Goal: Task Accomplishment & Management: Use online tool/utility

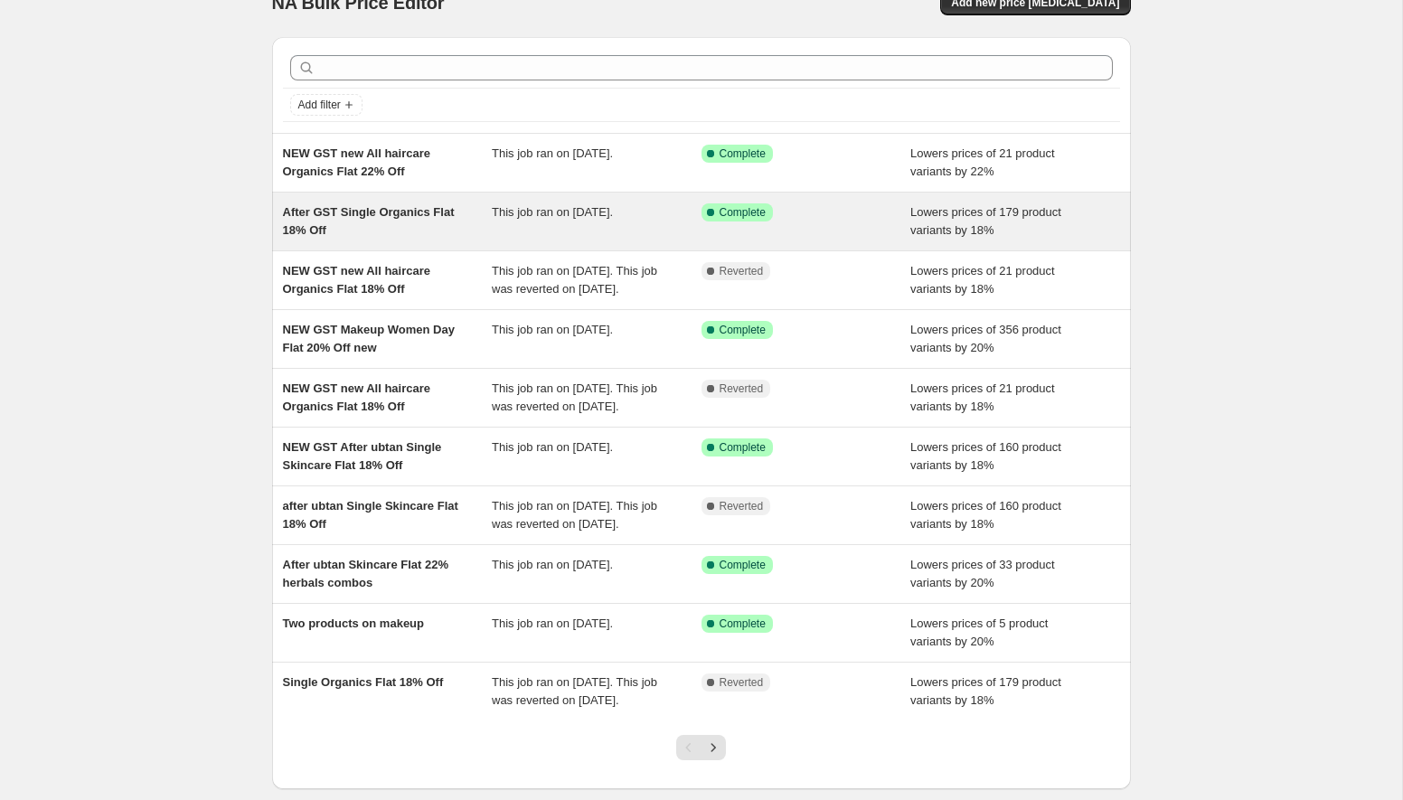
scroll to position [203, 0]
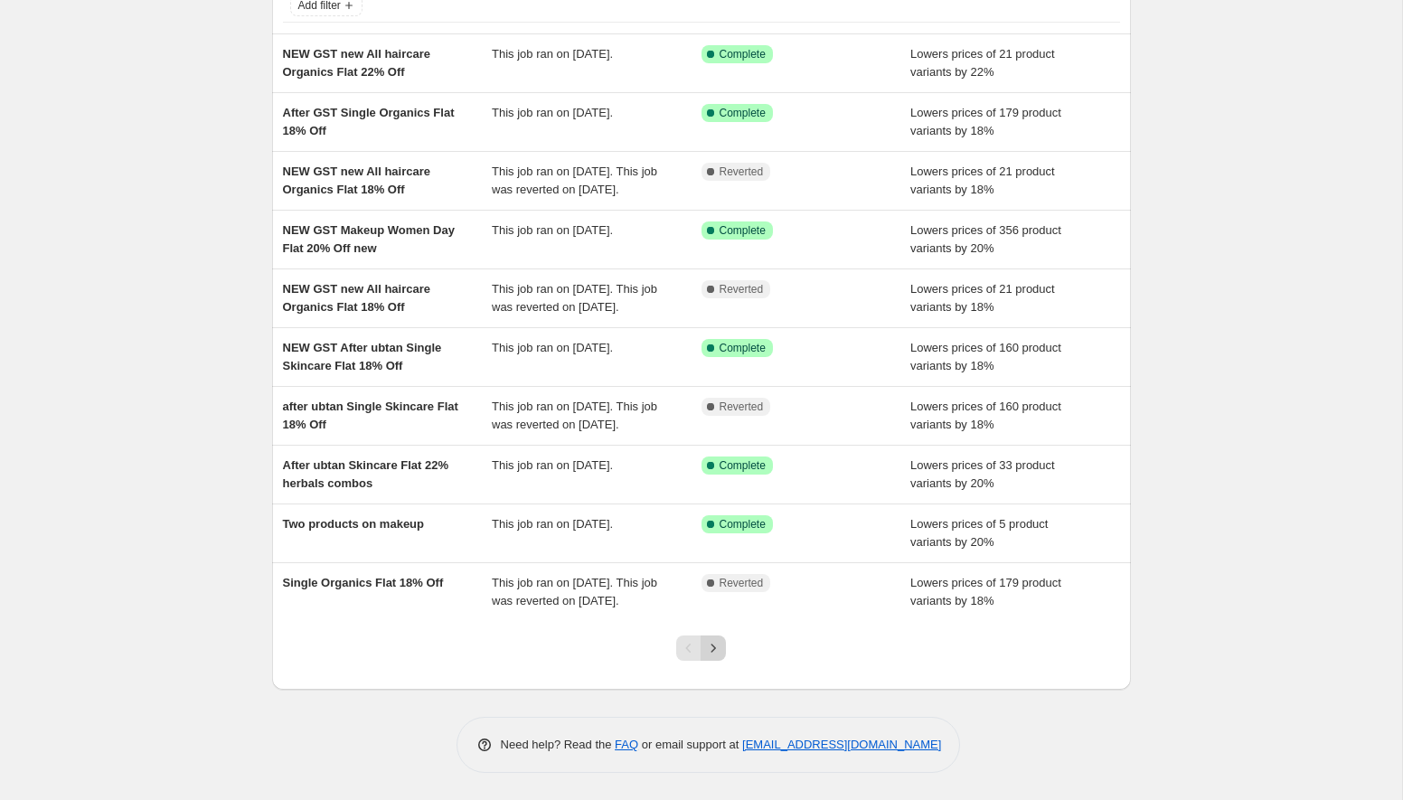
click at [712, 644] on icon "Next" at bounding box center [713, 648] width 18 height 18
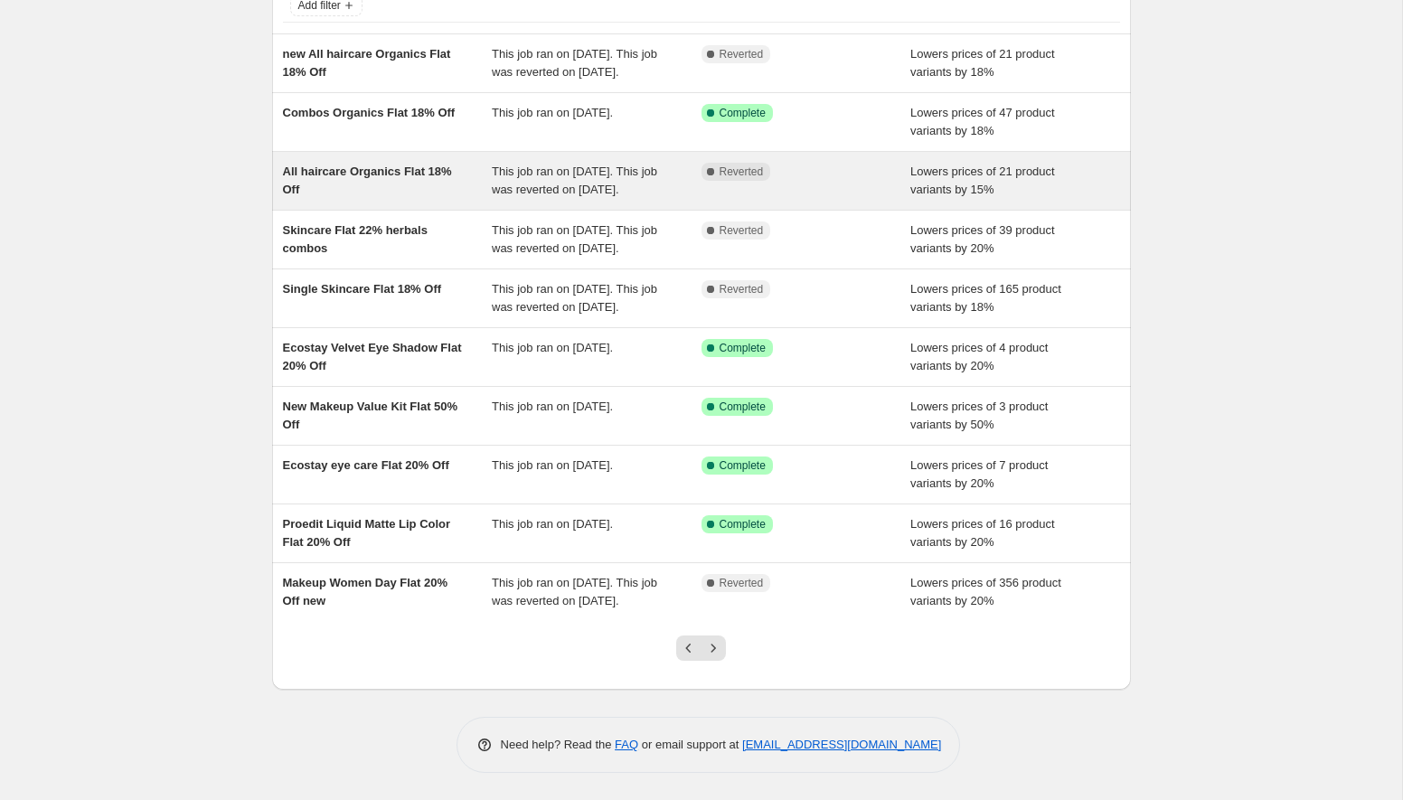
scroll to position [222, 0]
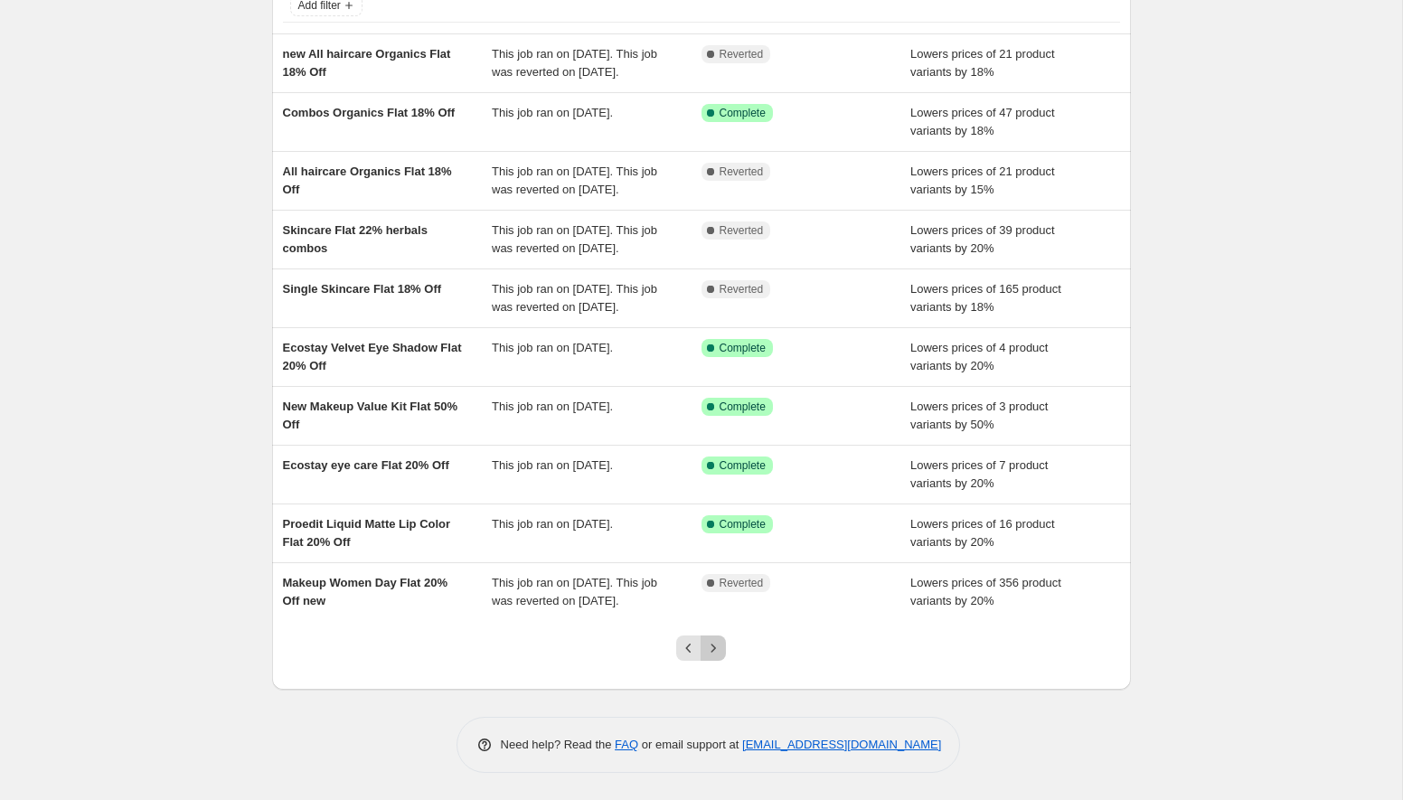
click at [714, 644] on icon "Next" at bounding box center [713, 648] width 18 height 18
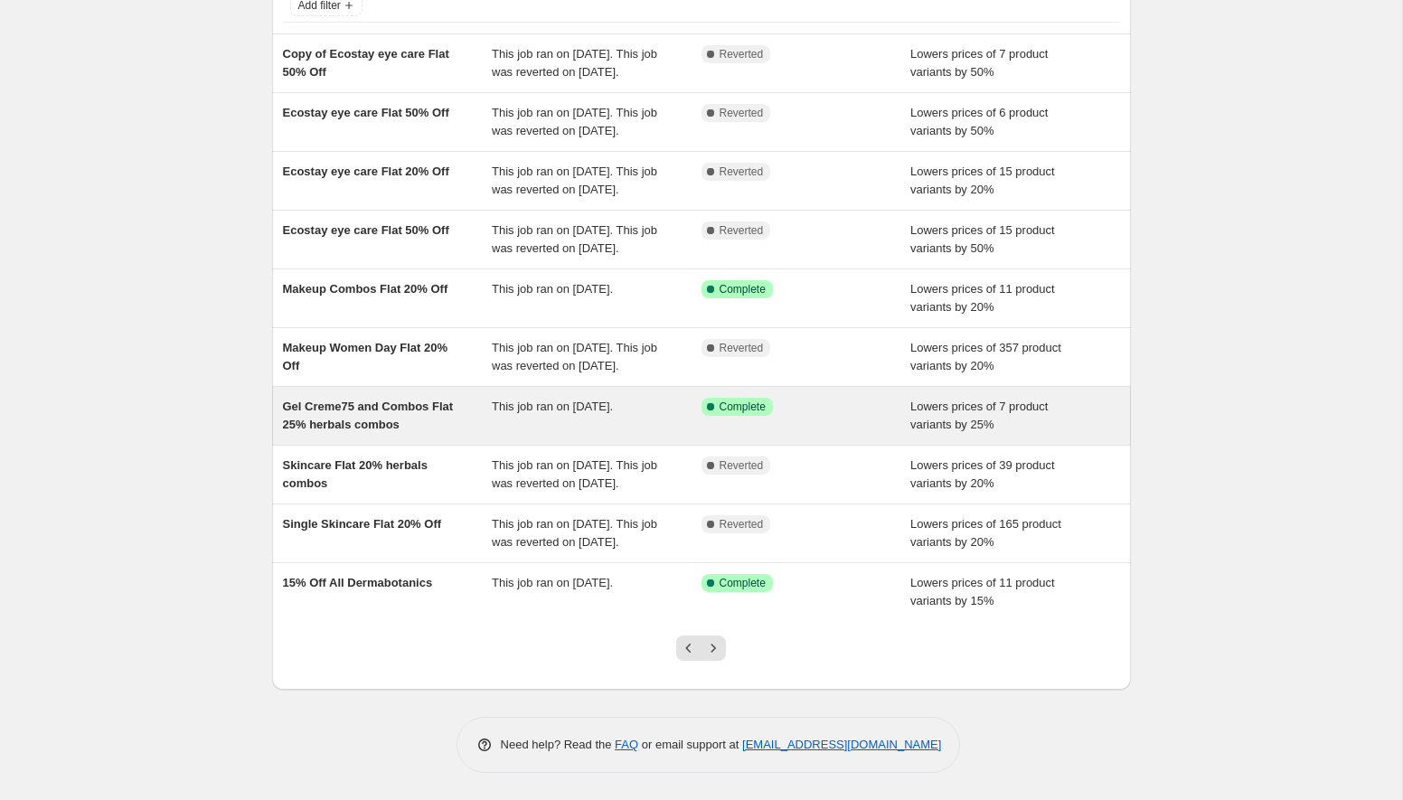
scroll to position [239, 0]
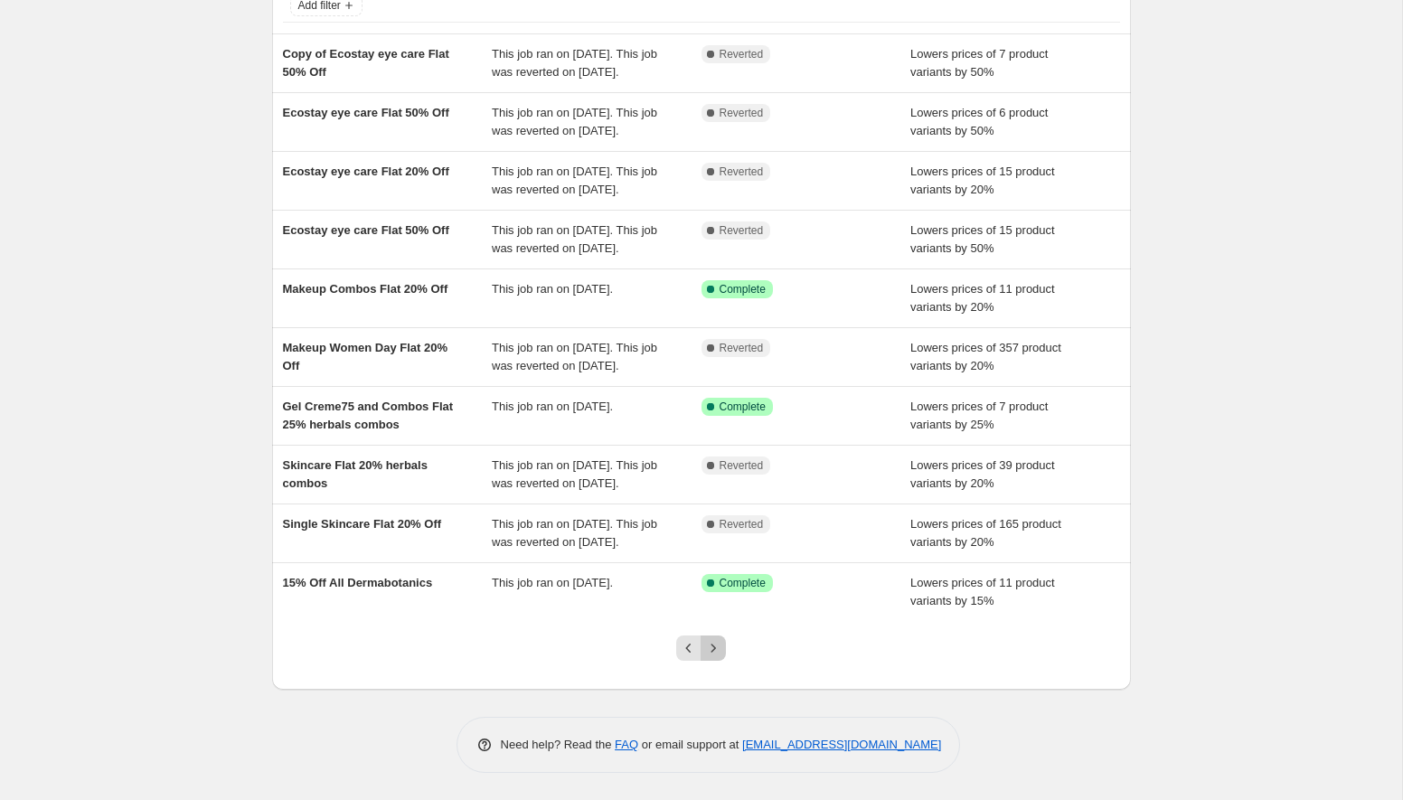
click at [712, 657] on icon "Next" at bounding box center [713, 648] width 18 height 18
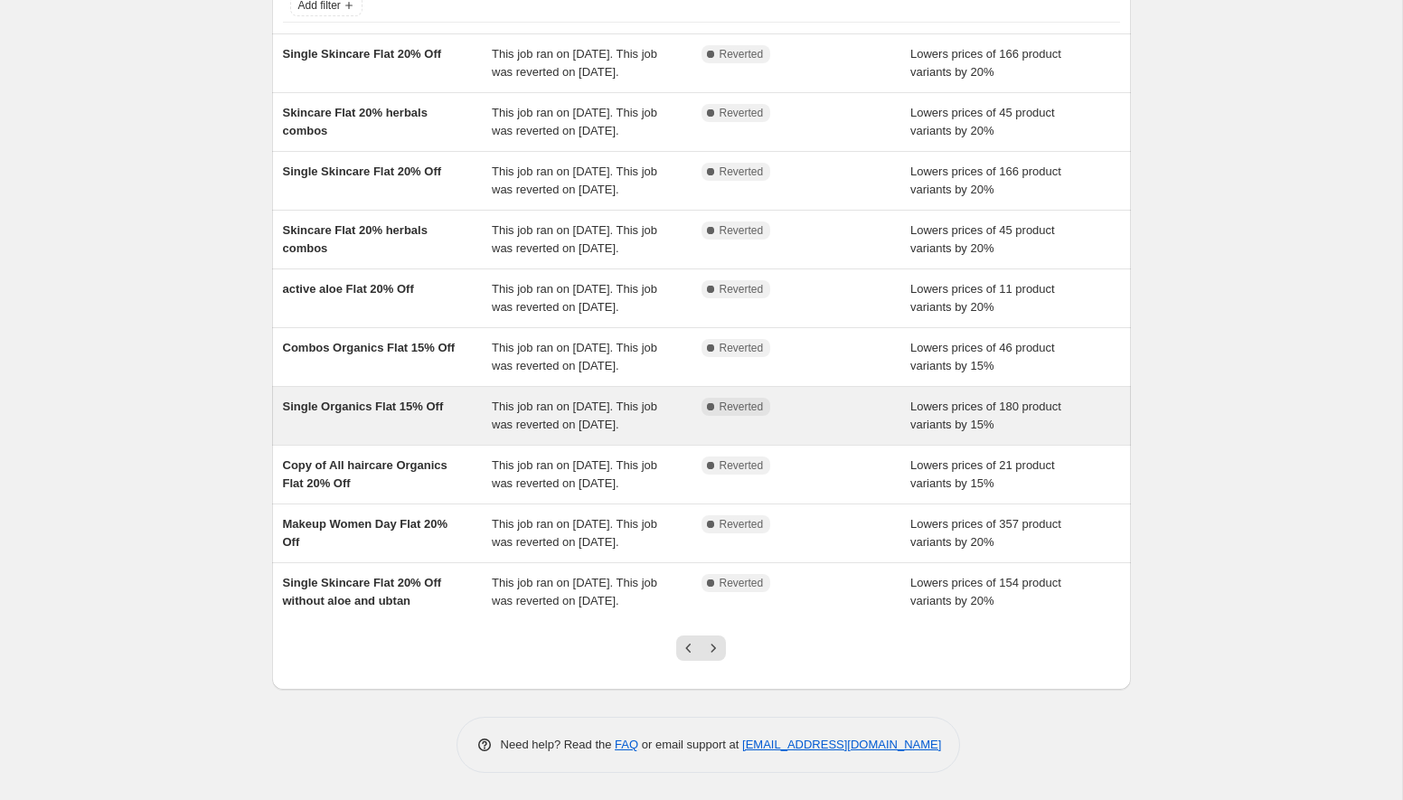
scroll to position [272, 0]
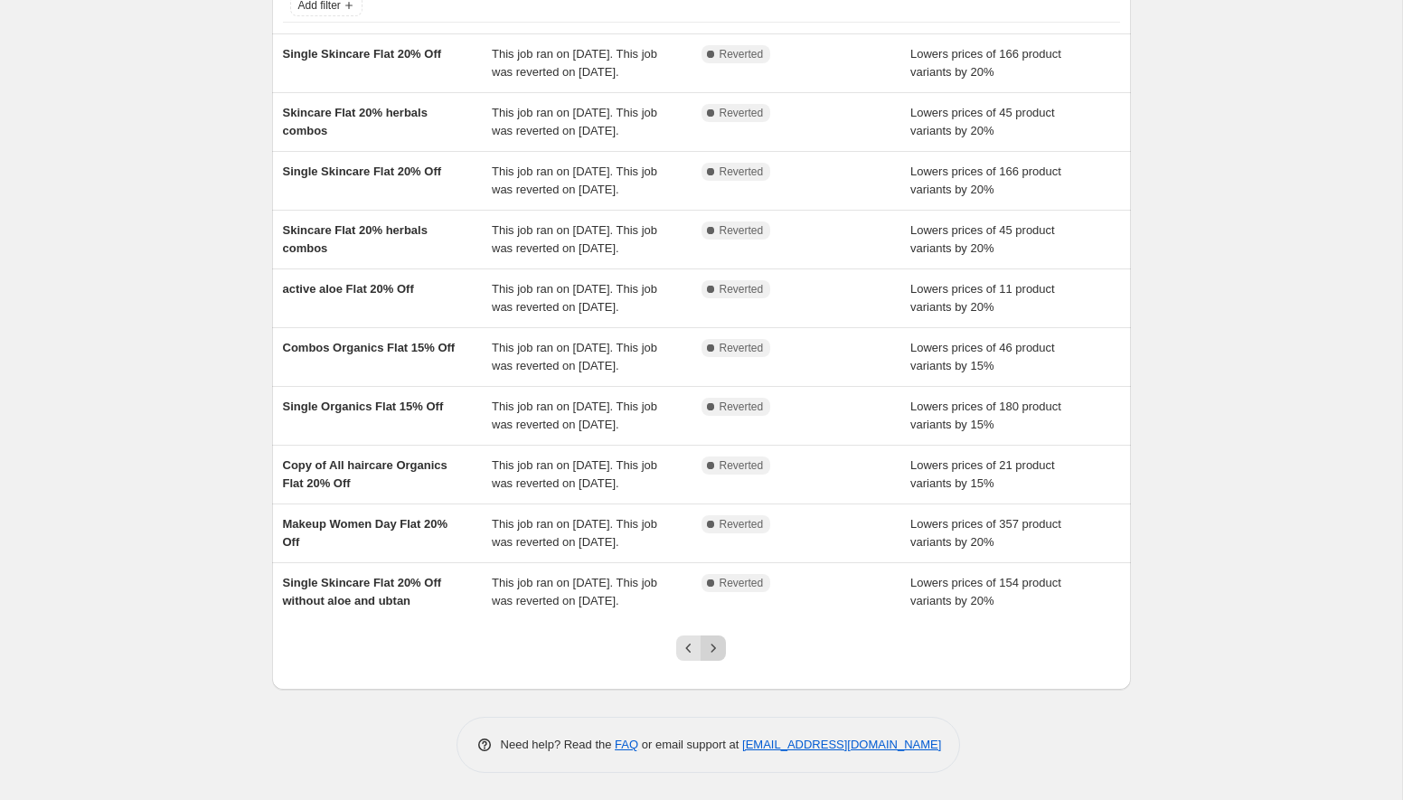
click at [718, 657] on icon "Next" at bounding box center [713, 648] width 18 height 18
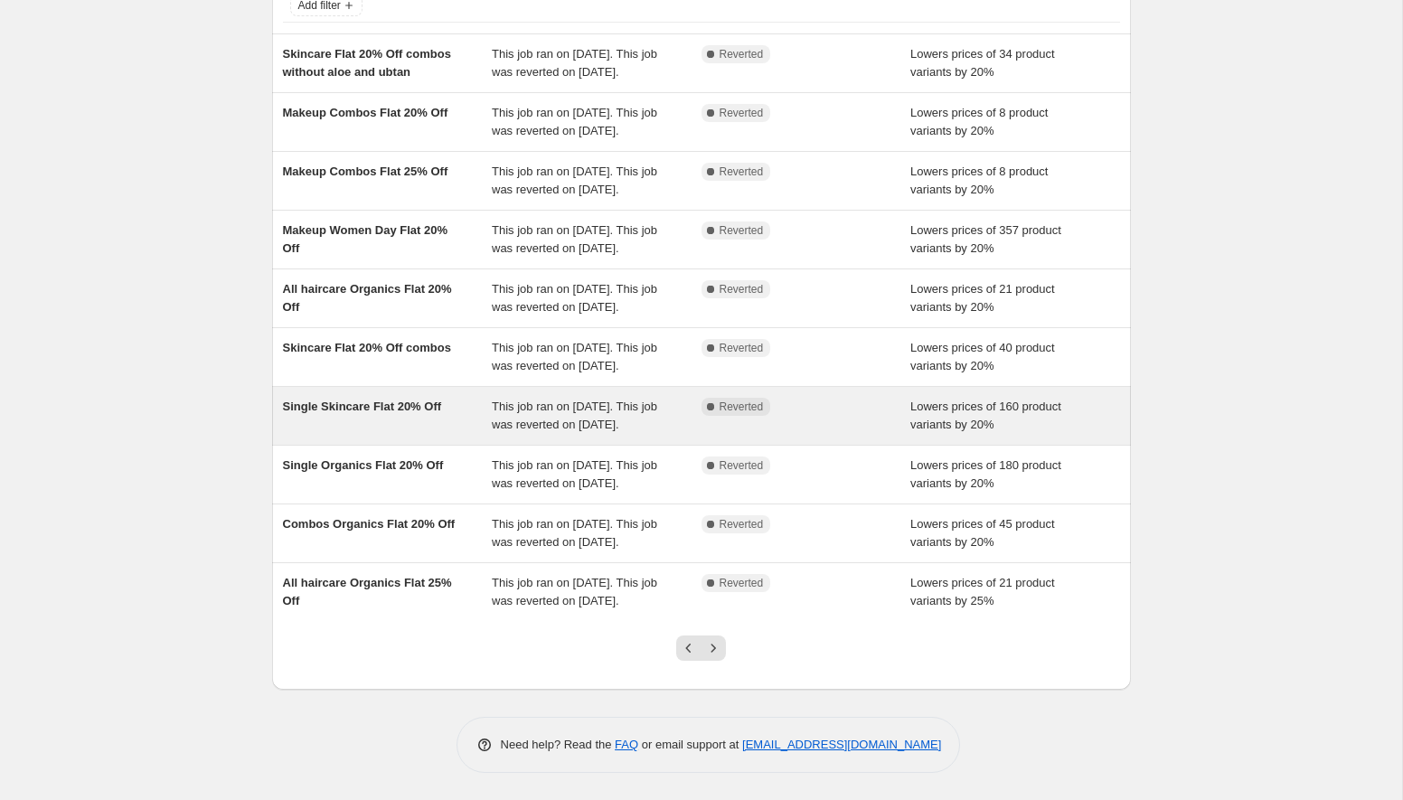
scroll to position [240, 0]
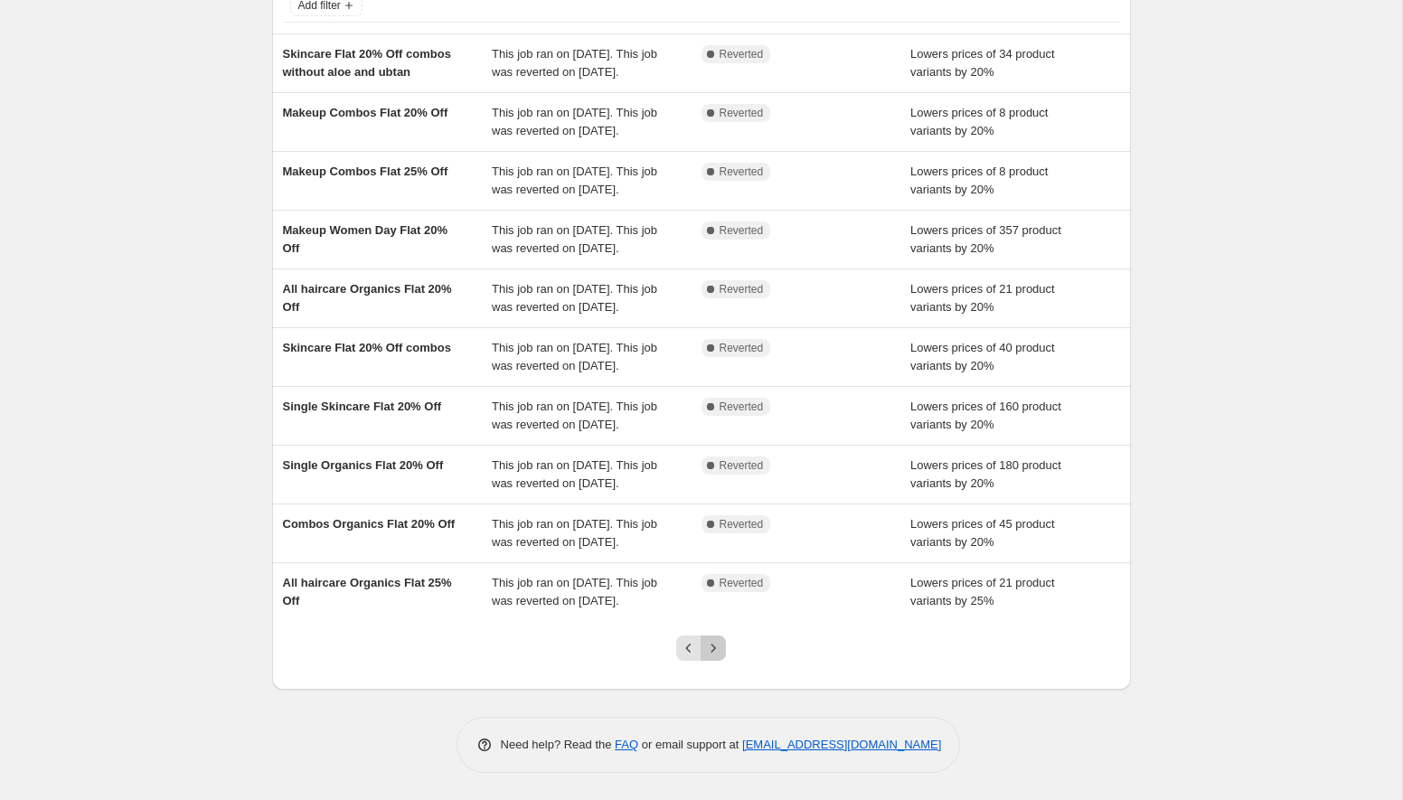
click at [716, 657] on icon "Next" at bounding box center [713, 648] width 18 height 18
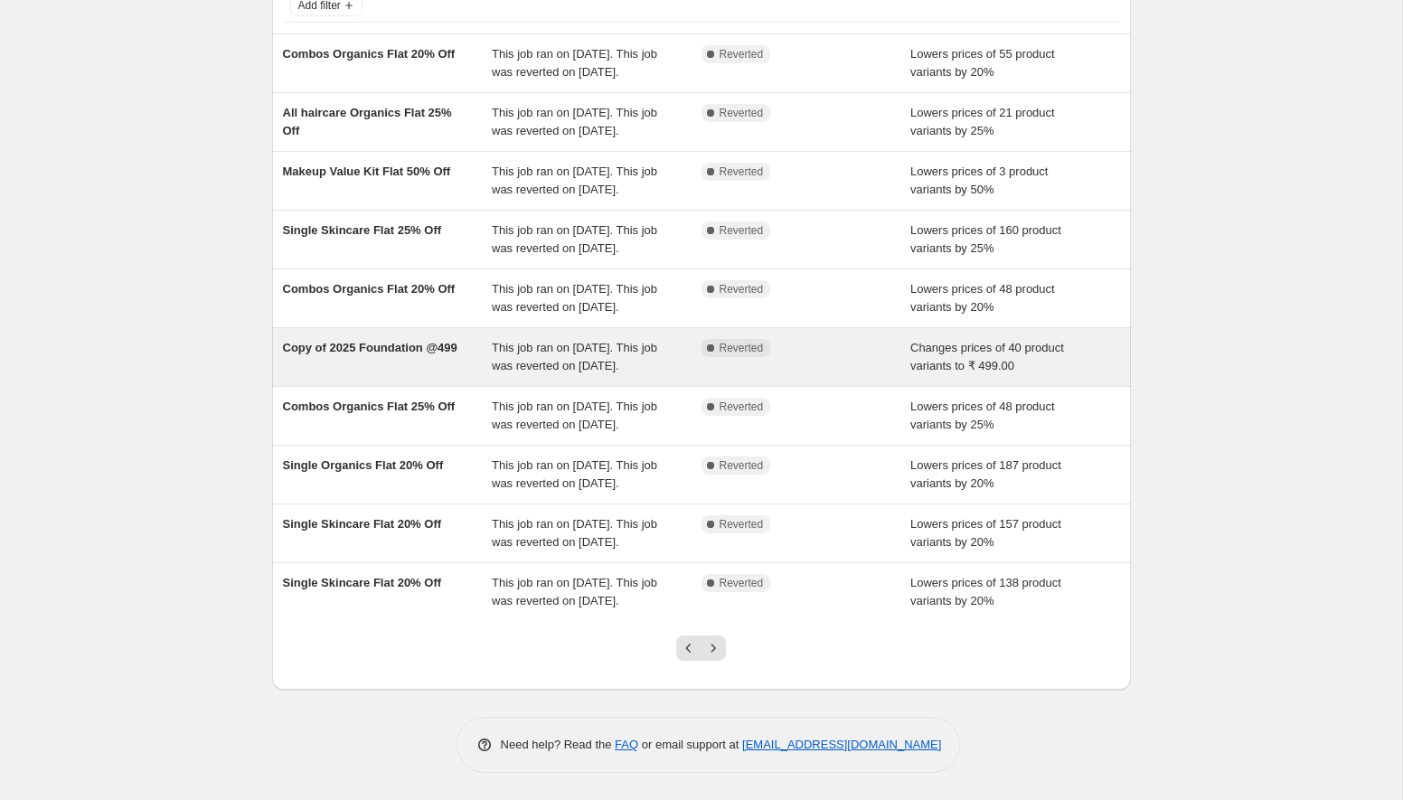
scroll to position [231, 0]
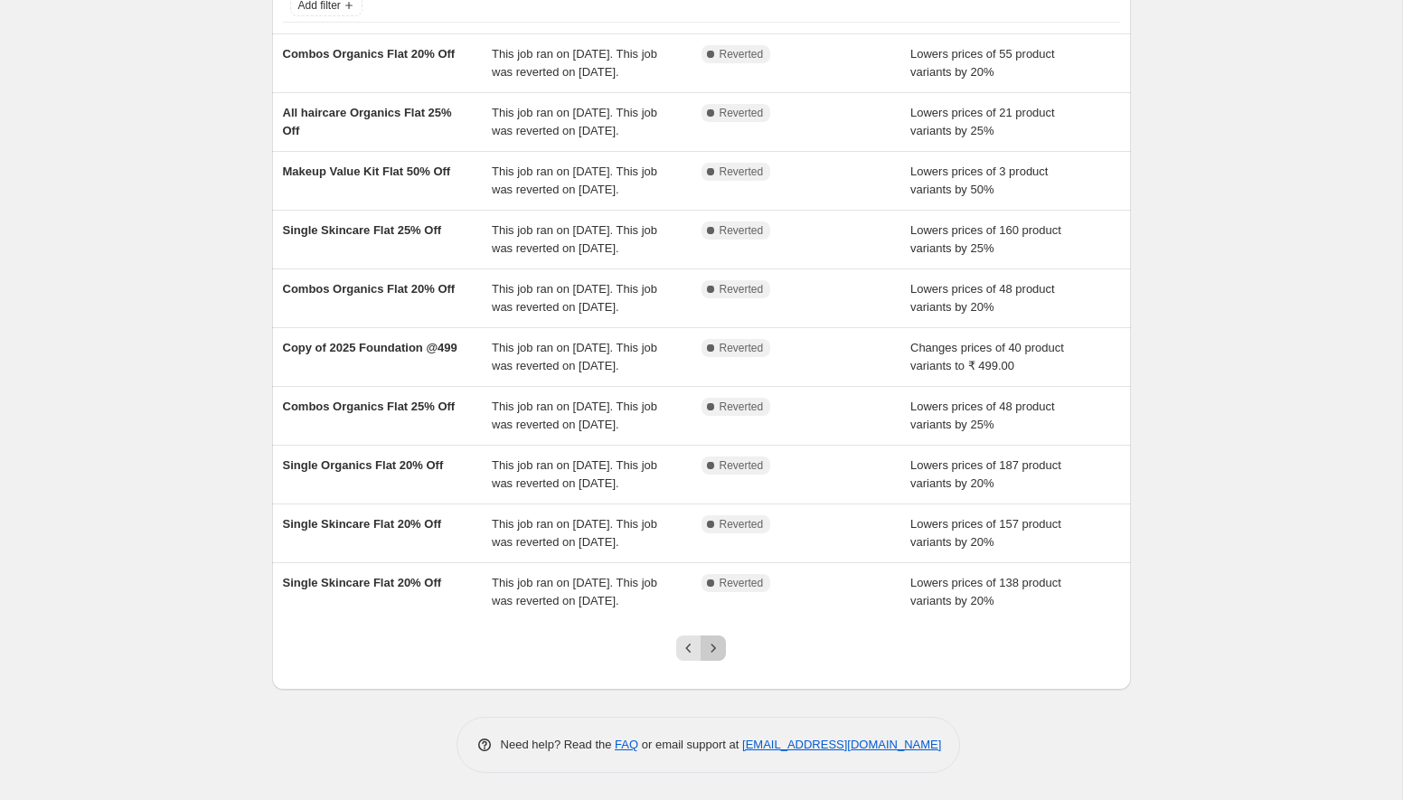
click at [715, 657] on icon "Next" at bounding box center [713, 648] width 18 height 18
click at [715, 649] on icon "Next" at bounding box center [714, 648] width 5 height 8
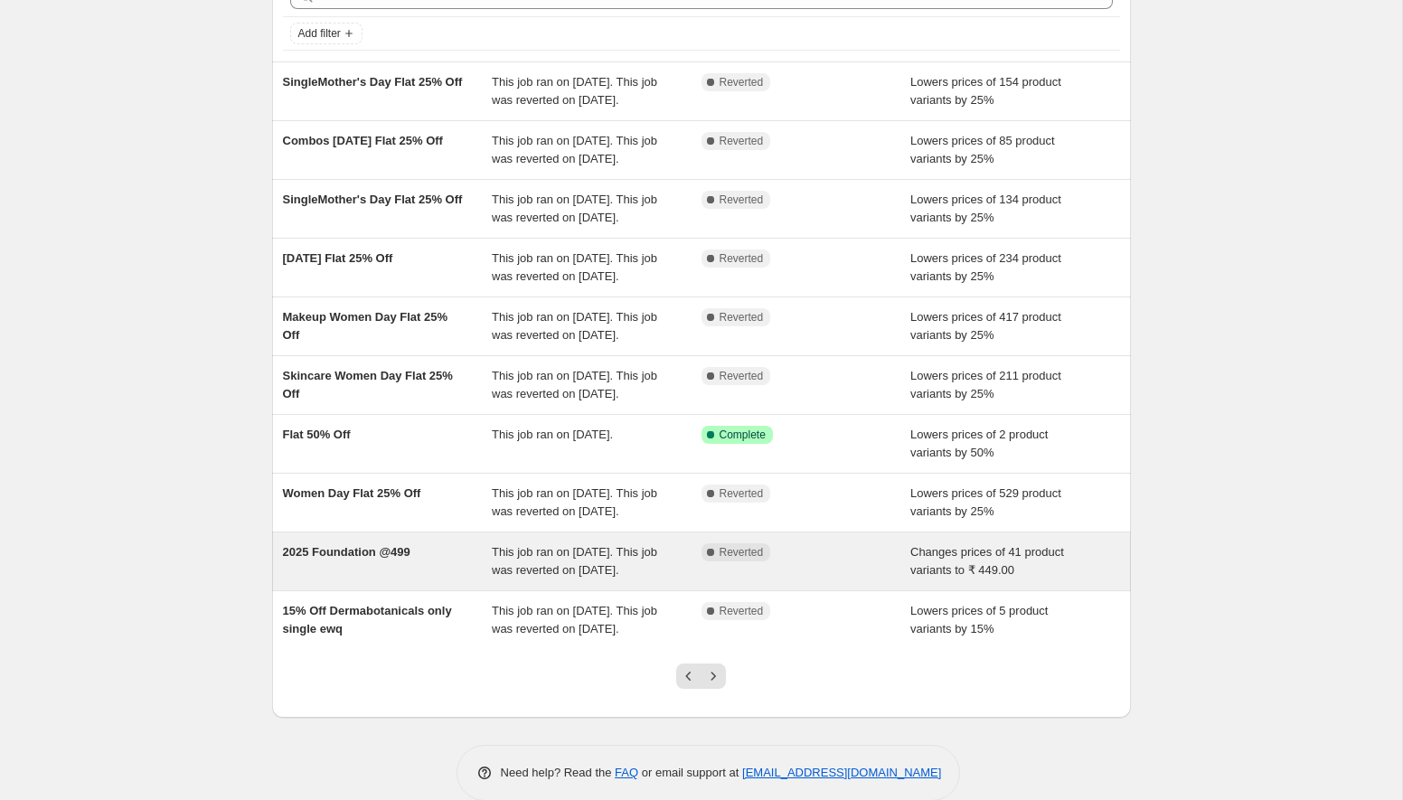
scroll to position [137, 0]
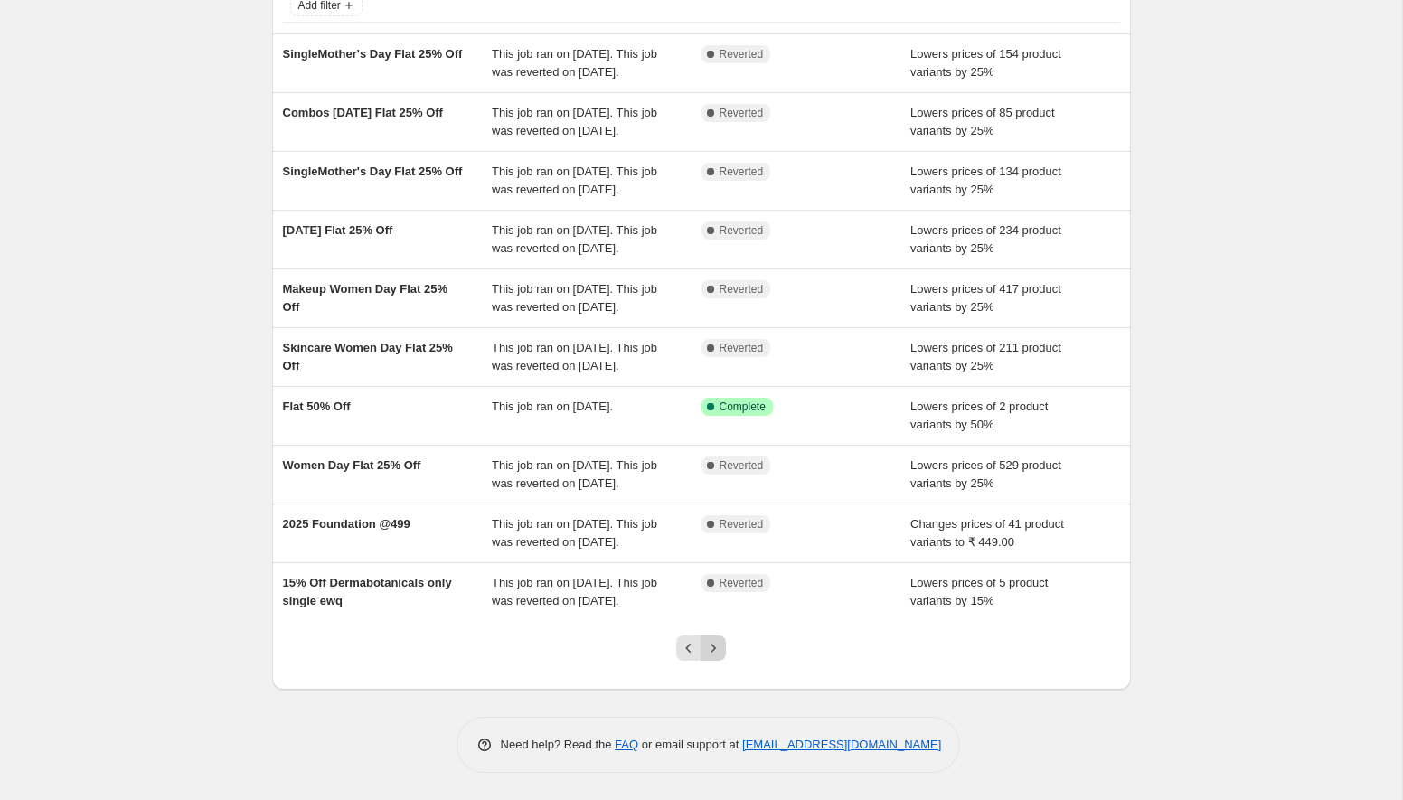
click at [721, 657] on icon "Next" at bounding box center [713, 648] width 18 height 18
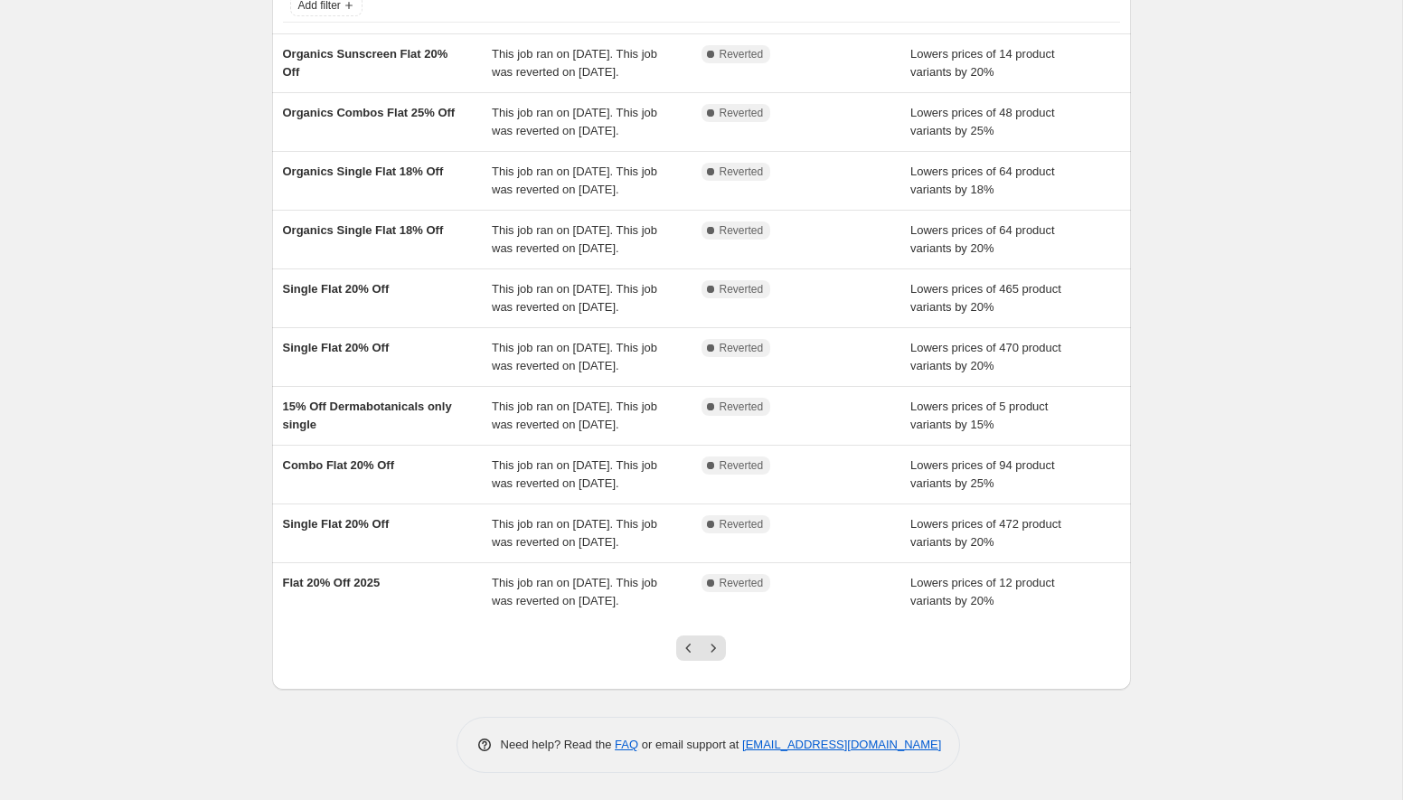
scroll to position [259, 0]
click at [721, 657] on icon "Next" at bounding box center [713, 648] width 18 height 18
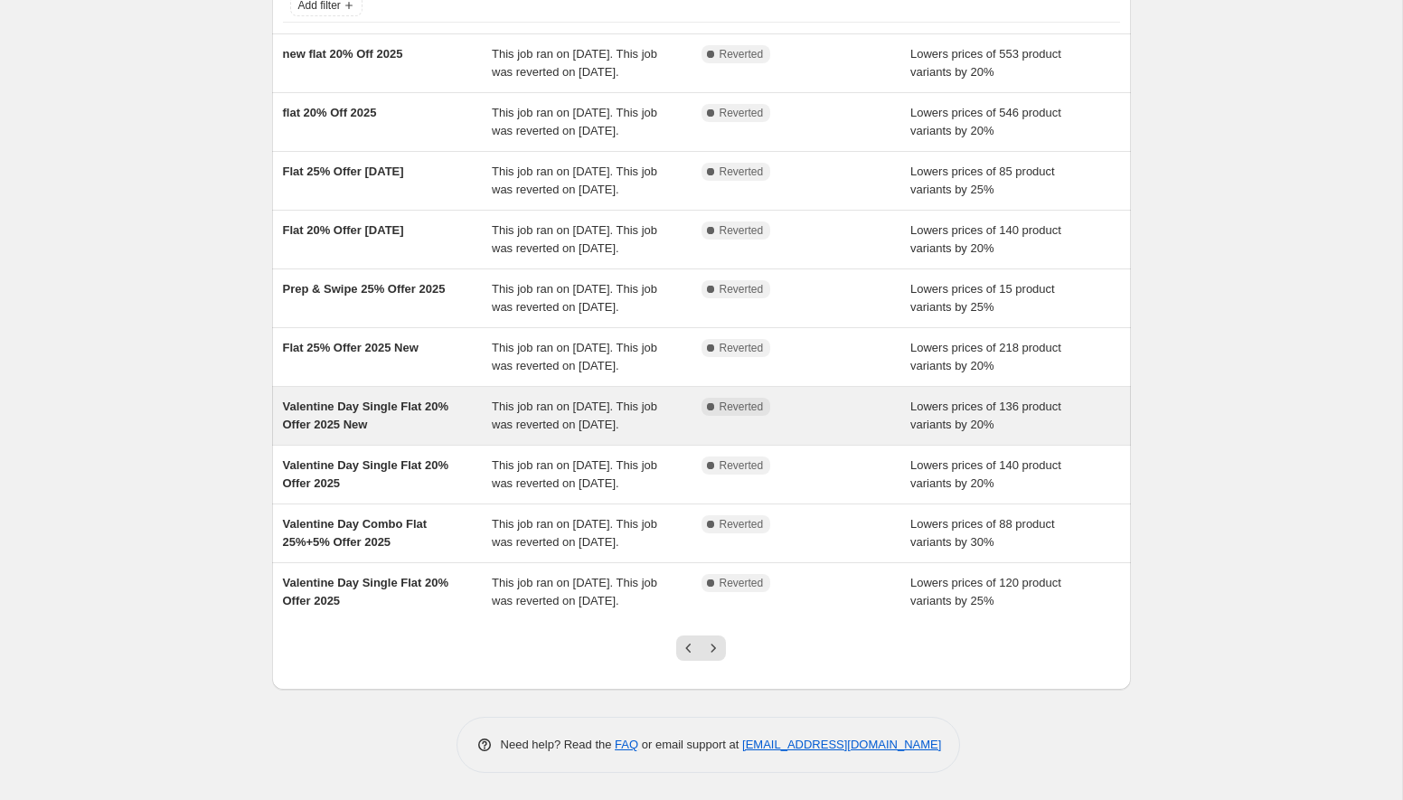
scroll to position [312, 0]
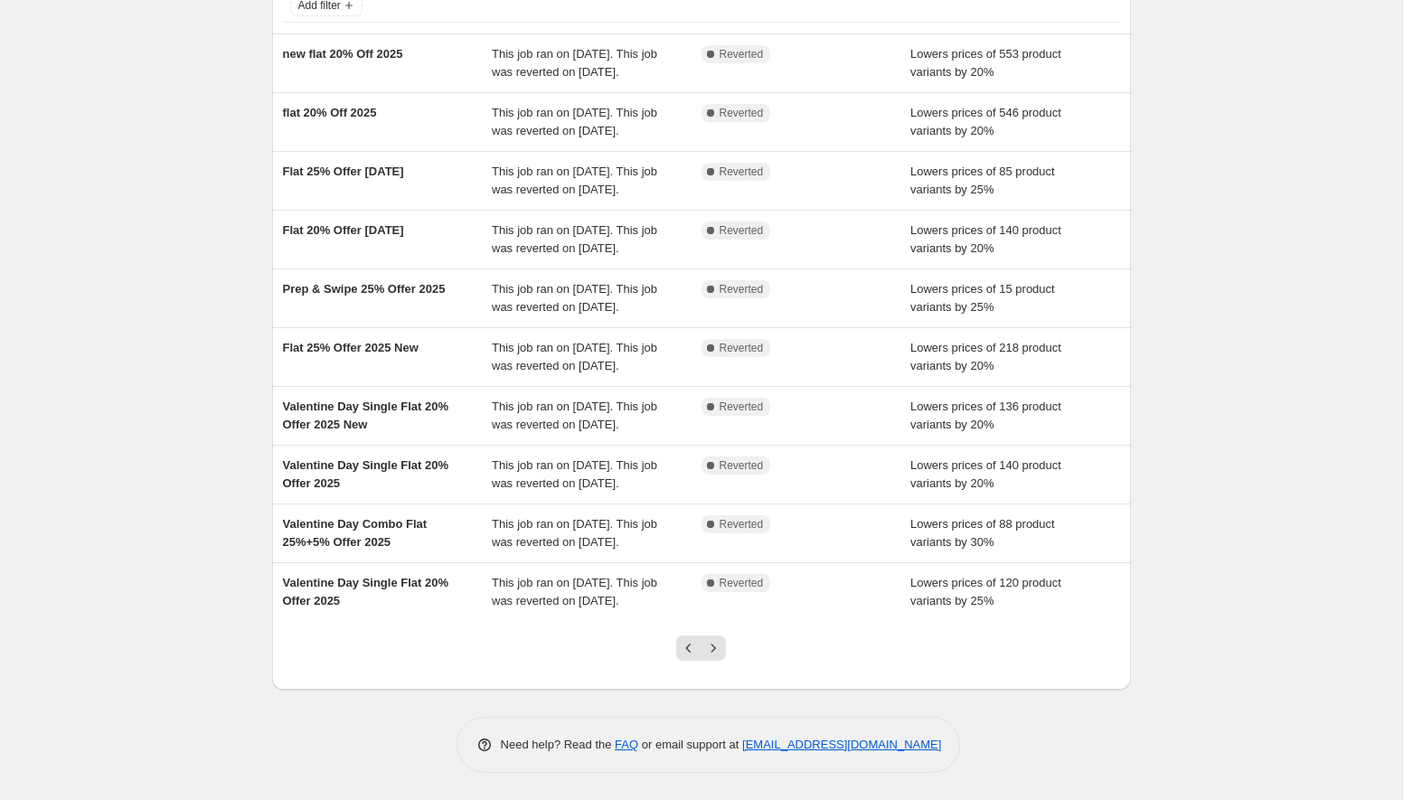
click at [718, 661] on div at bounding box center [701, 655] width 73 height 69
click at [718, 656] on icon "Next" at bounding box center [713, 648] width 18 height 18
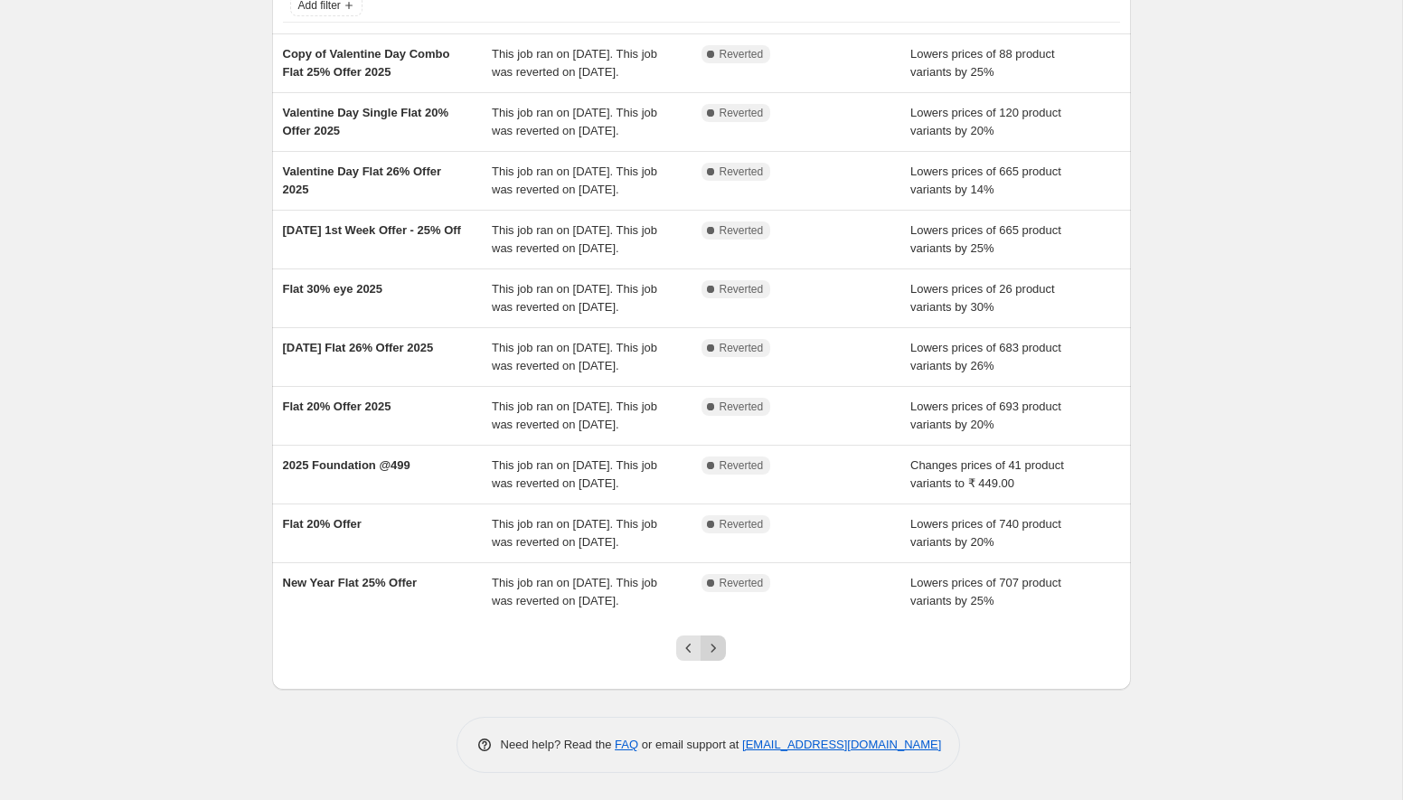
click at [715, 652] on icon "Next" at bounding box center [713, 648] width 18 height 18
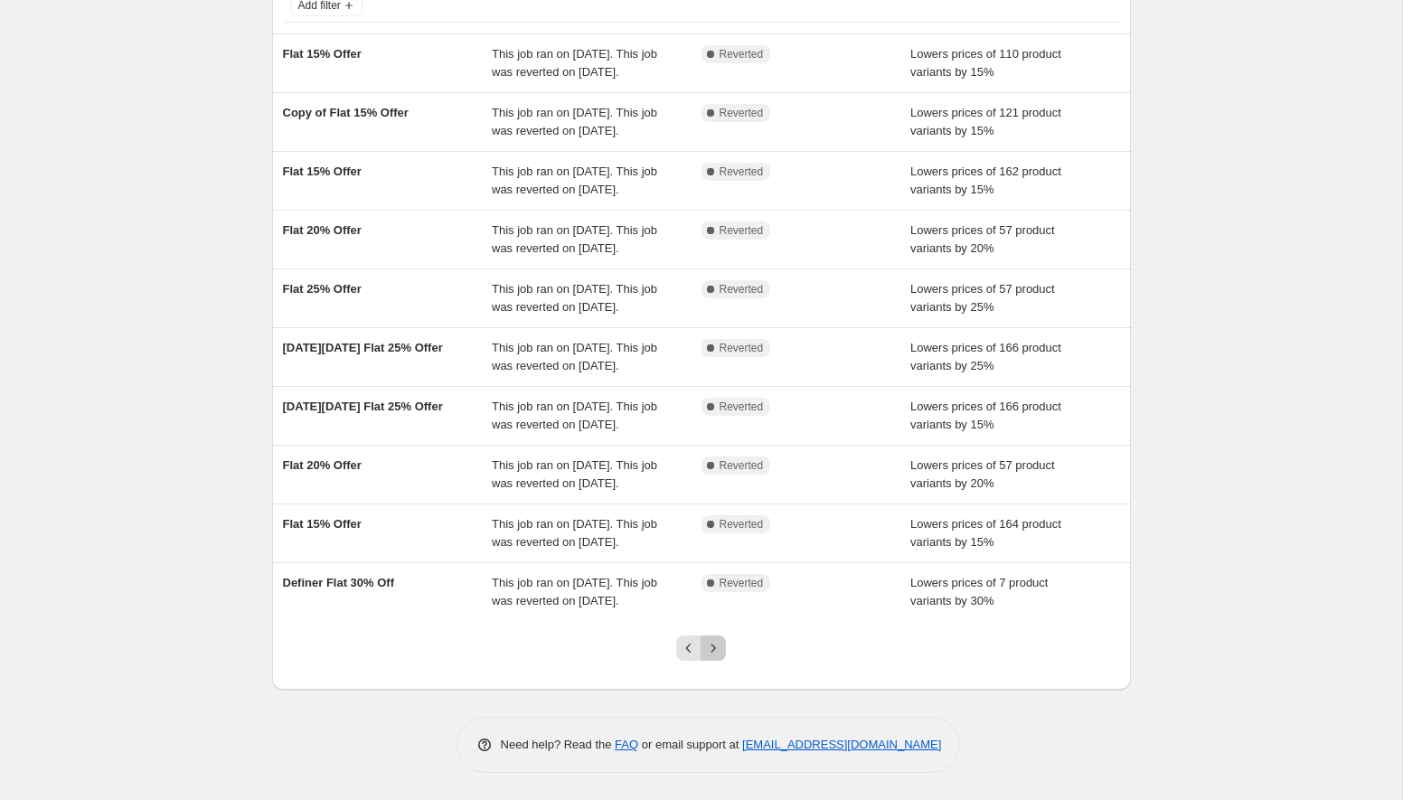
click at [715, 651] on icon "Next" at bounding box center [713, 648] width 18 height 18
click at [715, 652] on icon "Next" at bounding box center [713, 648] width 18 height 18
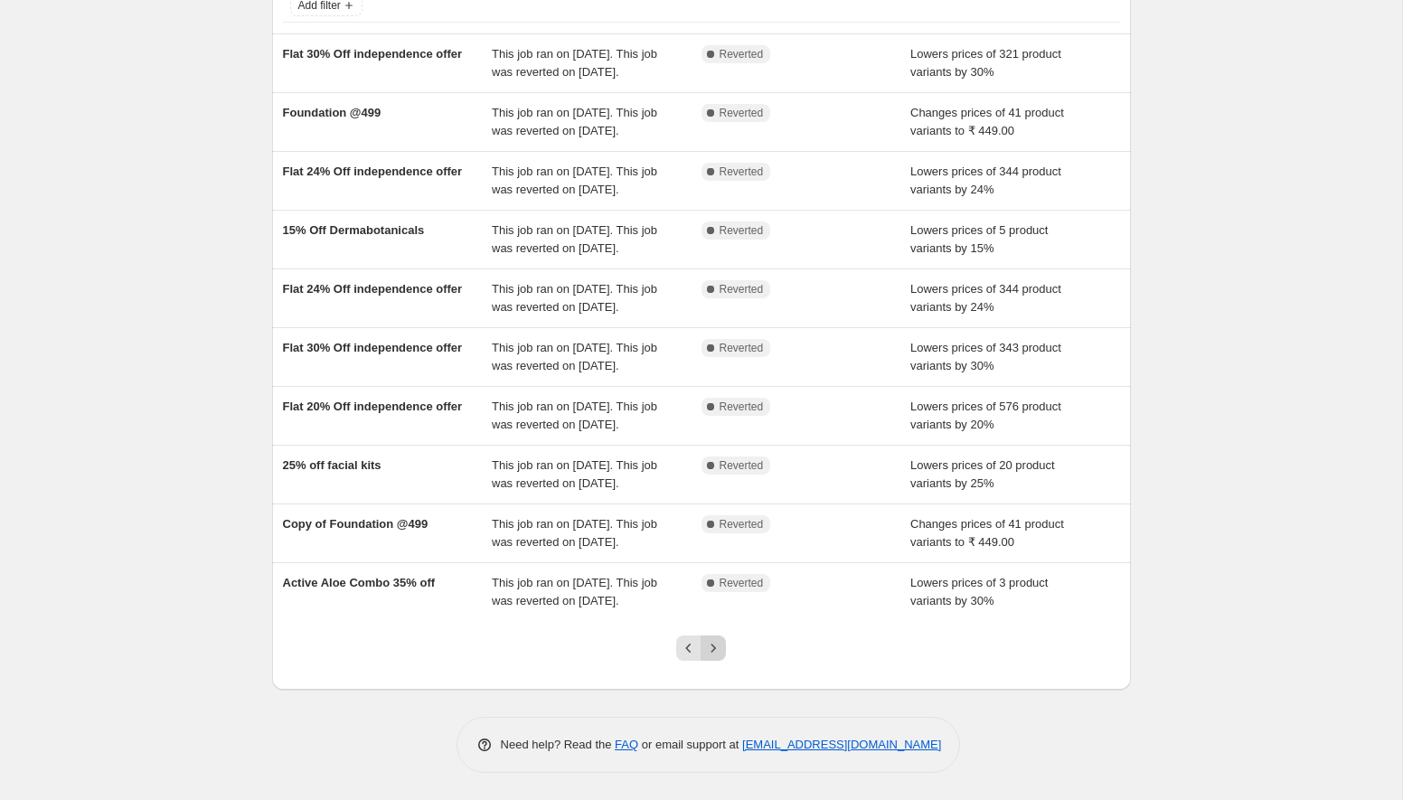
click at [714, 653] on icon "Next" at bounding box center [713, 648] width 18 height 18
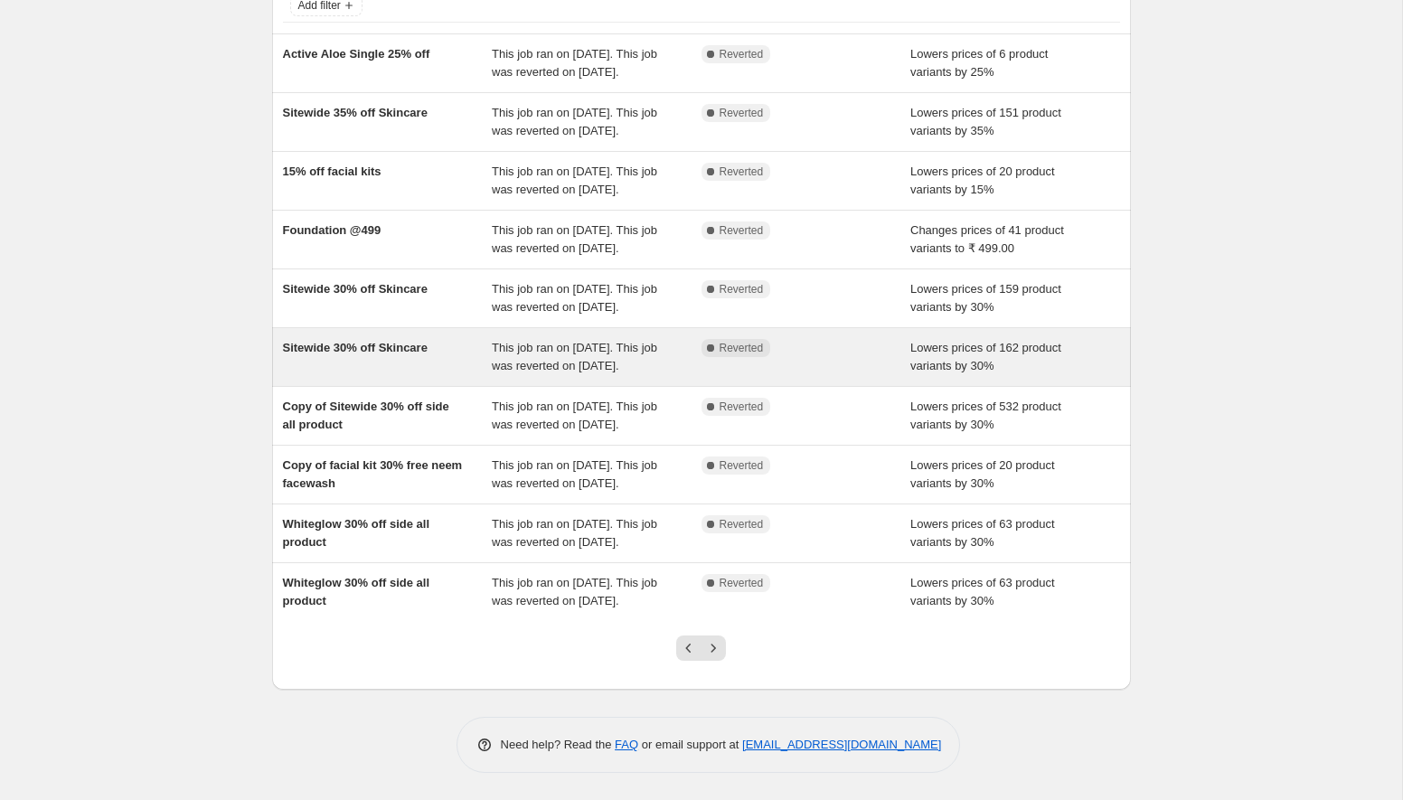
scroll to position [222, 0]
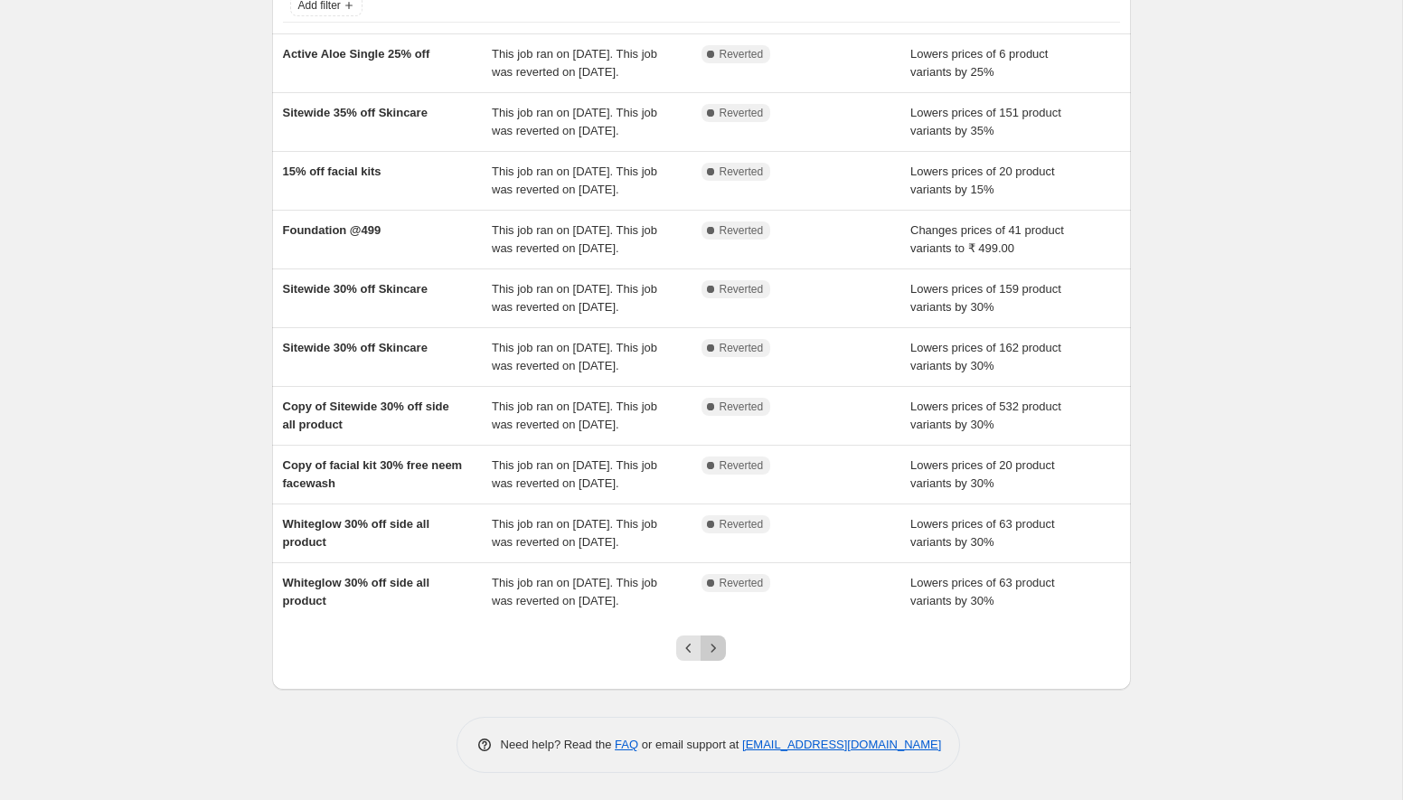
click at [712, 652] on icon "Next" at bounding box center [714, 648] width 5 height 8
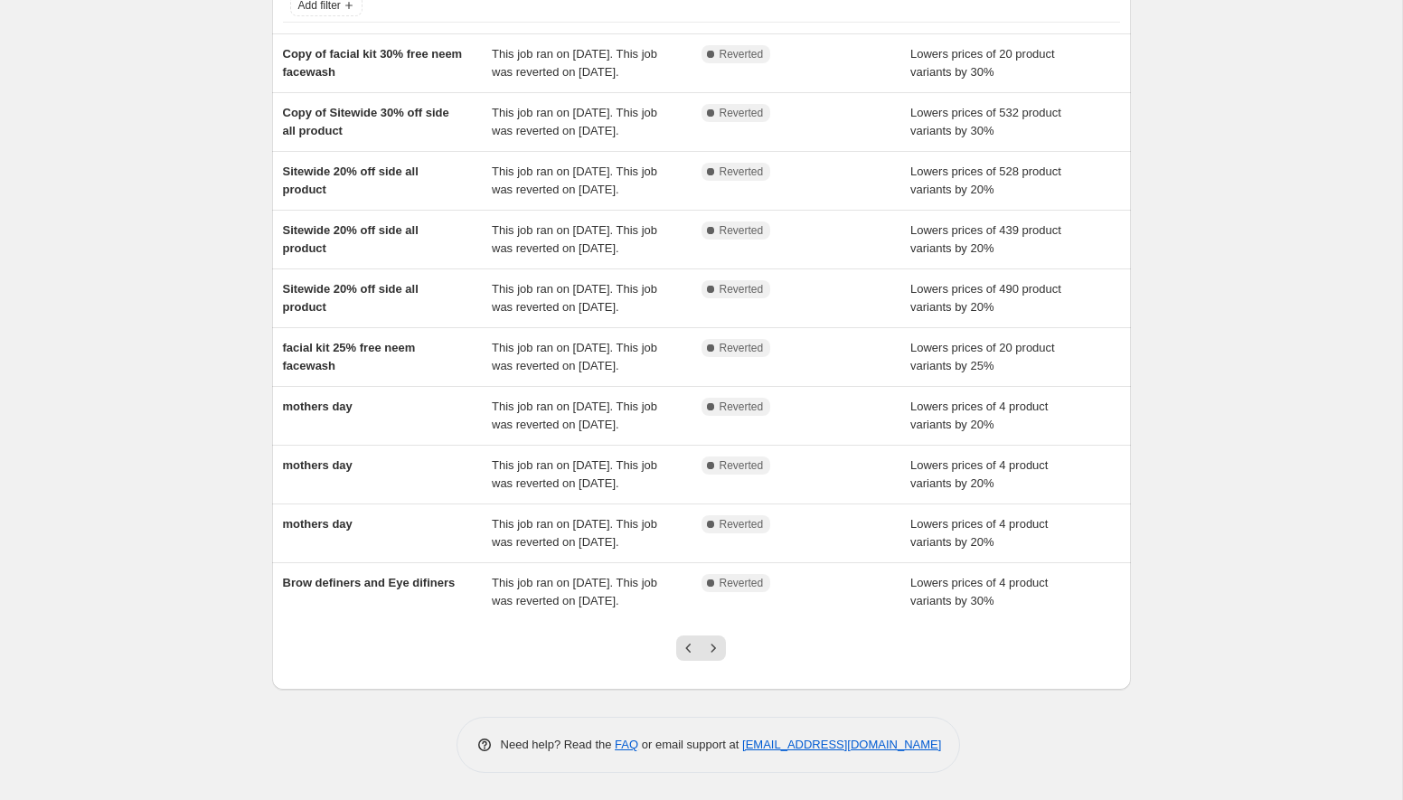
scroll to position [267, 0]
click at [715, 657] on icon "Next" at bounding box center [713, 648] width 18 height 18
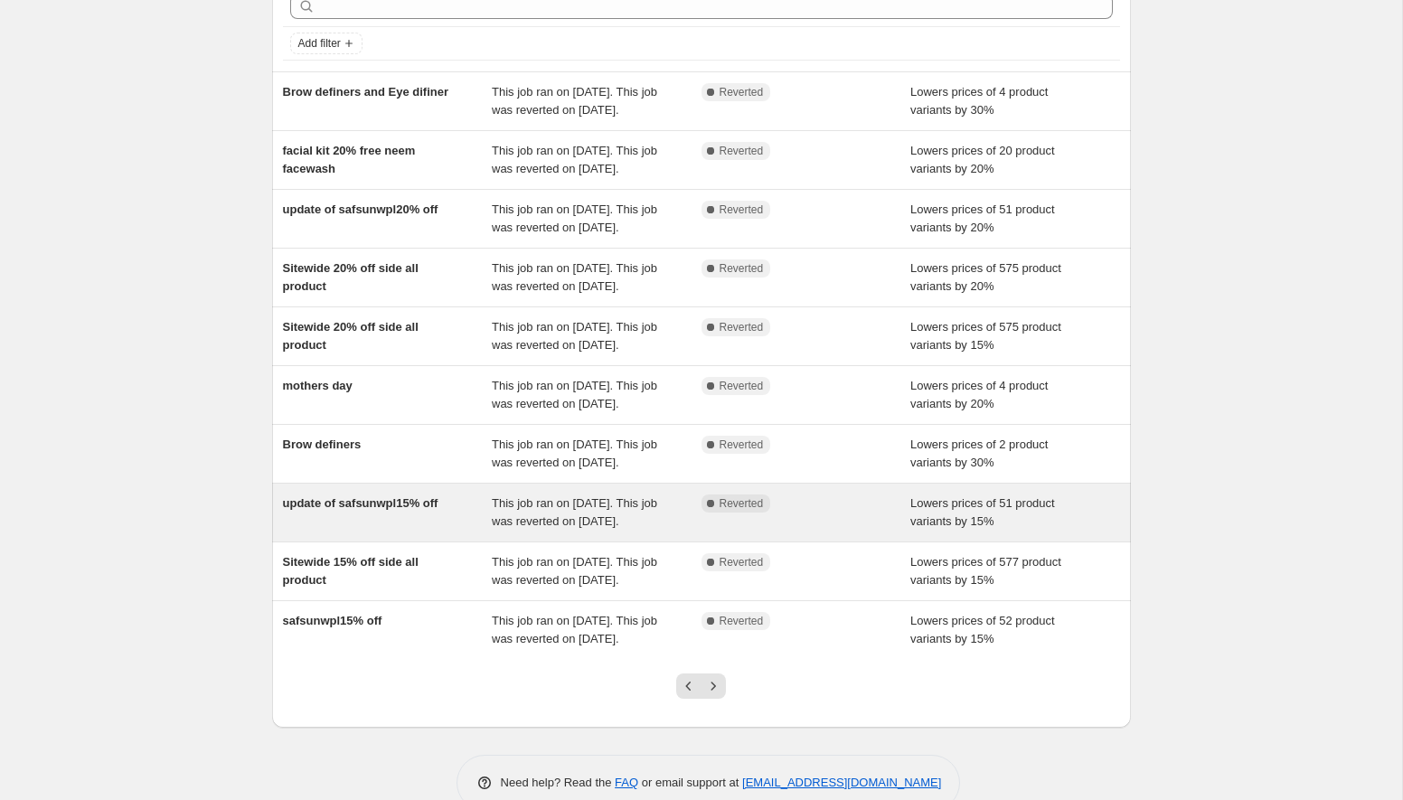
scroll to position [258, 0]
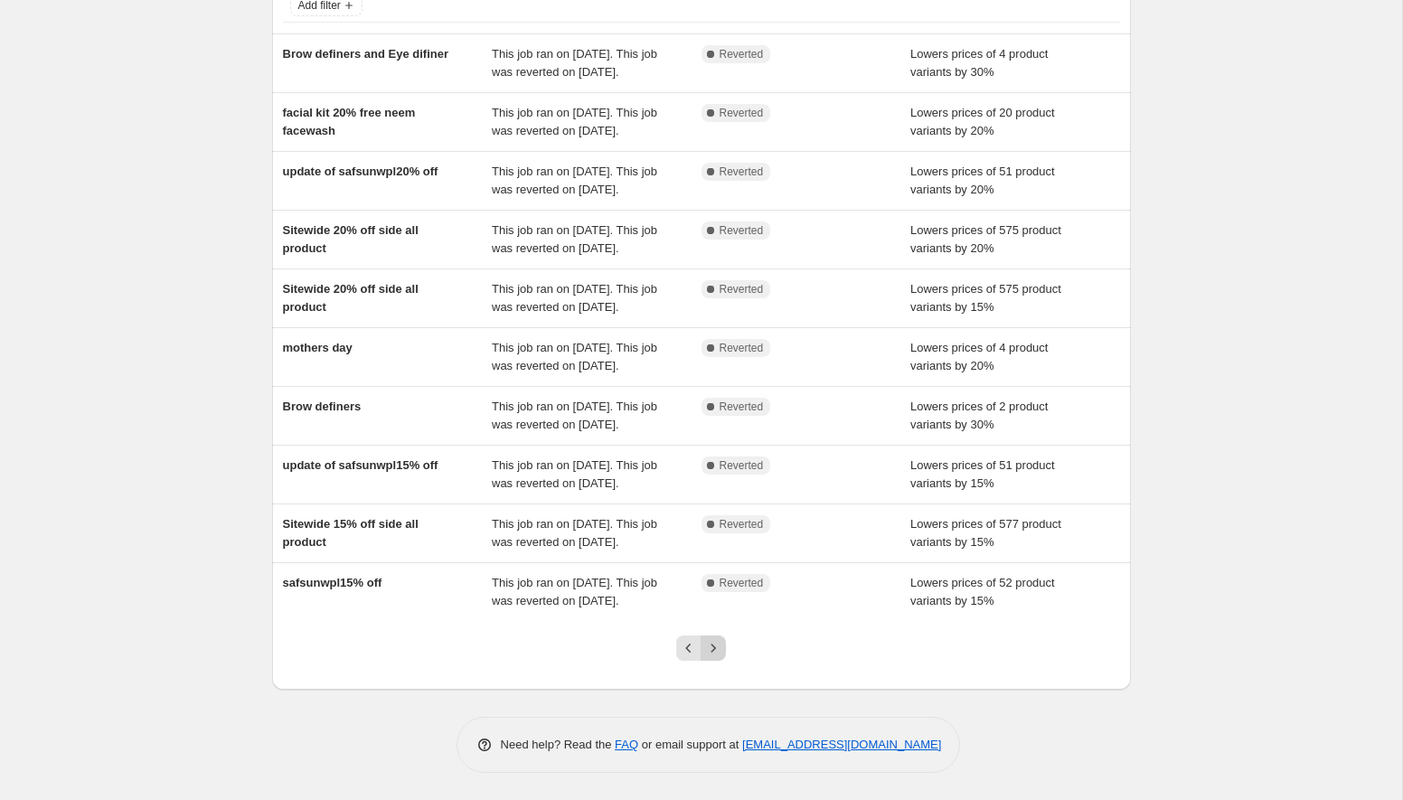
click at [708, 649] on icon "Next" at bounding box center [713, 648] width 18 height 18
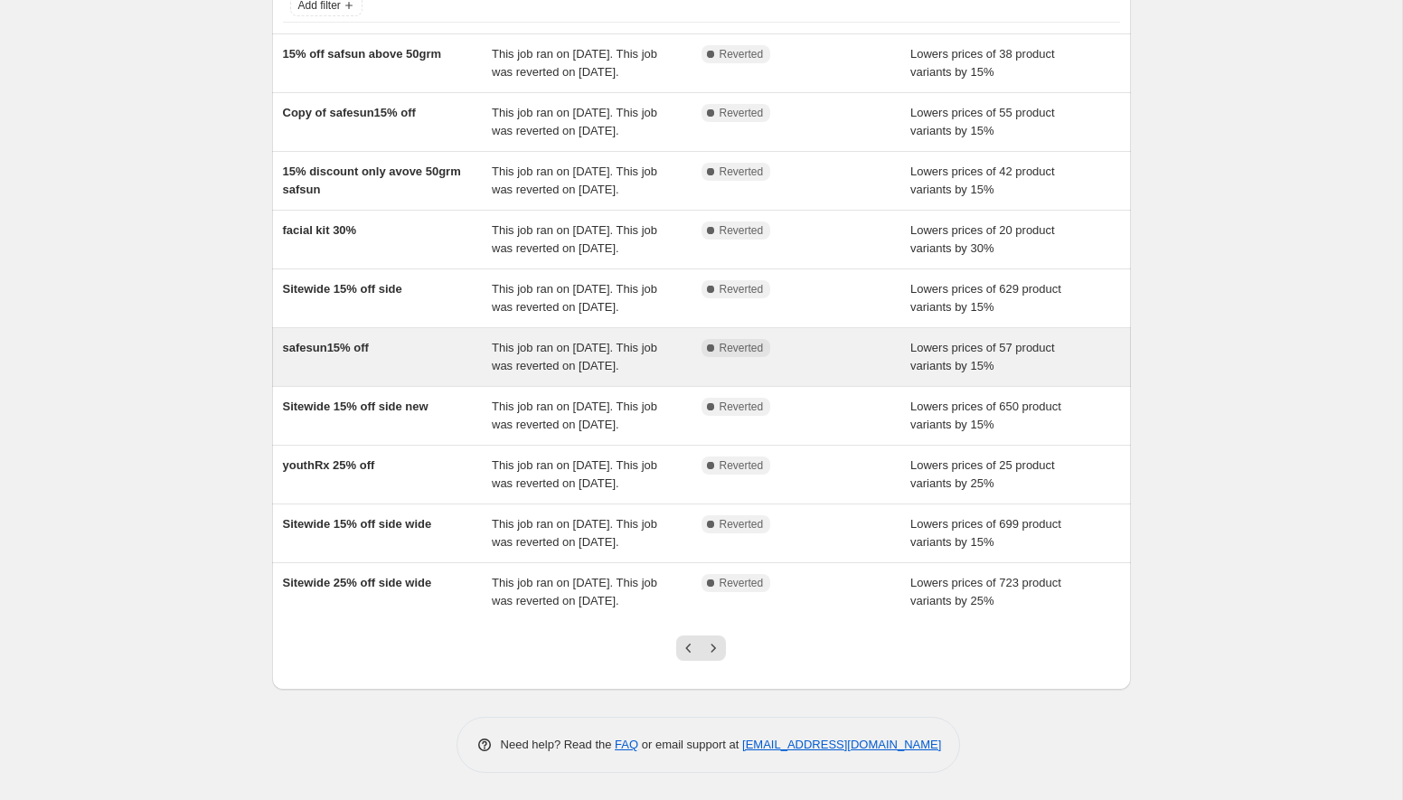
scroll to position [312, 0]
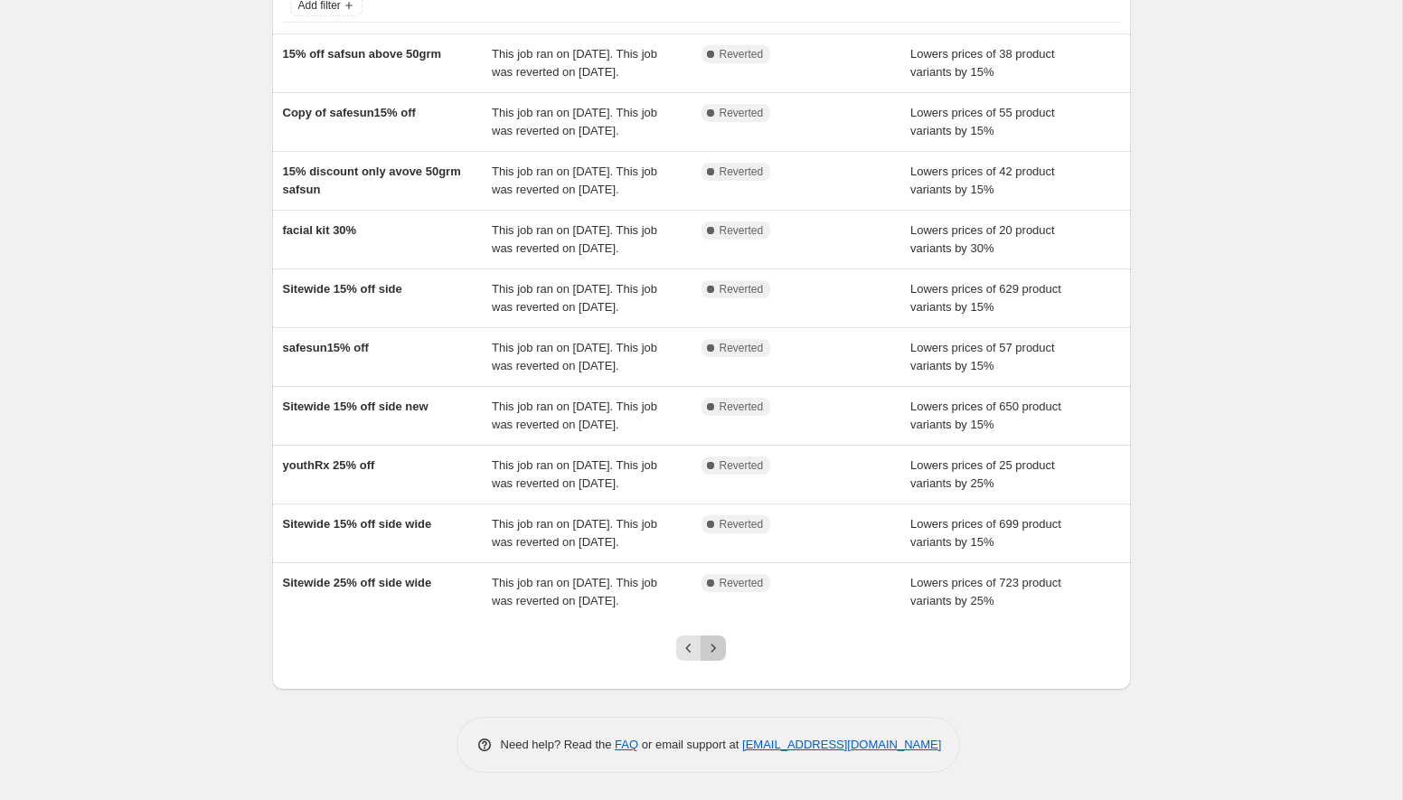
click at [707, 650] on icon "Next" at bounding box center [713, 648] width 18 height 18
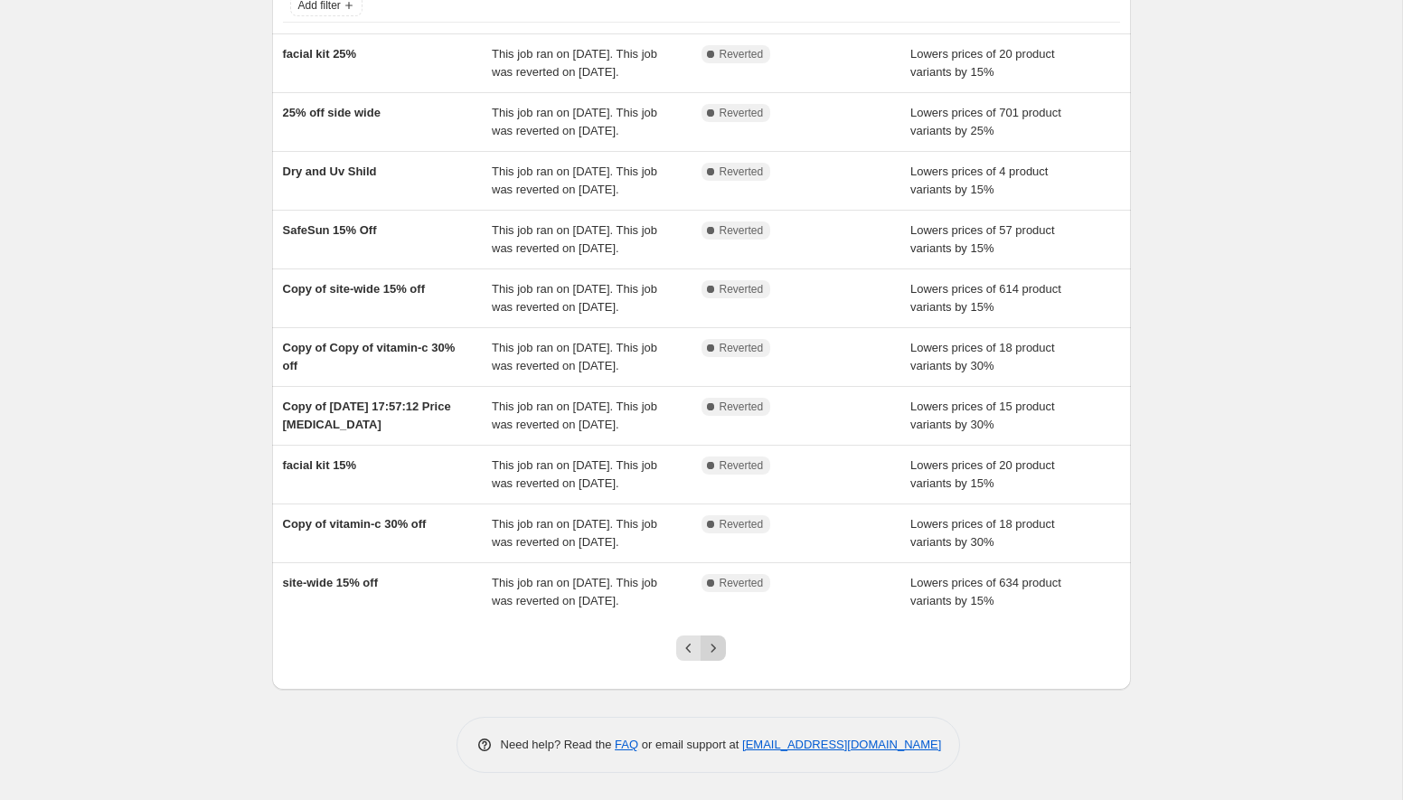
click at [713, 641] on icon "Next" at bounding box center [713, 648] width 18 height 18
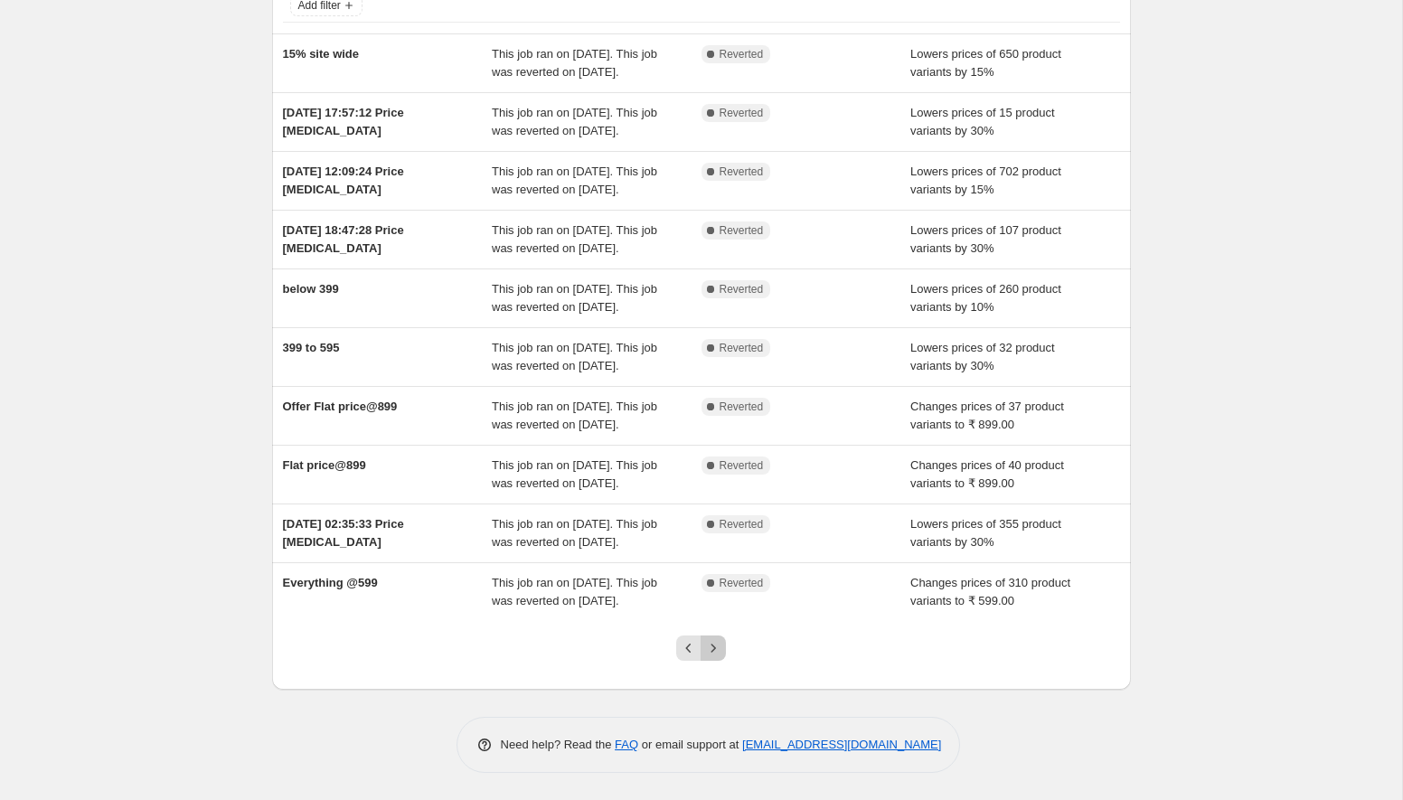
click at [711, 651] on icon "Next" at bounding box center [713, 648] width 18 height 18
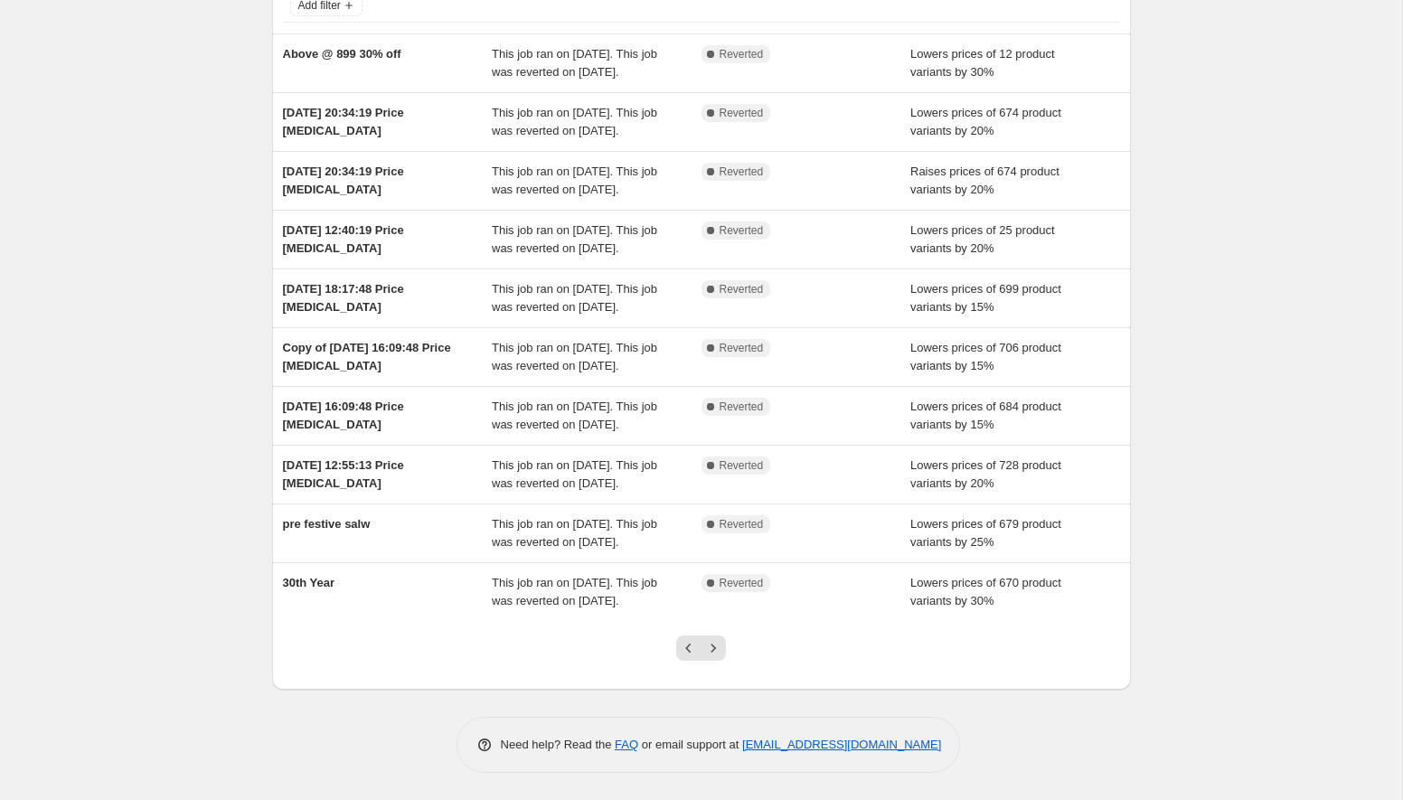
scroll to position [0, 0]
click at [716, 653] on icon "Next" at bounding box center [713, 648] width 18 height 18
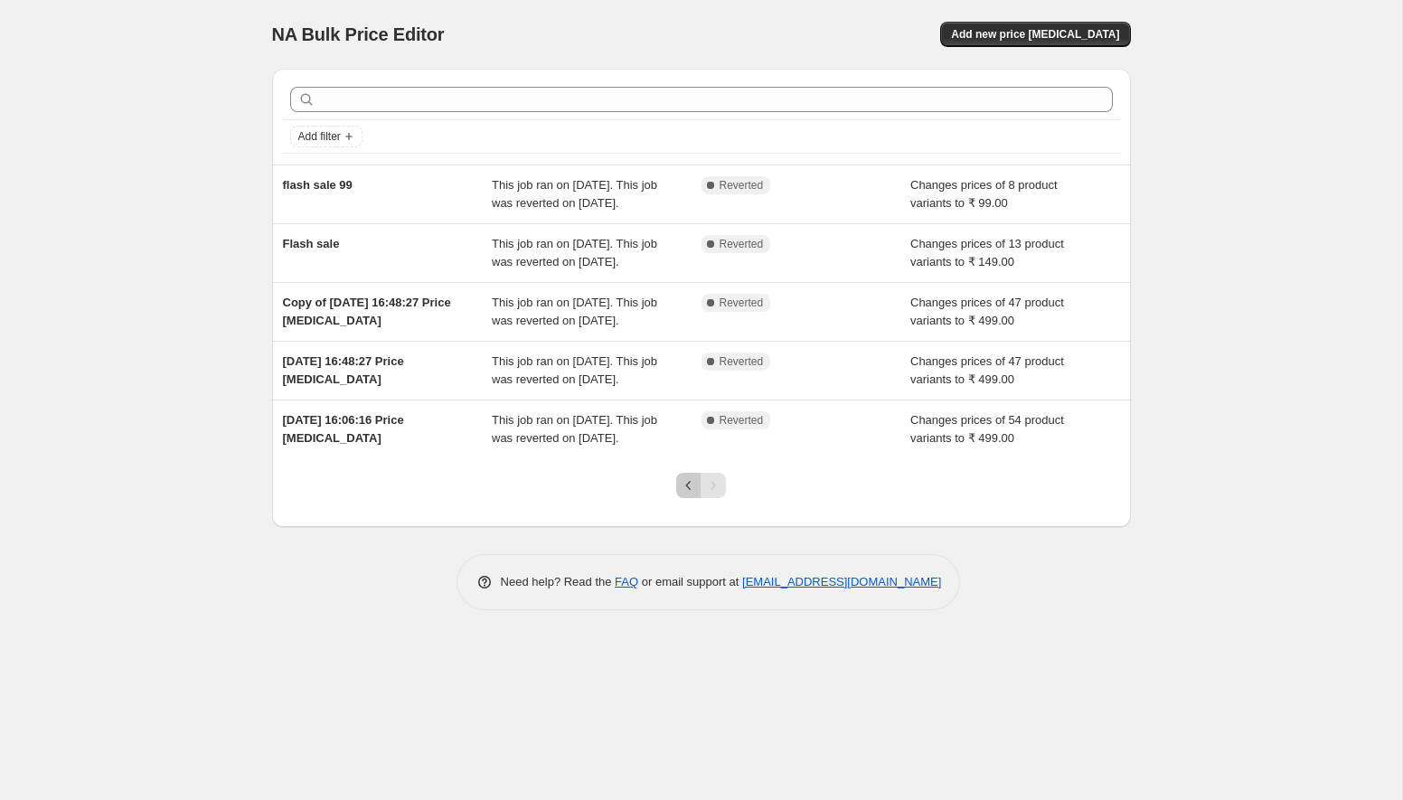
click at [686, 495] on icon "Previous" at bounding box center [689, 485] width 18 height 18
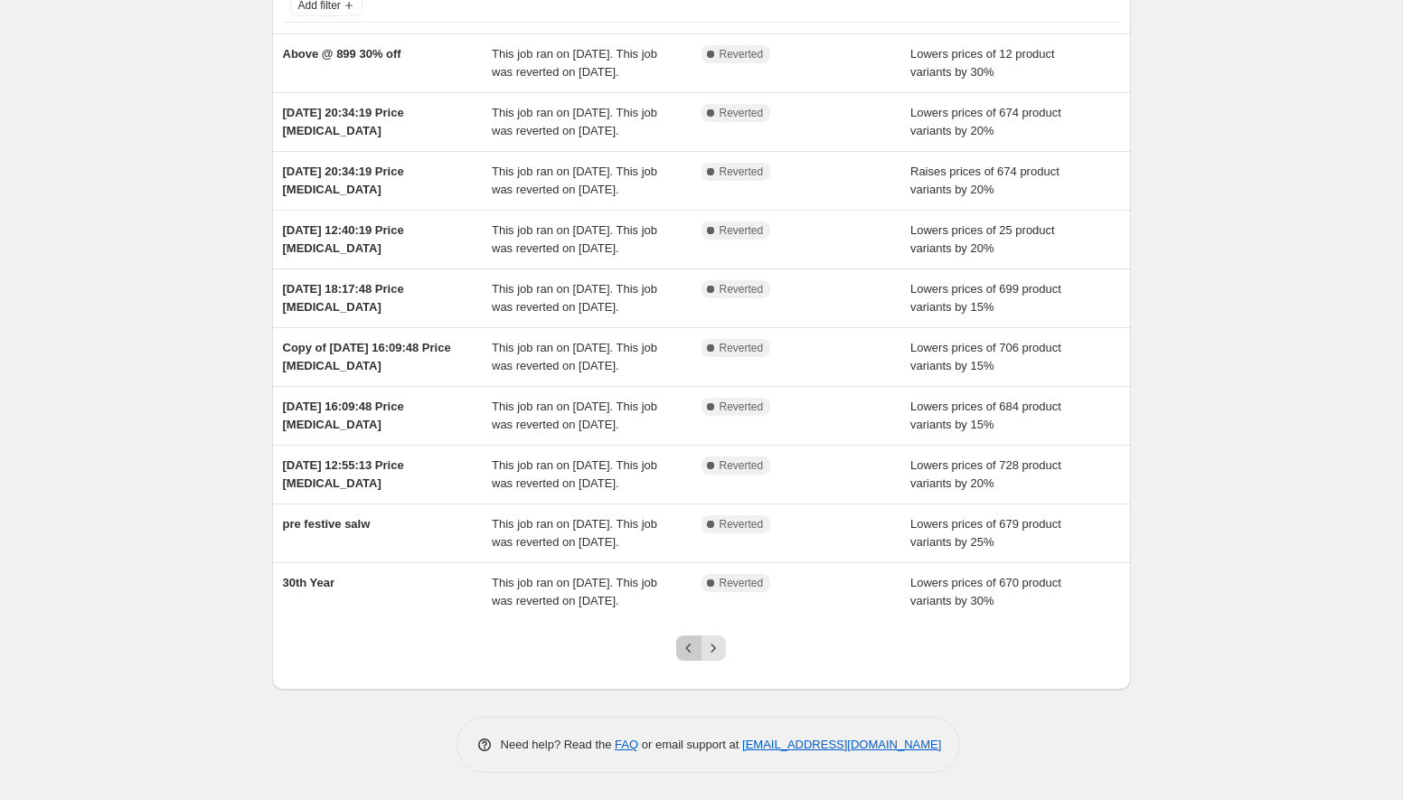
click at [691, 640] on icon "Previous" at bounding box center [689, 648] width 18 height 18
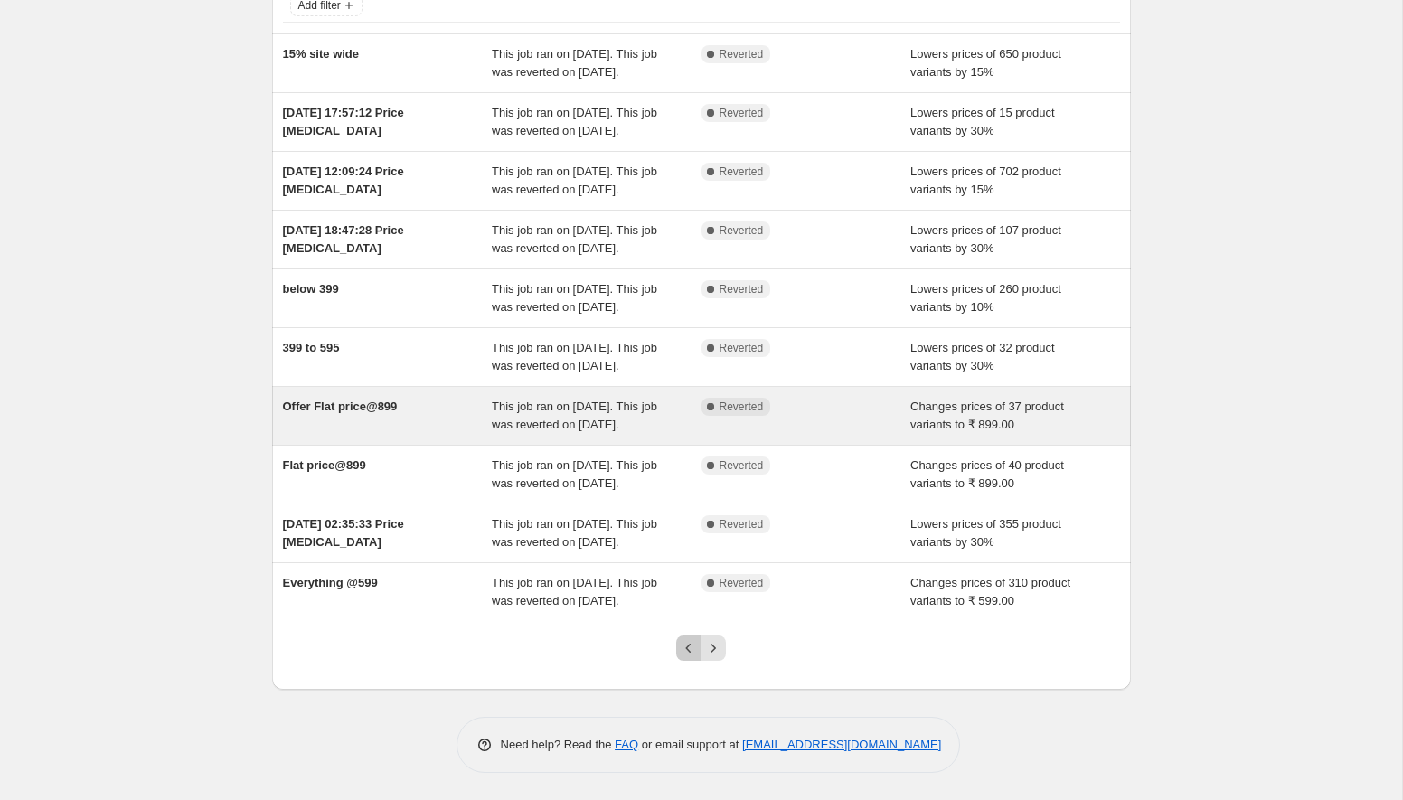
click at [691, 640] on icon "Previous" at bounding box center [689, 648] width 18 height 18
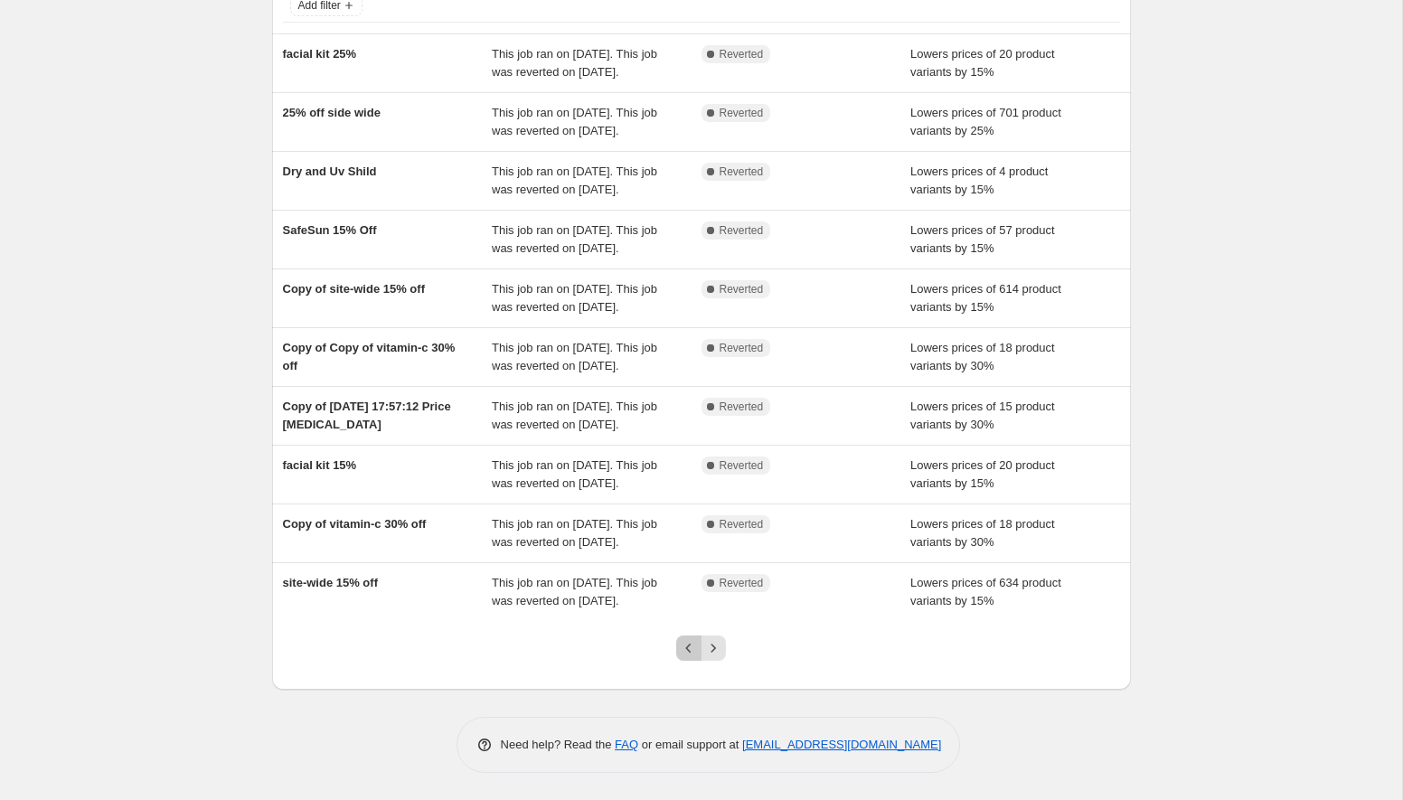
click at [691, 643] on icon "Previous" at bounding box center [689, 648] width 18 height 18
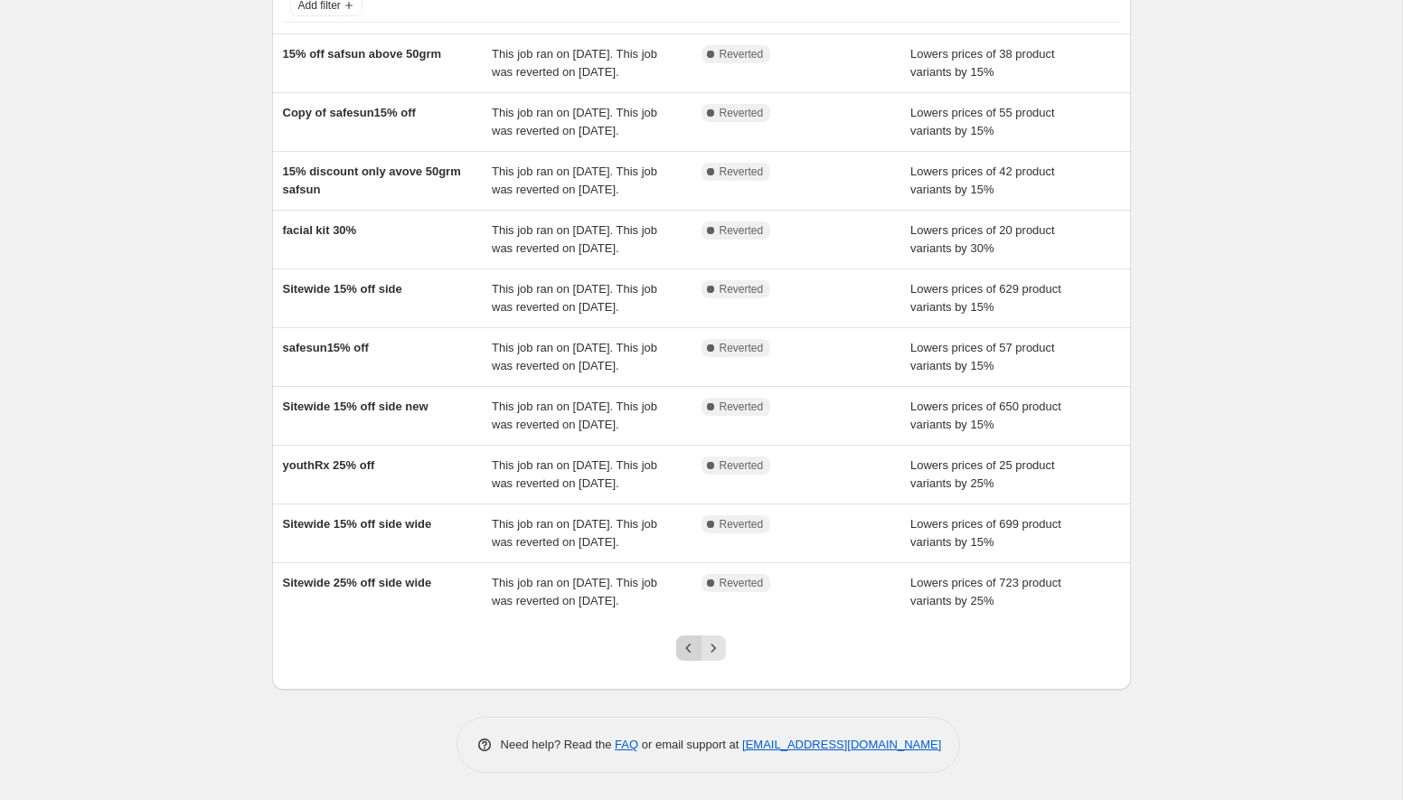
click at [692, 645] on icon "Previous" at bounding box center [689, 648] width 18 height 18
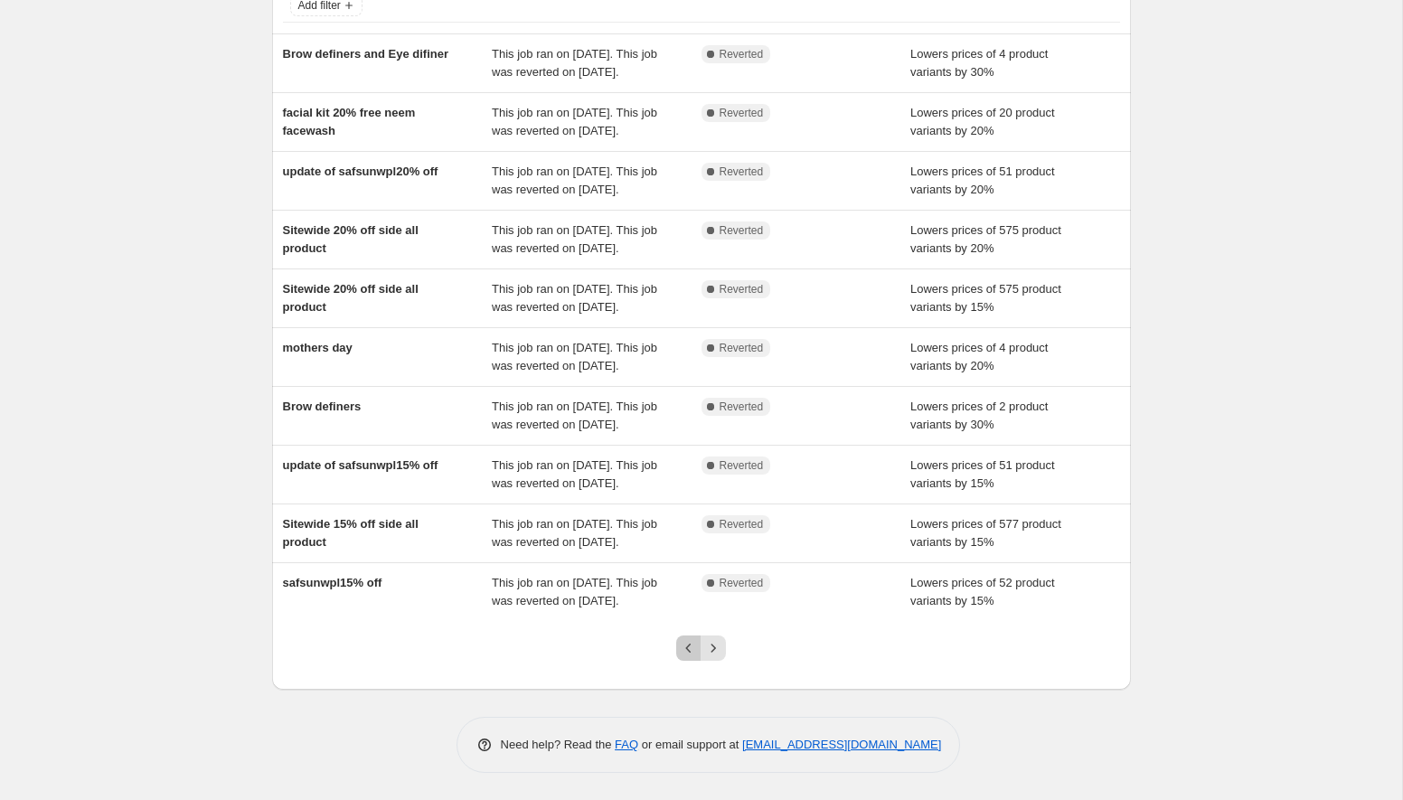
click at [682, 657] on icon "Previous" at bounding box center [689, 648] width 18 height 18
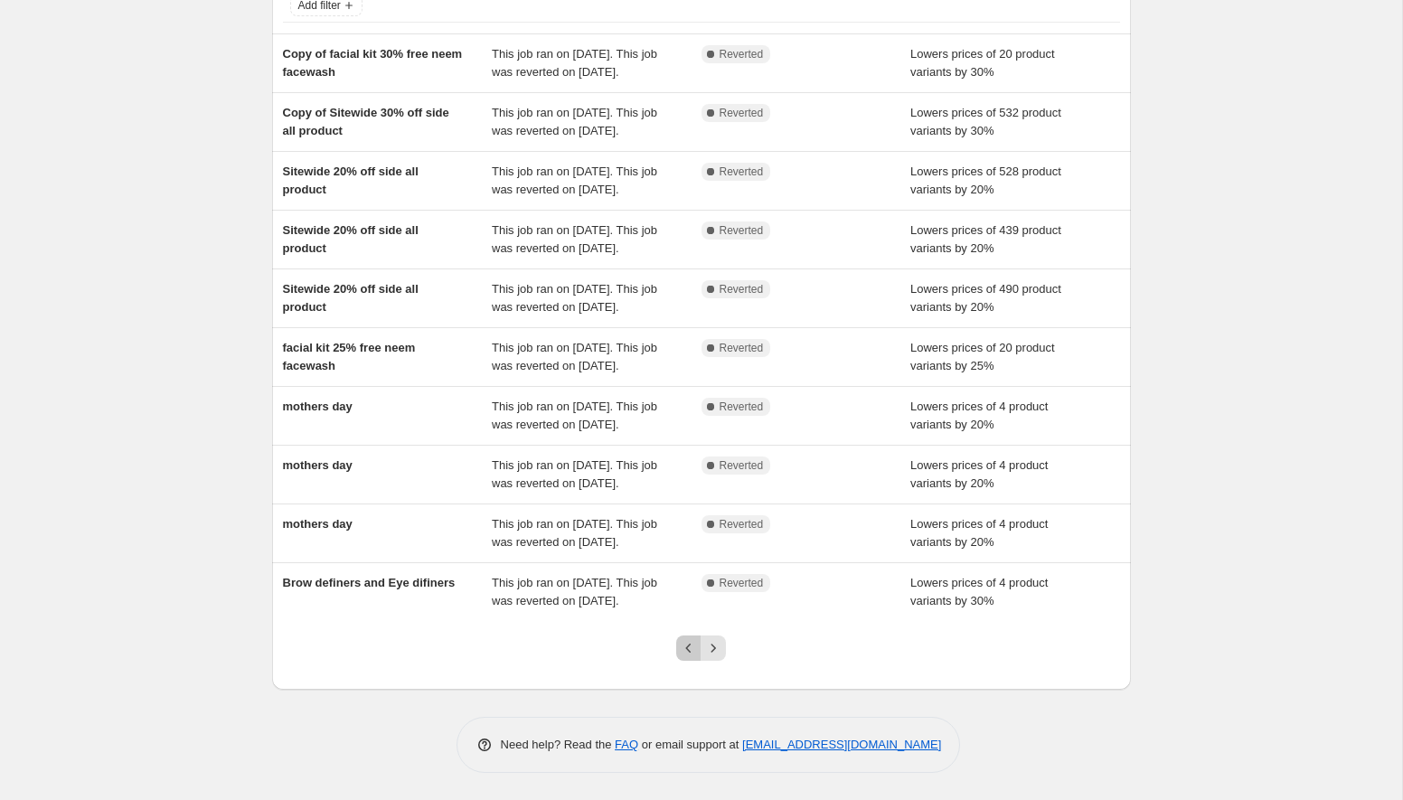
click at [689, 650] on icon "Previous" at bounding box center [689, 648] width 18 height 18
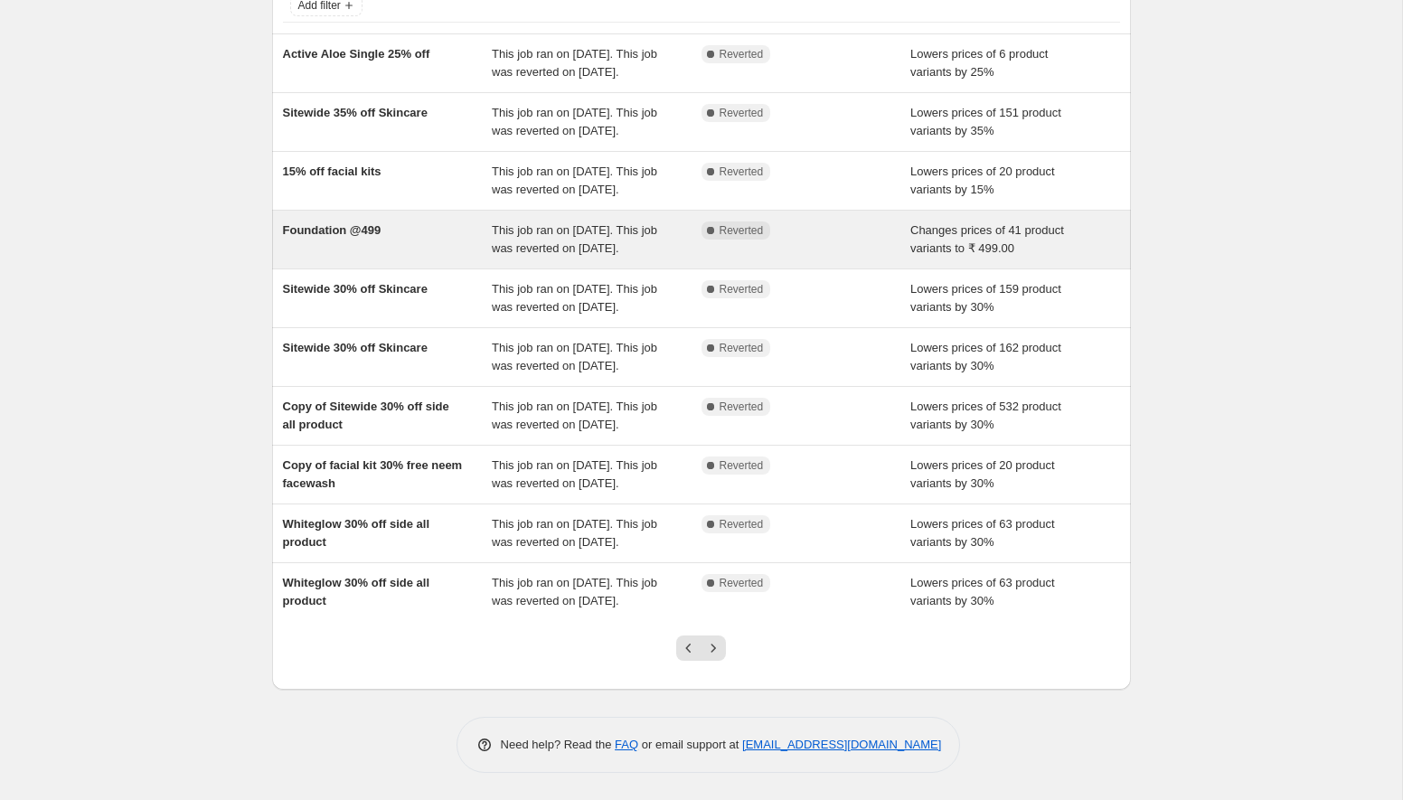
click at [399, 222] on div "Foundation @499" at bounding box center [388, 240] width 210 height 36
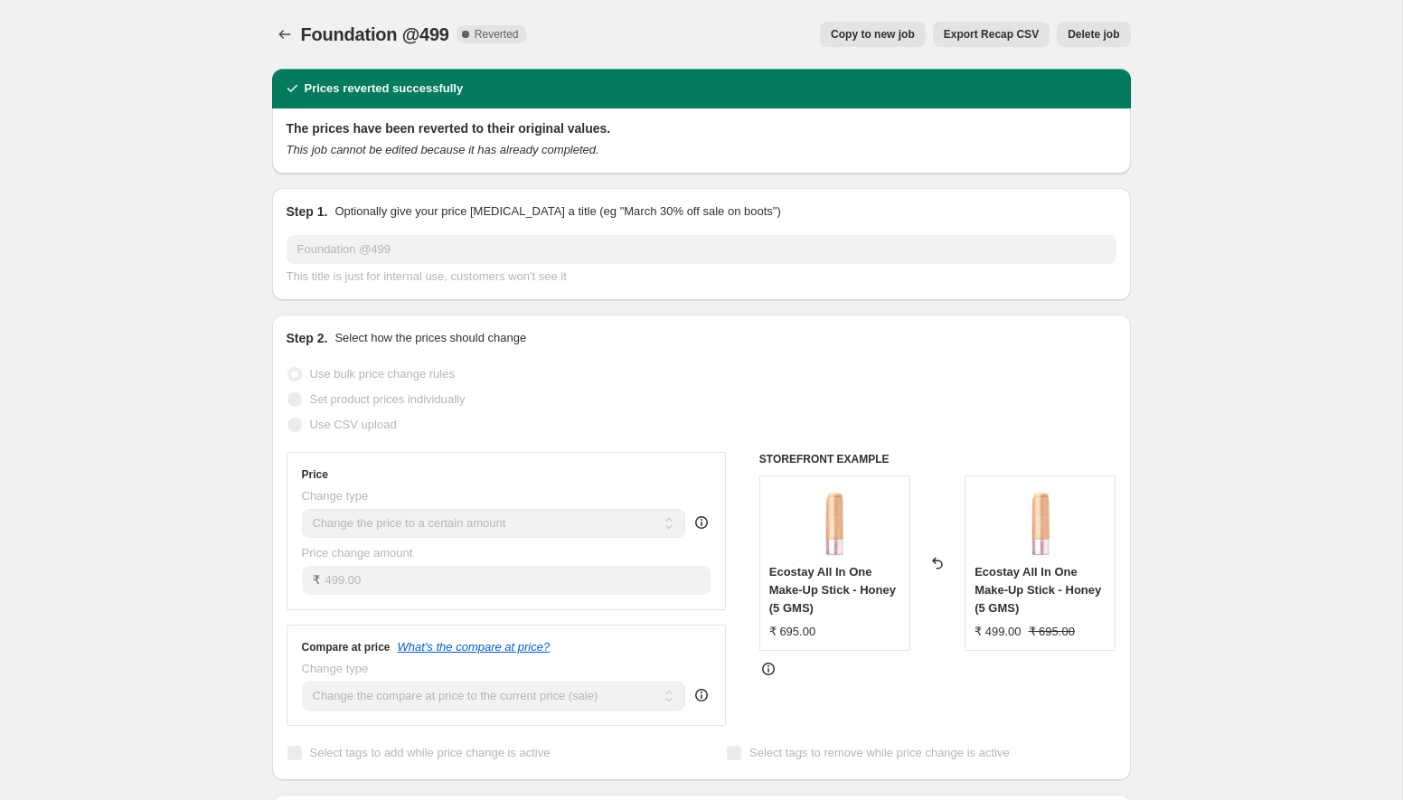
click at [882, 28] on span "Copy to new job" at bounding box center [873, 34] width 84 height 14
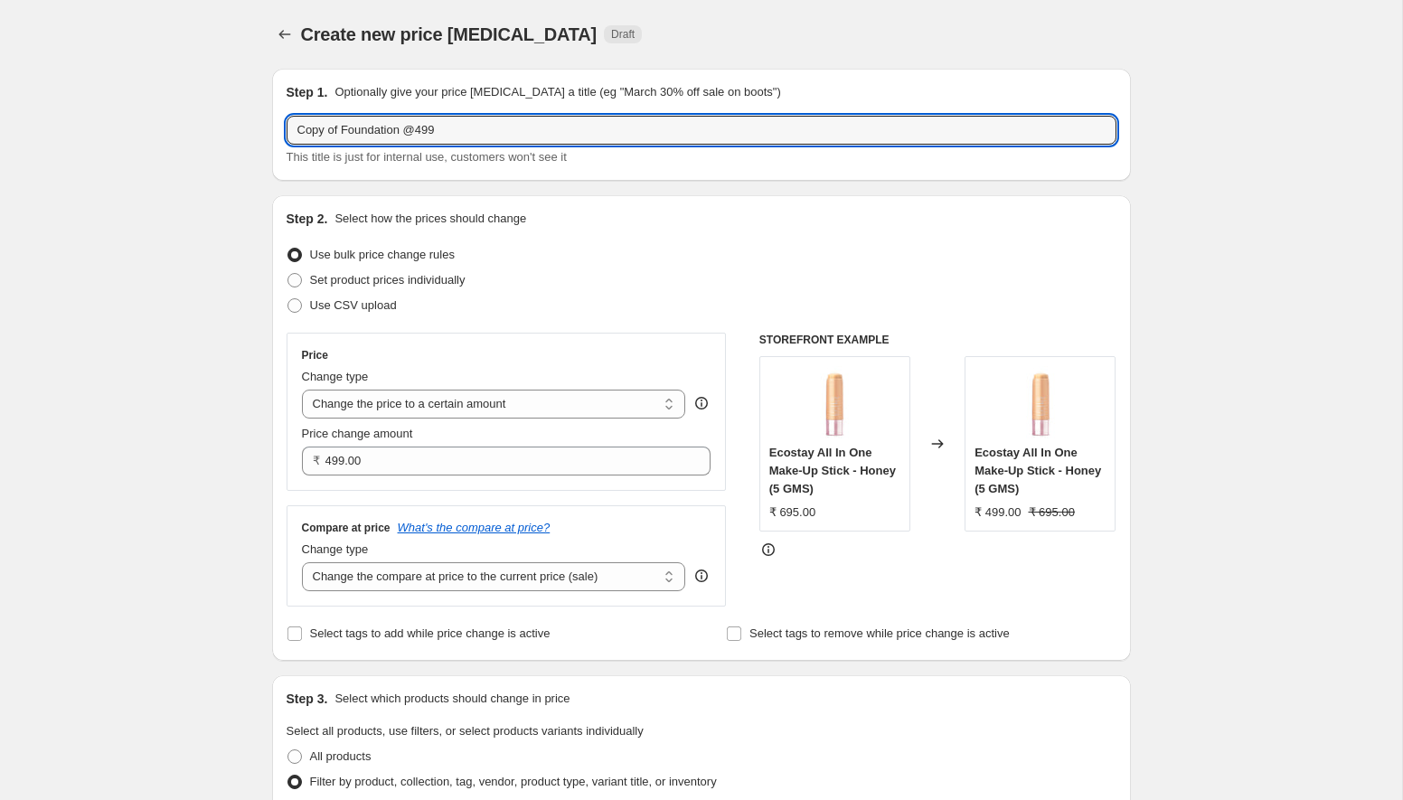
drag, startPoint x: 341, startPoint y: 130, endPoint x: 247, endPoint y: 127, distance: 94.1
click at [475, 113] on div "Step 1. Optionally give your price [MEDICAL_DATA] a title (eg "March 30% off sa…" at bounding box center [702, 124] width 830 height 83
click at [454, 132] on input "Foundation @499" at bounding box center [702, 130] width 830 height 29
type input "Foundation @525"
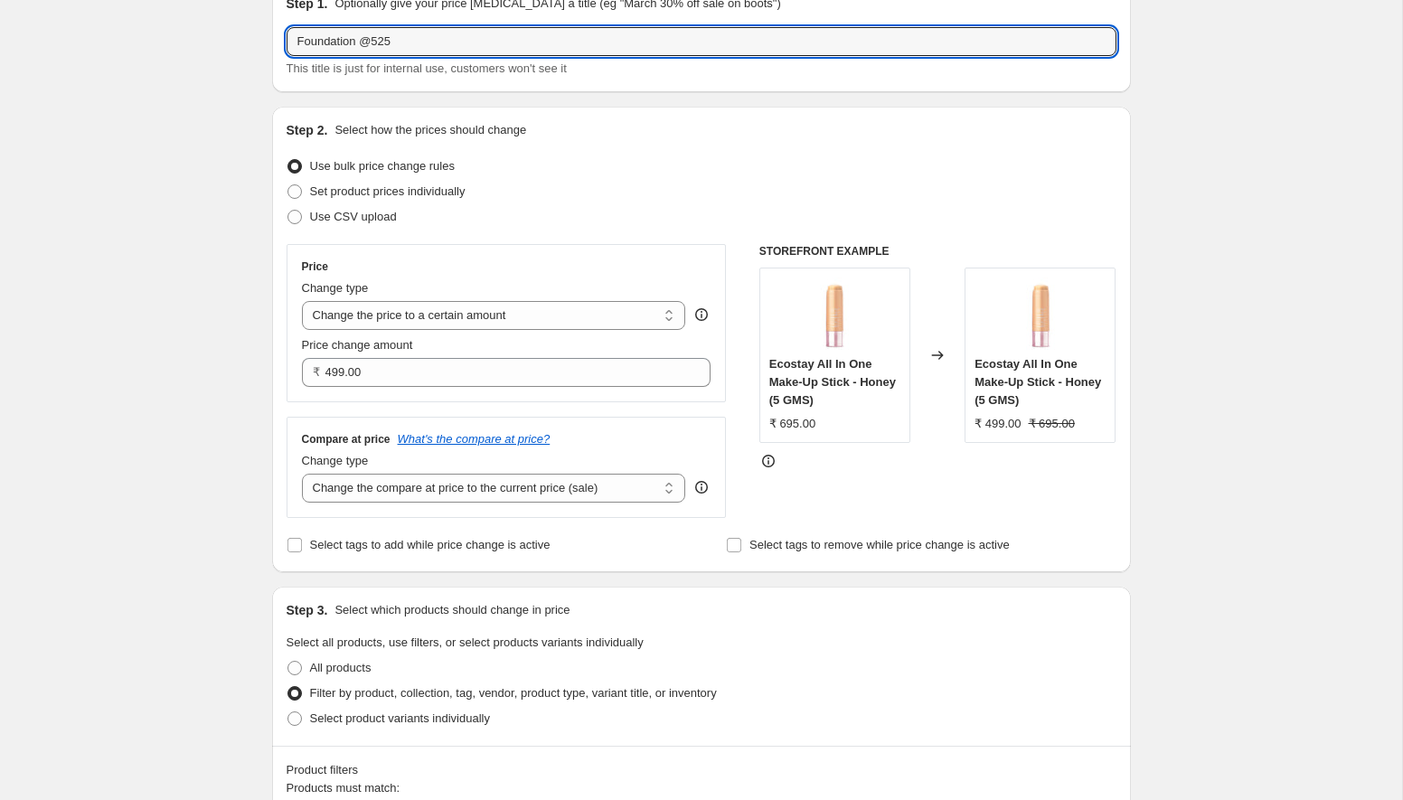
scroll to position [105, 0]
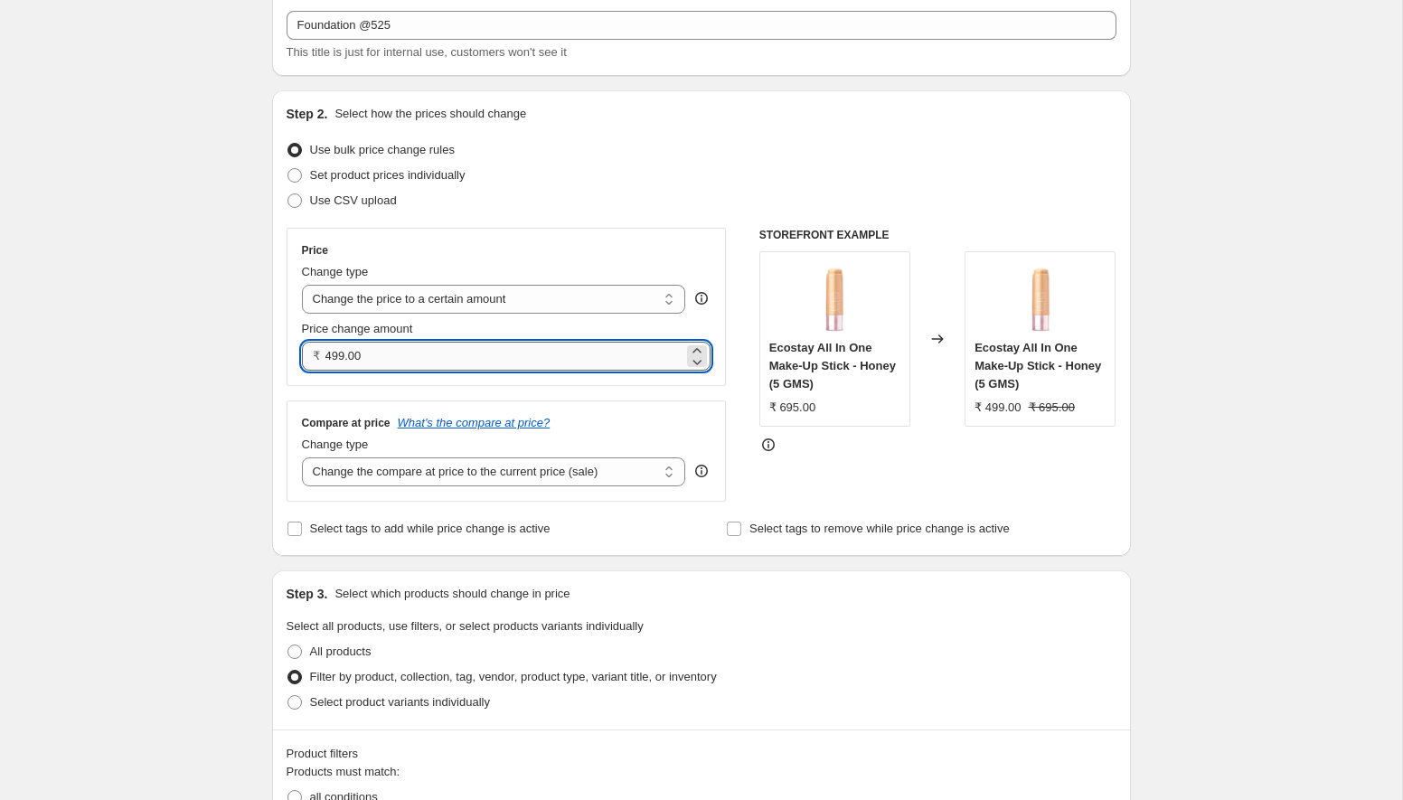
click at [530, 358] on input "499.00" at bounding box center [504, 356] width 359 height 29
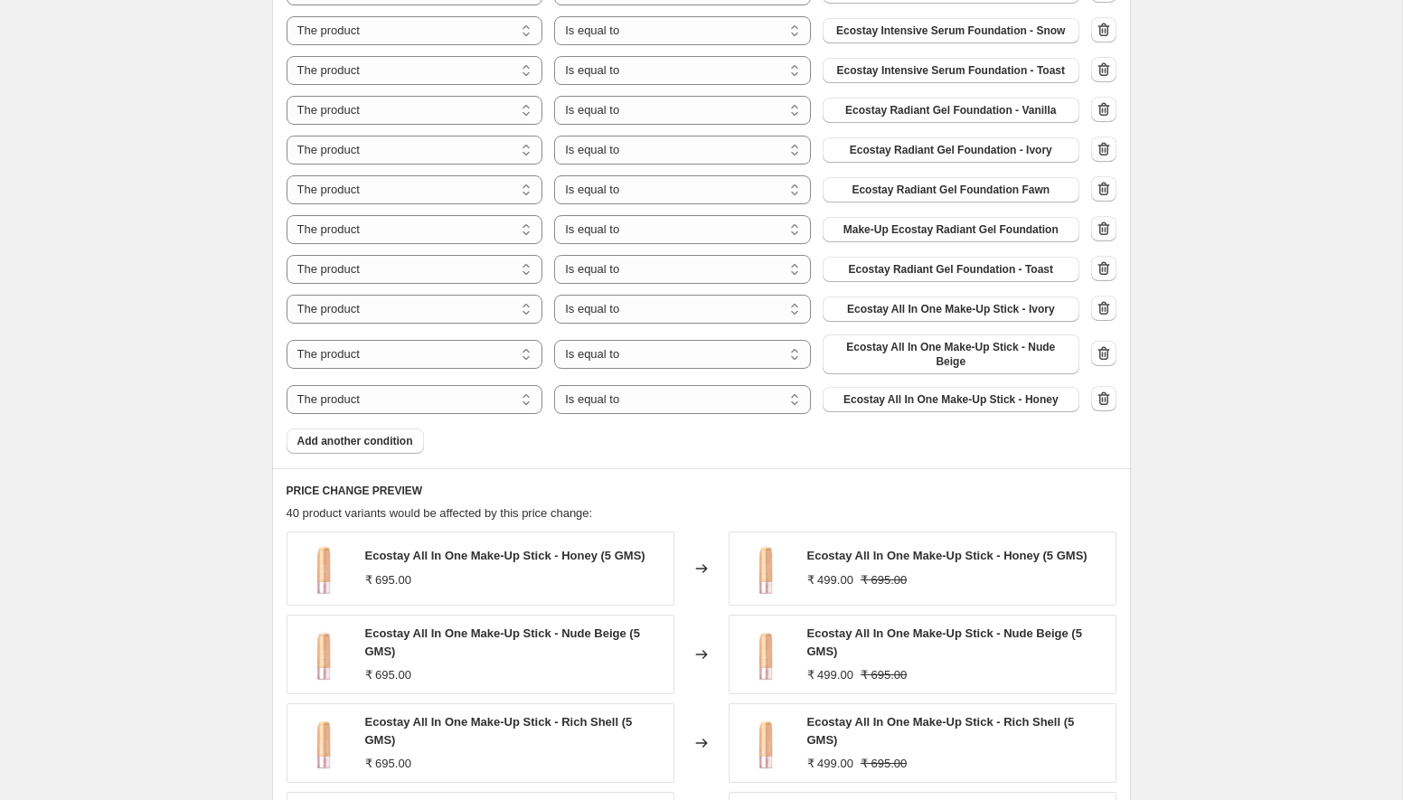
scroll to position [1167, 0]
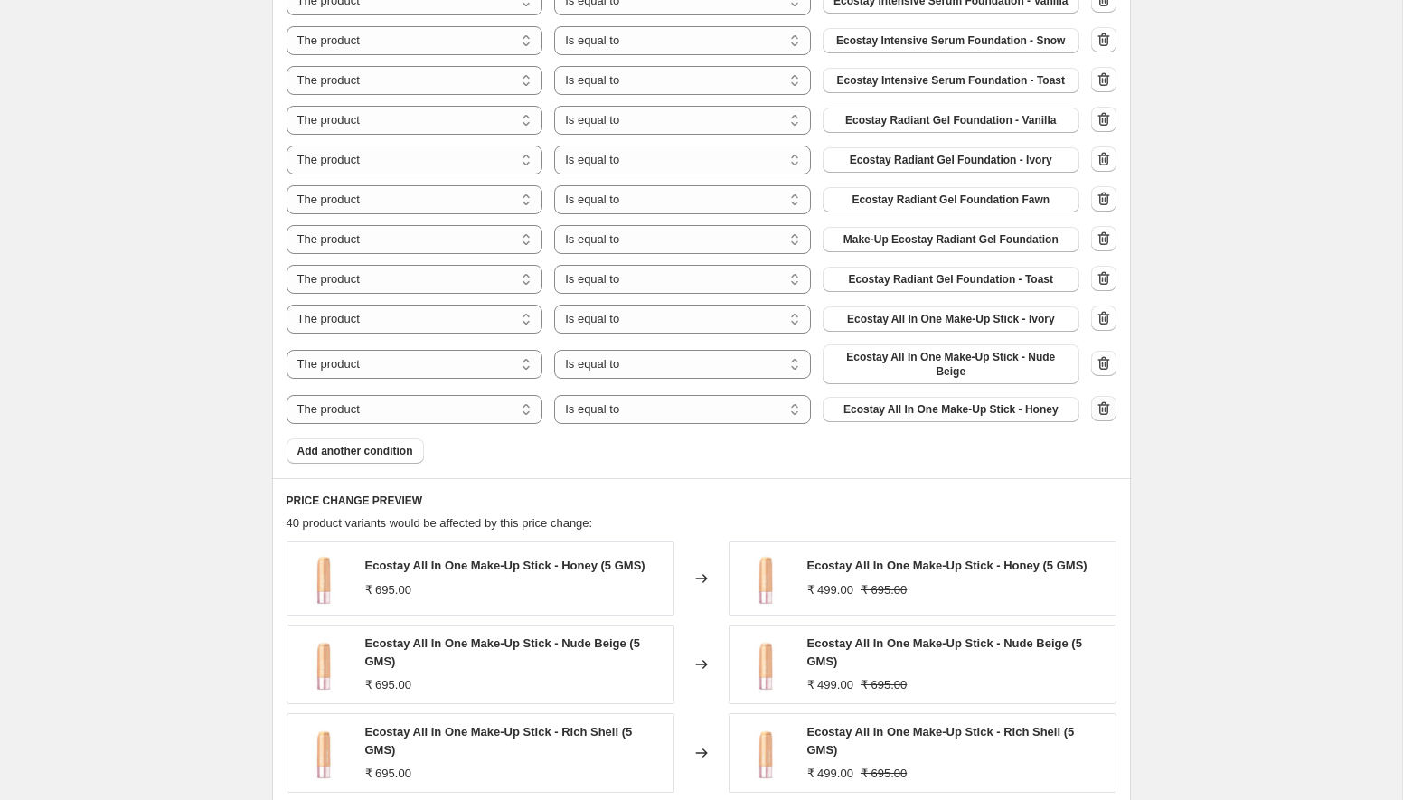
type input "525.00"
click at [1108, 418] on icon "button" at bounding box center [1104, 409] width 18 height 18
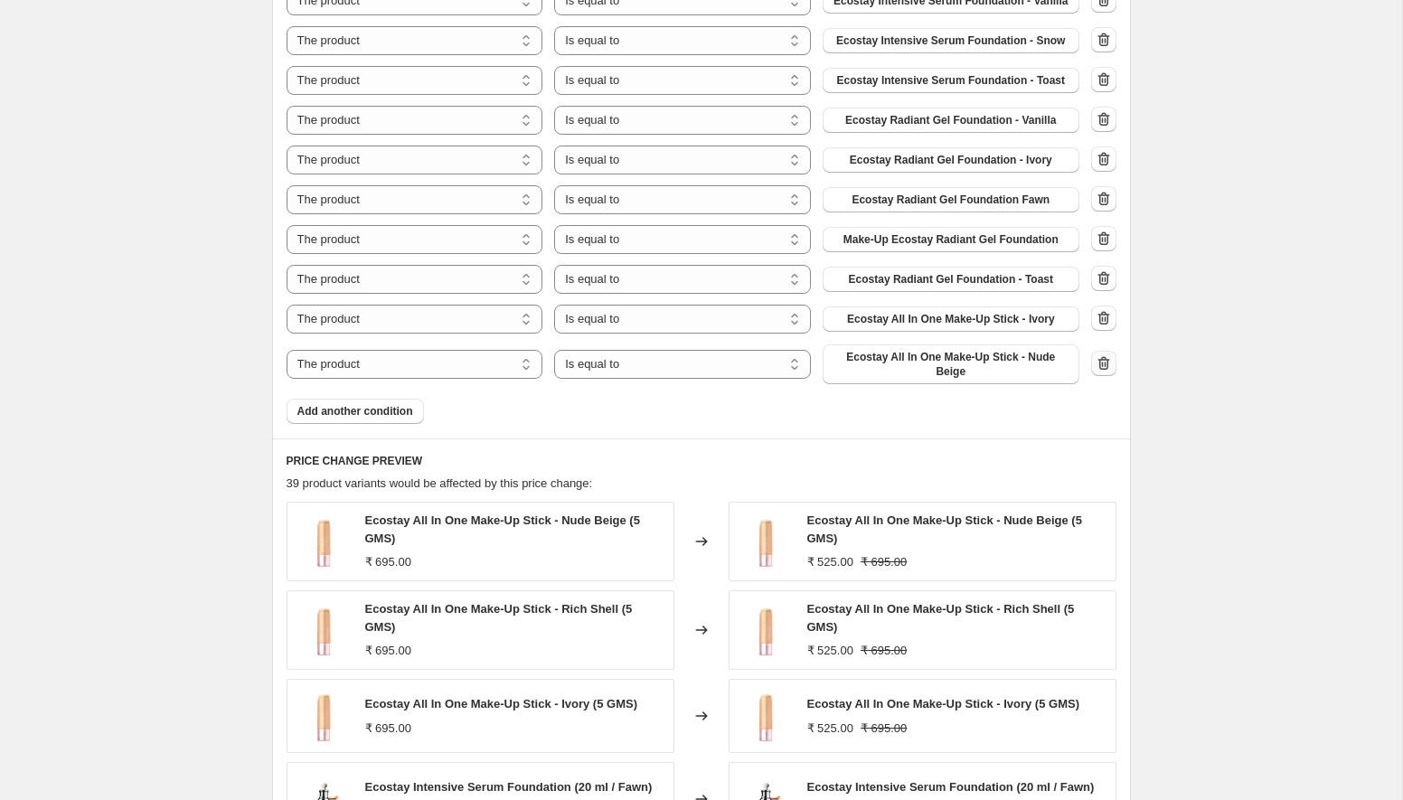
click at [1108, 371] on icon "button" at bounding box center [1104, 364] width 12 height 14
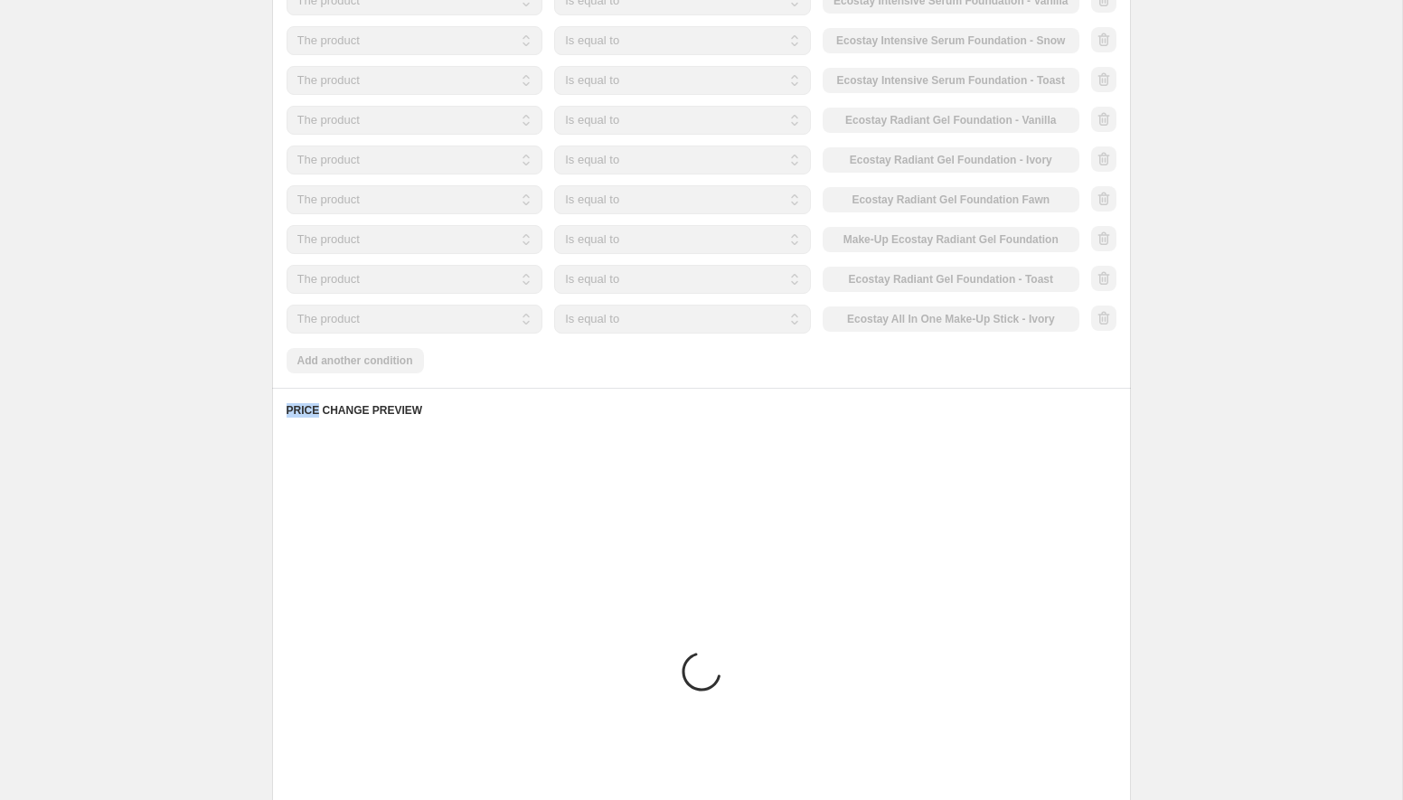
click at [1108, 373] on div "Products must match: all conditions any condition The product The product's col…" at bounding box center [702, 37] width 830 height 673
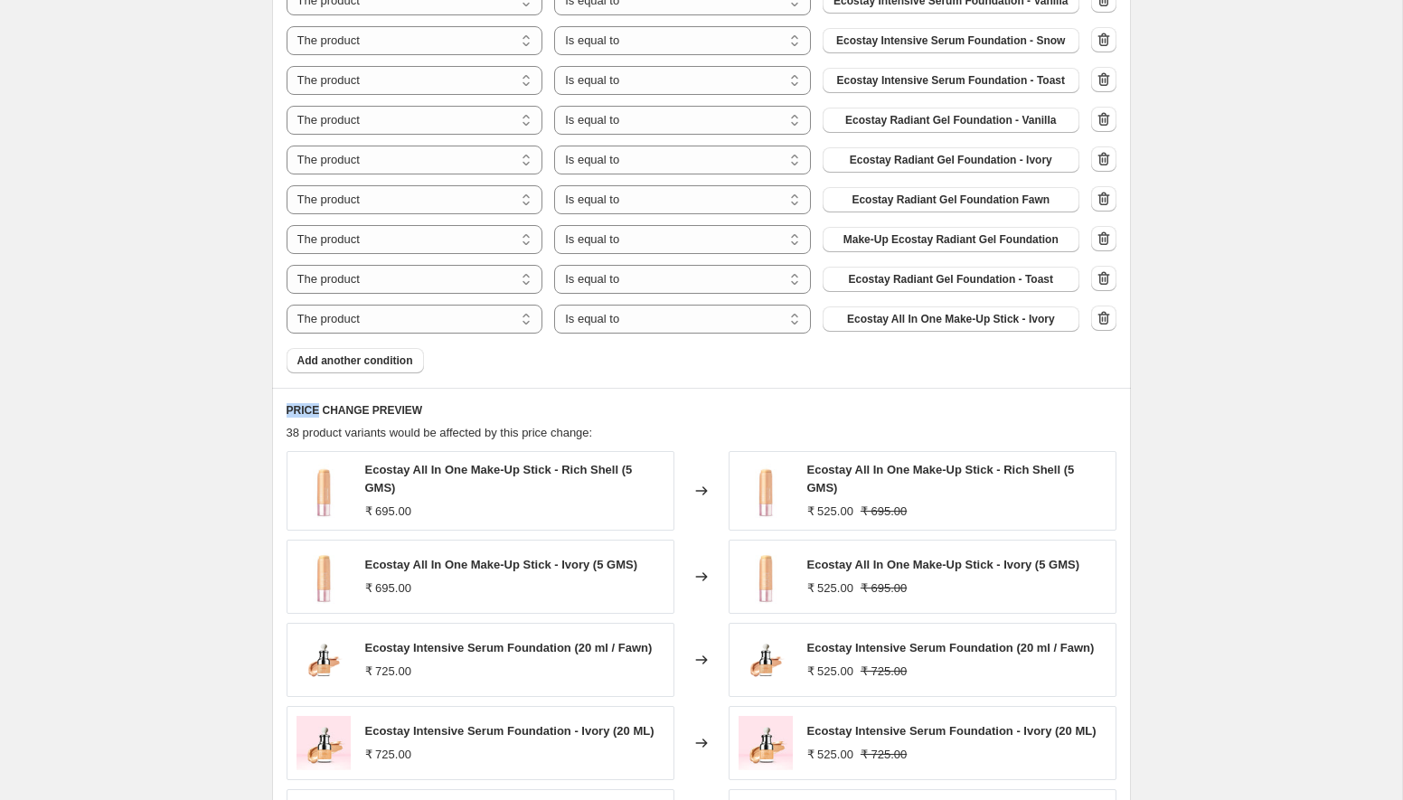
click at [1106, 331] on button "button" at bounding box center [1103, 318] width 25 height 25
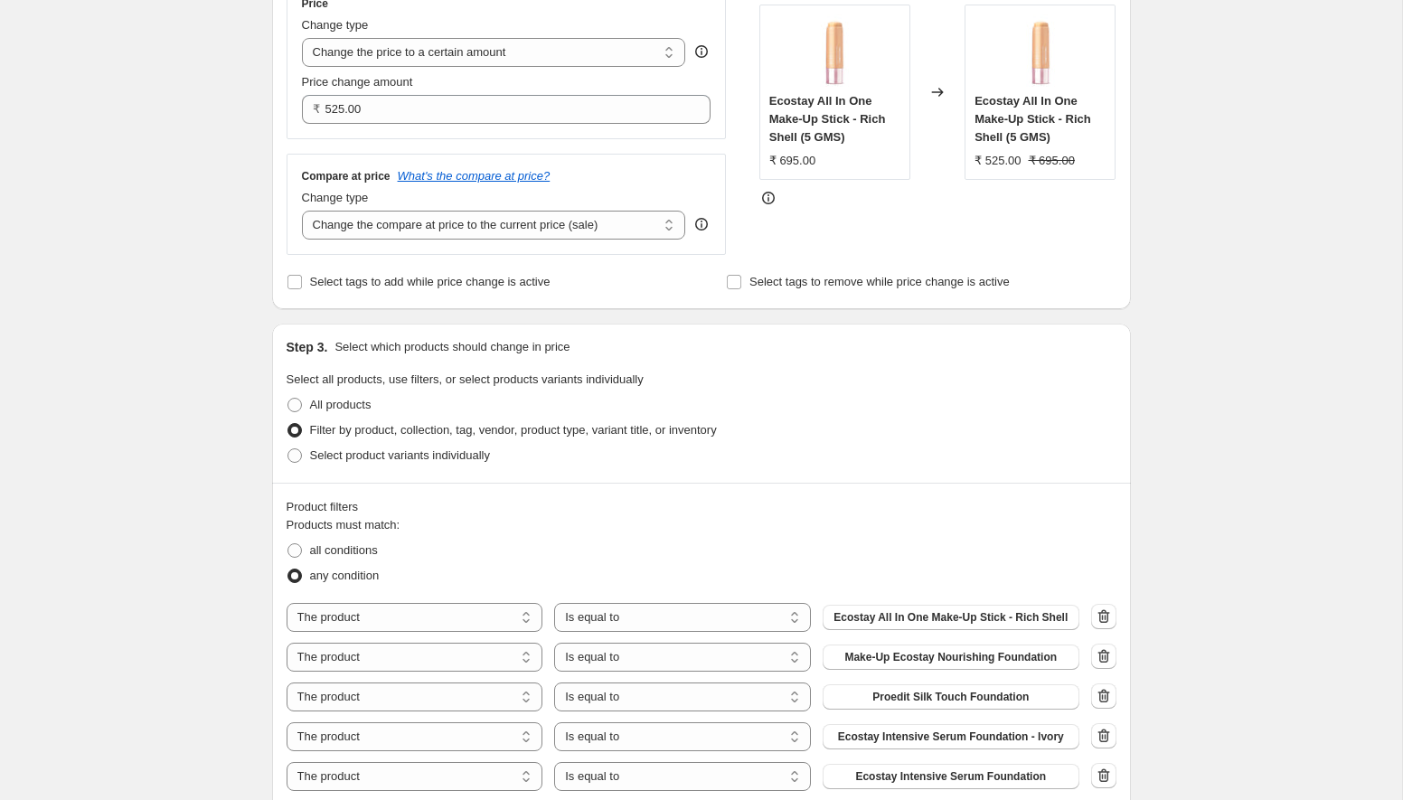
scroll to position [382, 0]
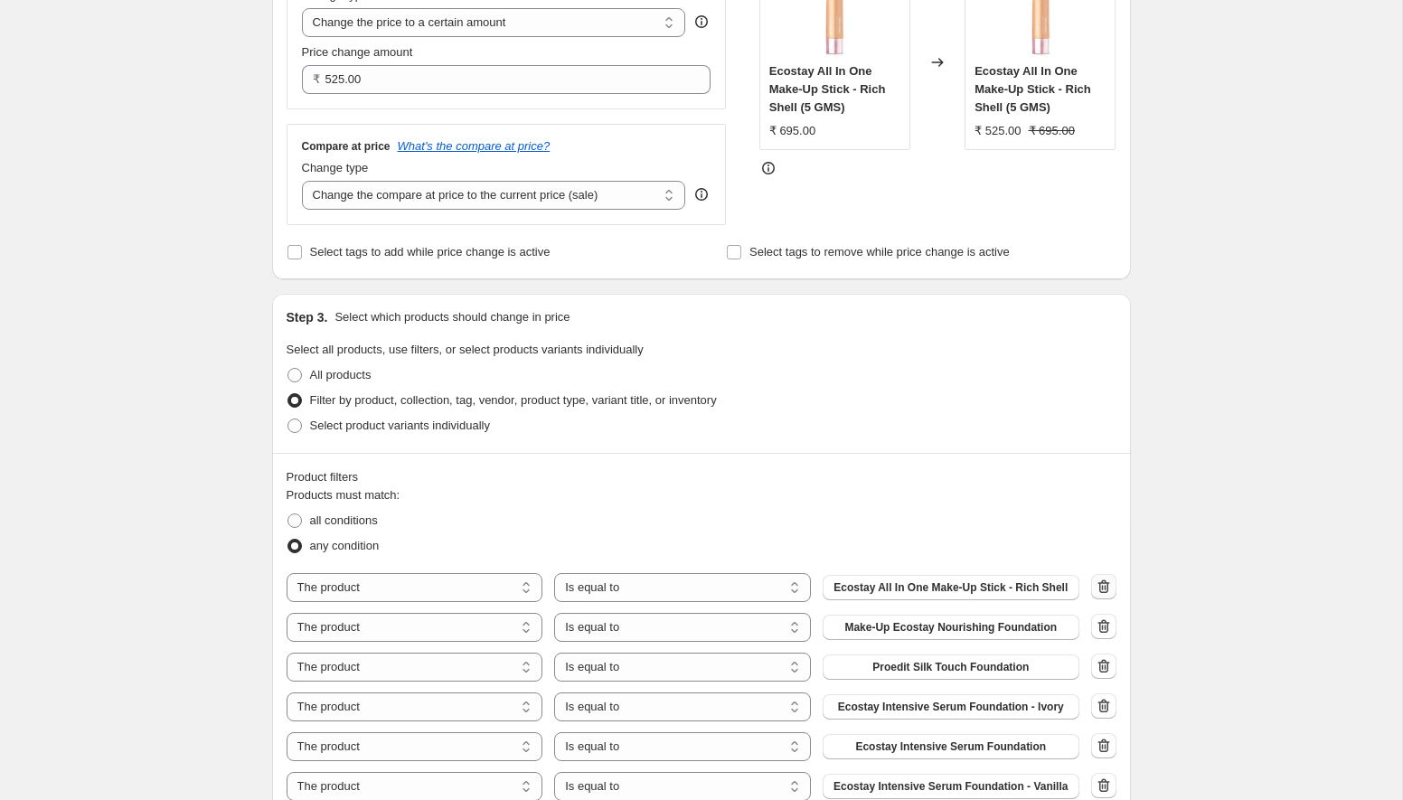
click at [1109, 590] on icon "button" at bounding box center [1104, 587] width 18 height 18
click at [1108, 587] on icon "button" at bounding box center [1104, 587] width 18 height 18
click at [1108, 588] on icon "button" at bounding box center [1104, 587] width 18 height 18
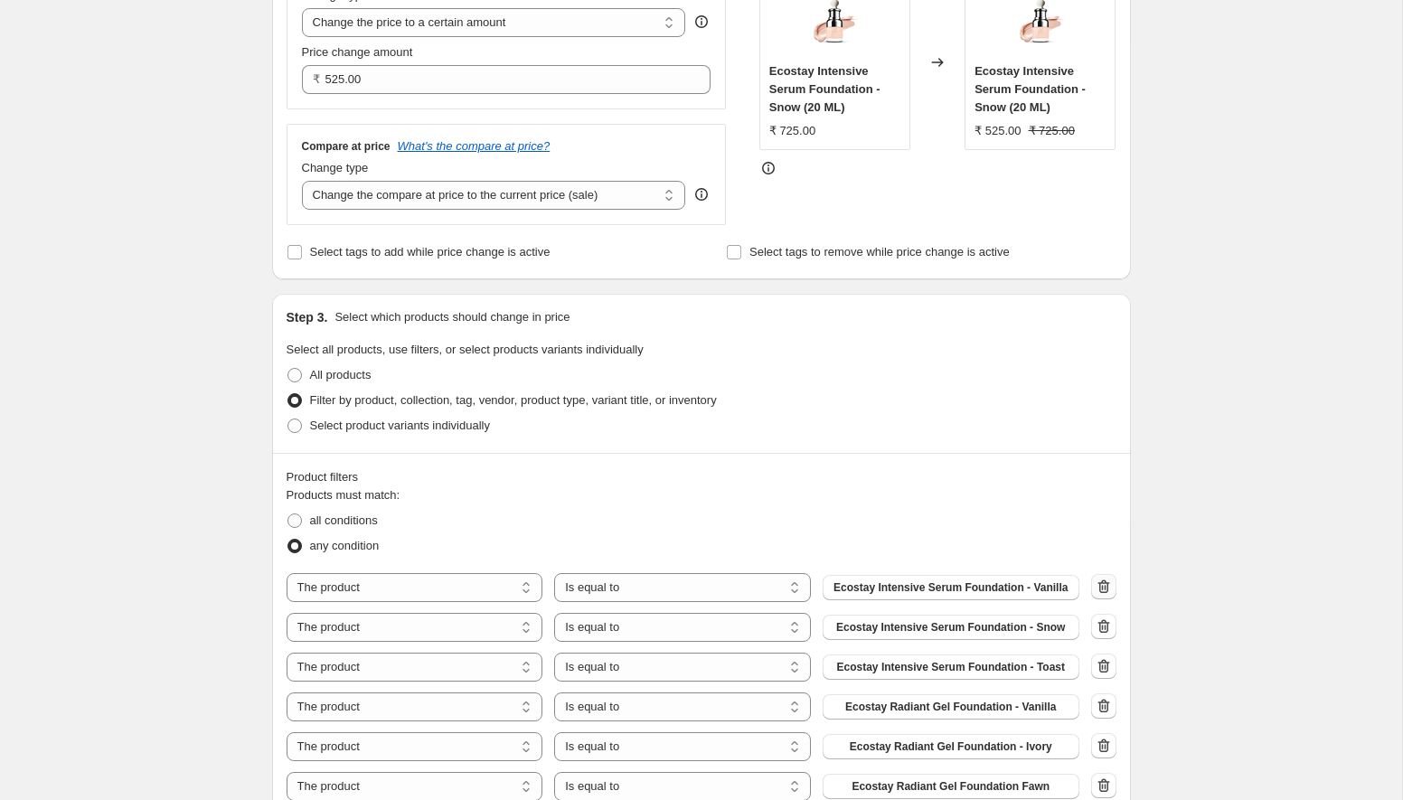
click at [1108, 588] on icon "button" at bounding box center [1104, 587] width 18 height 18
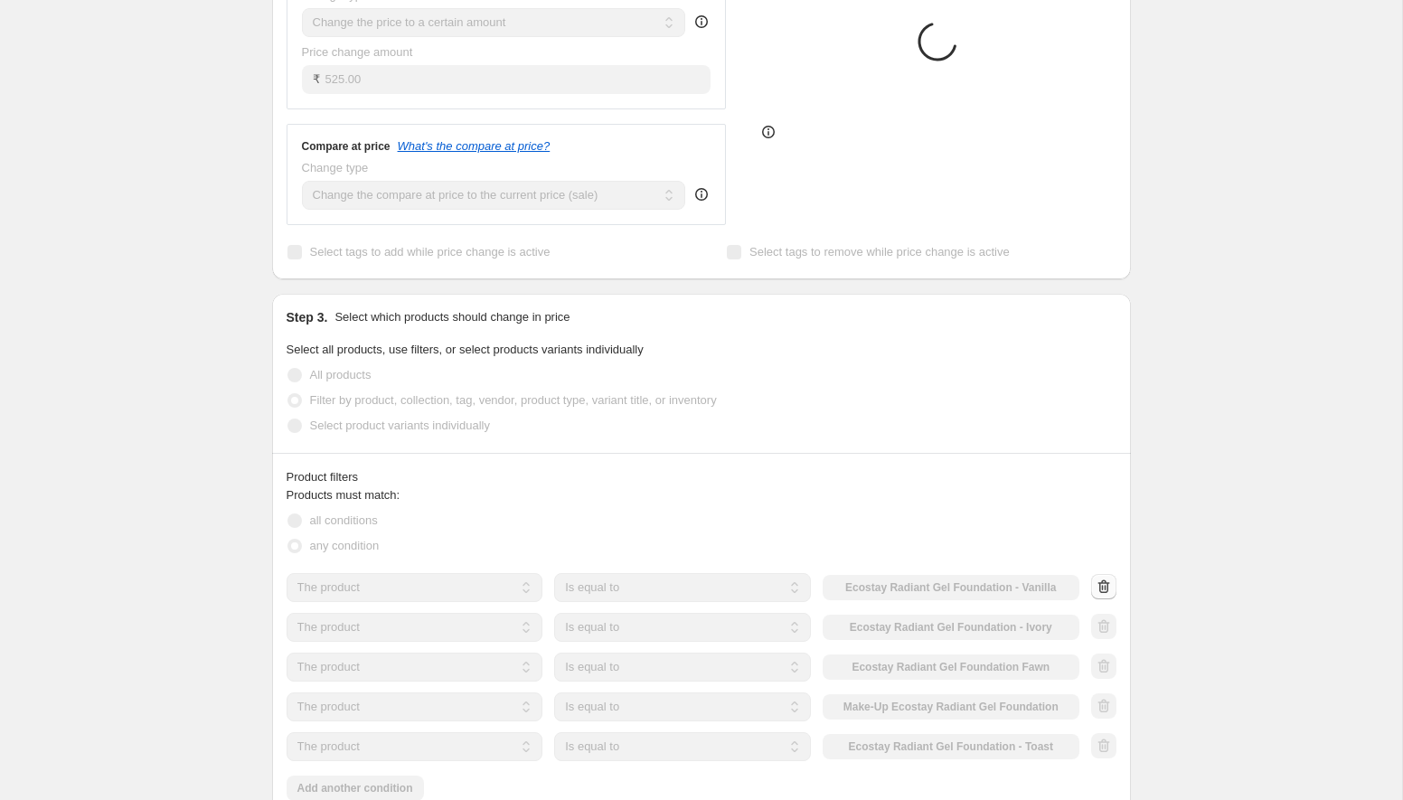
click at [1108, 588] on div at bounding box center [1103, 587] width 25 height 27
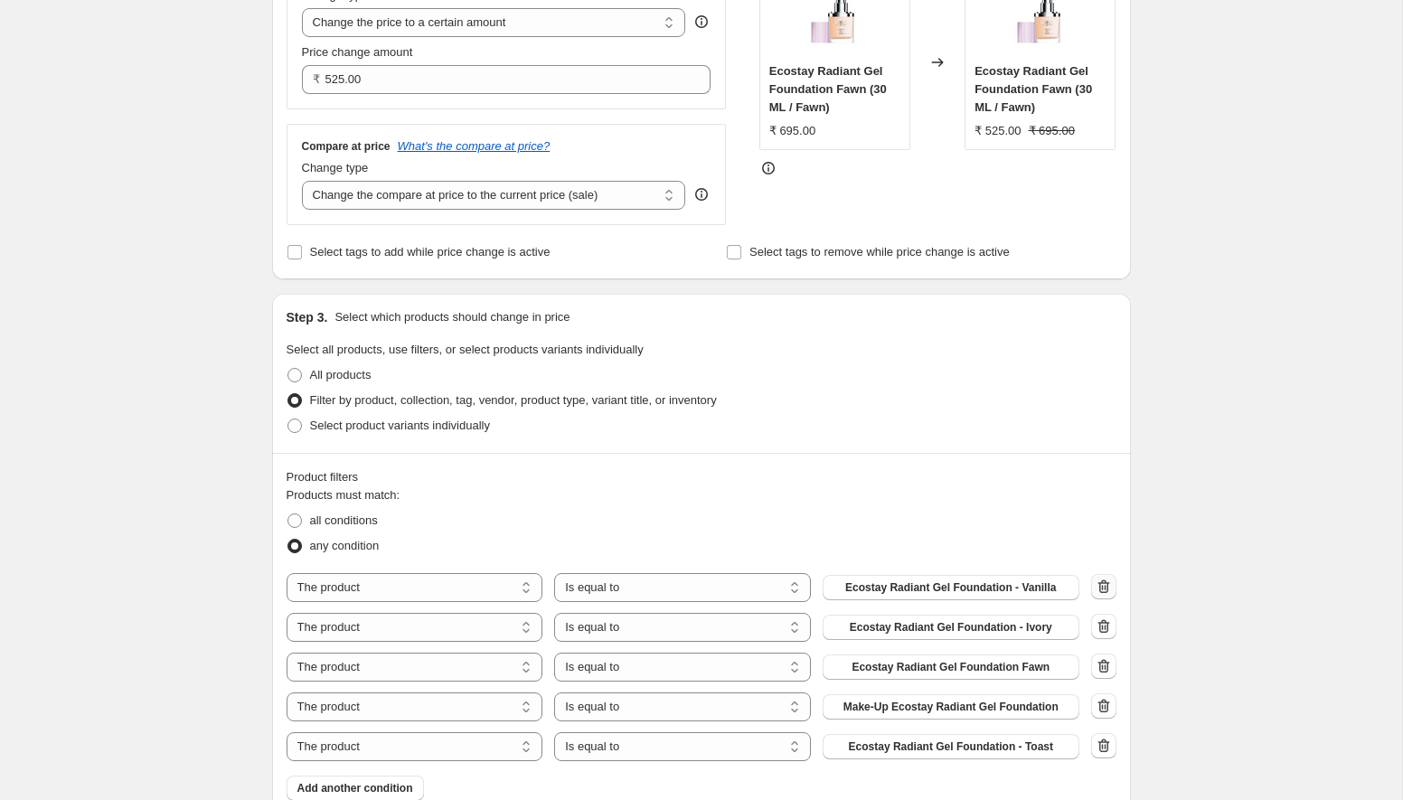
click at [1108, 588] on icon "button" at bounding box center [1104, 587] width 18 height 18
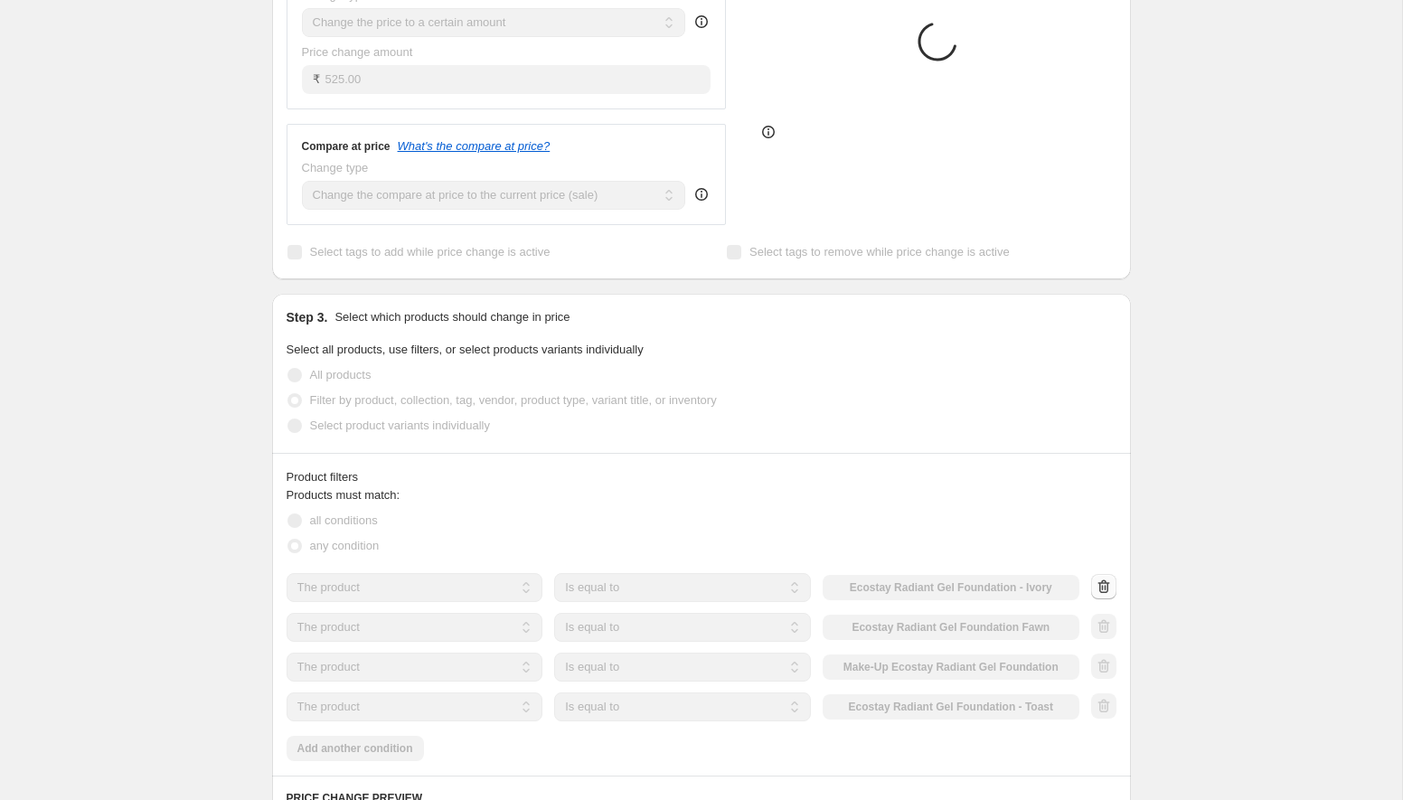
click at [1108, 588] on div at bounding box center [1103, 587] width 25 height 27
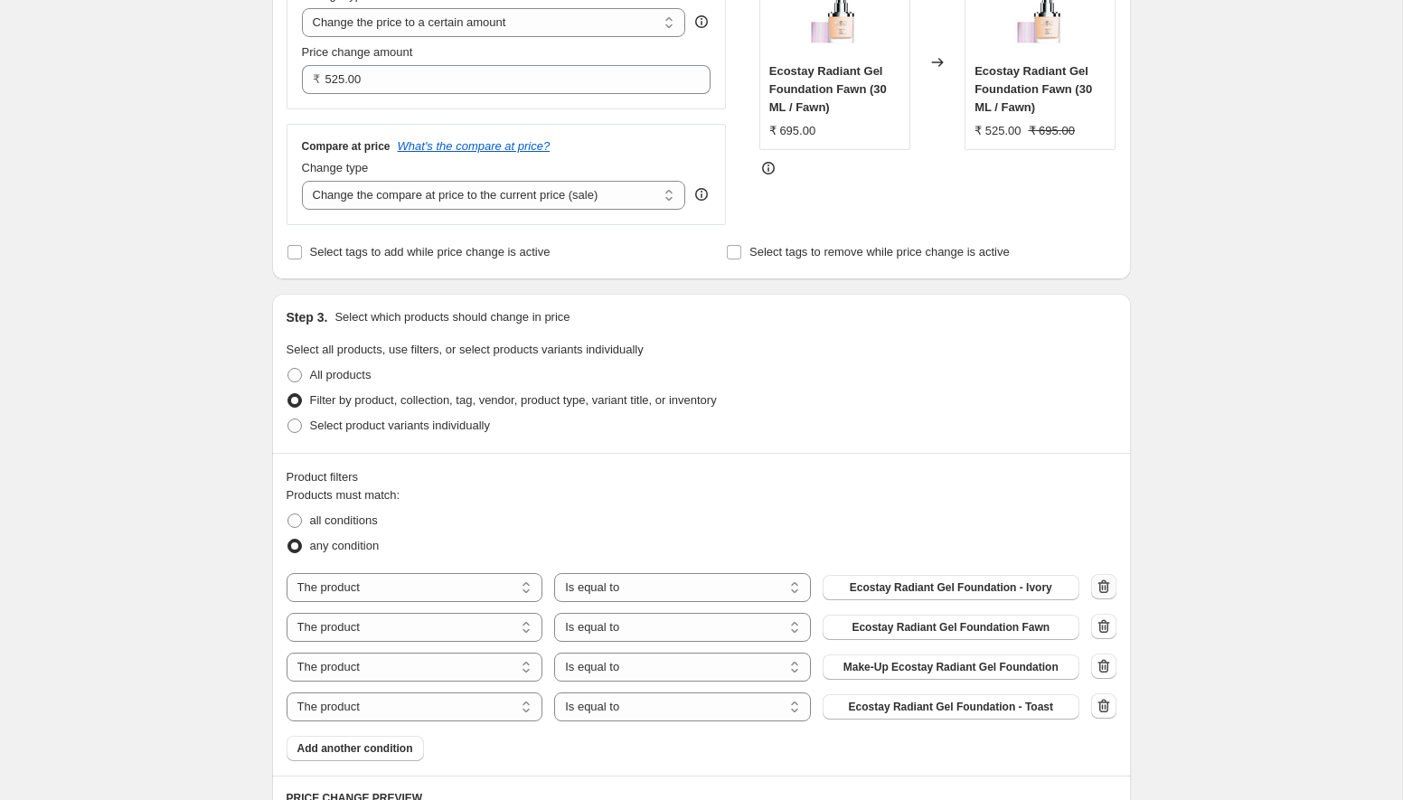
click at [1108, 588] on icon "button" at bounding box center [1104, 587] width 18 height 18
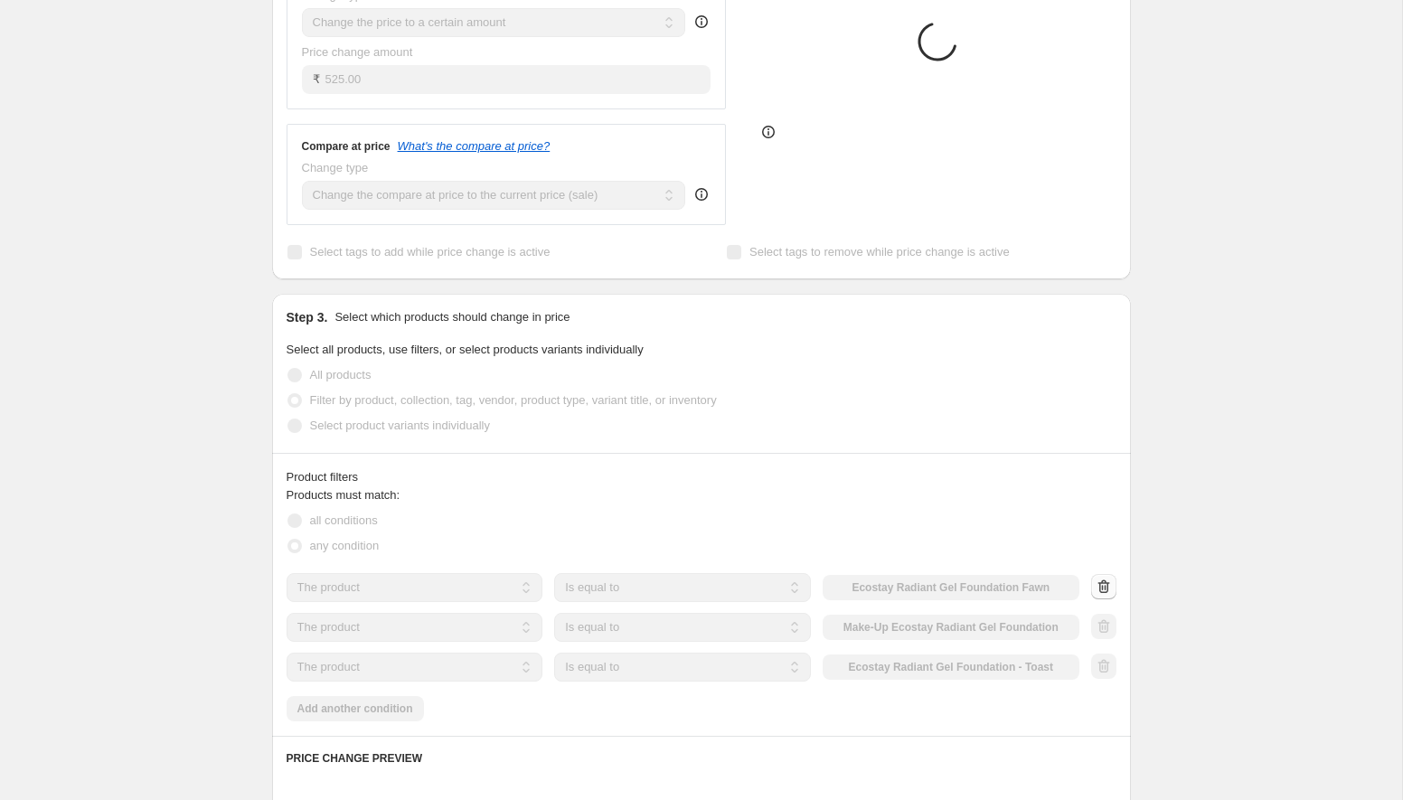
click at [1108, 588] on div at bounding box center [1103, 587] width 25 height 27
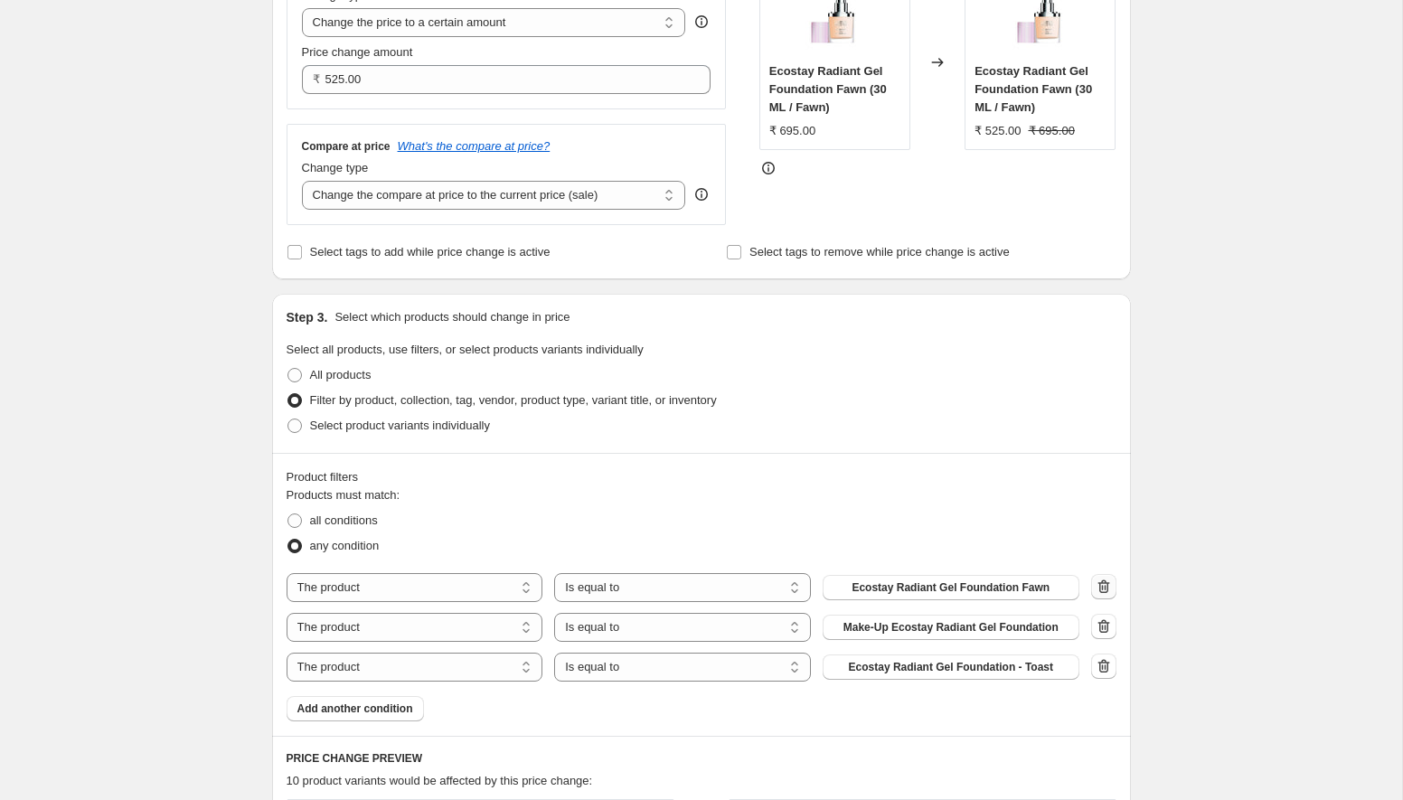
click at [1108, 588] on icon "button" at bounding box center [1104, 587] width 18 height 18
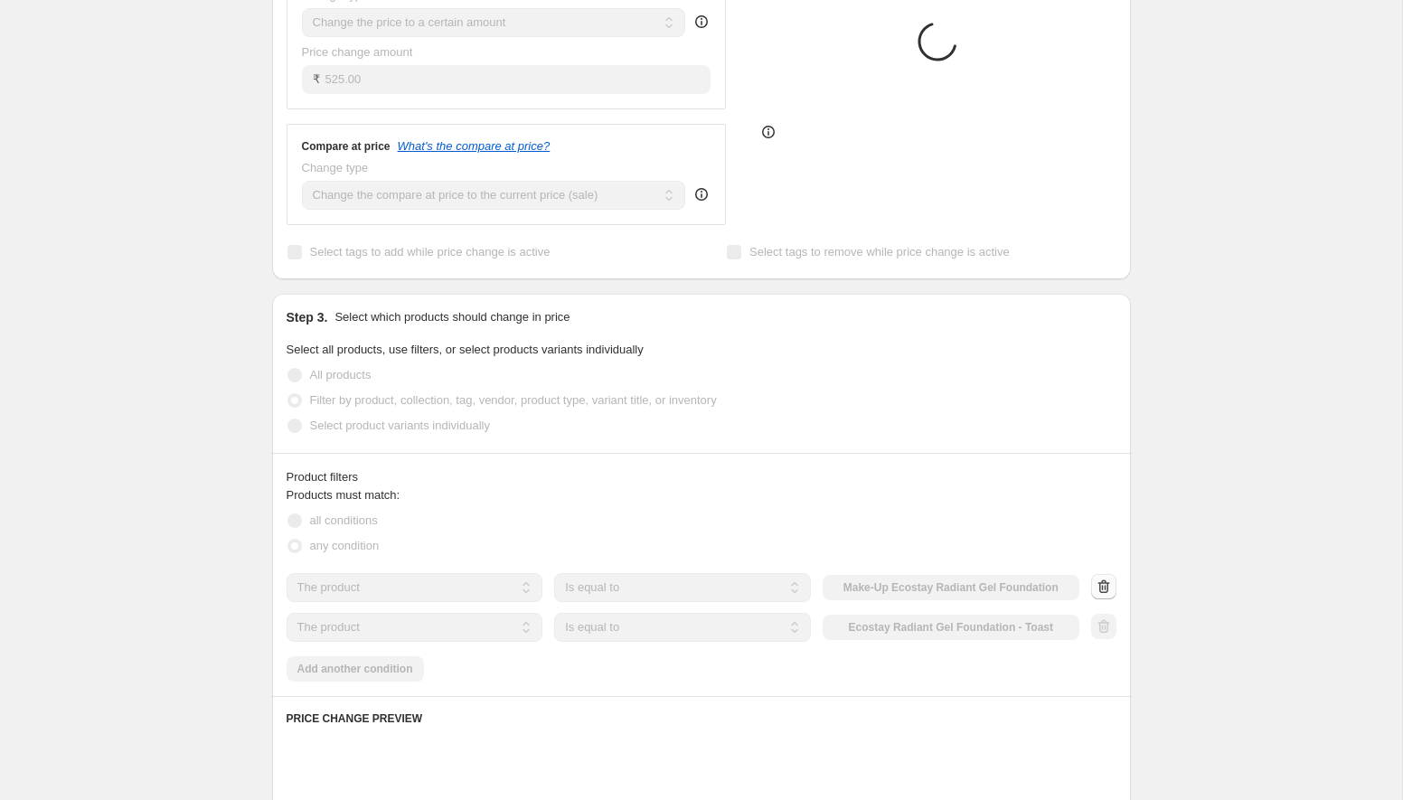
click at [1108, 588] on div at bounding box center [1103, 587] width 25 height 27
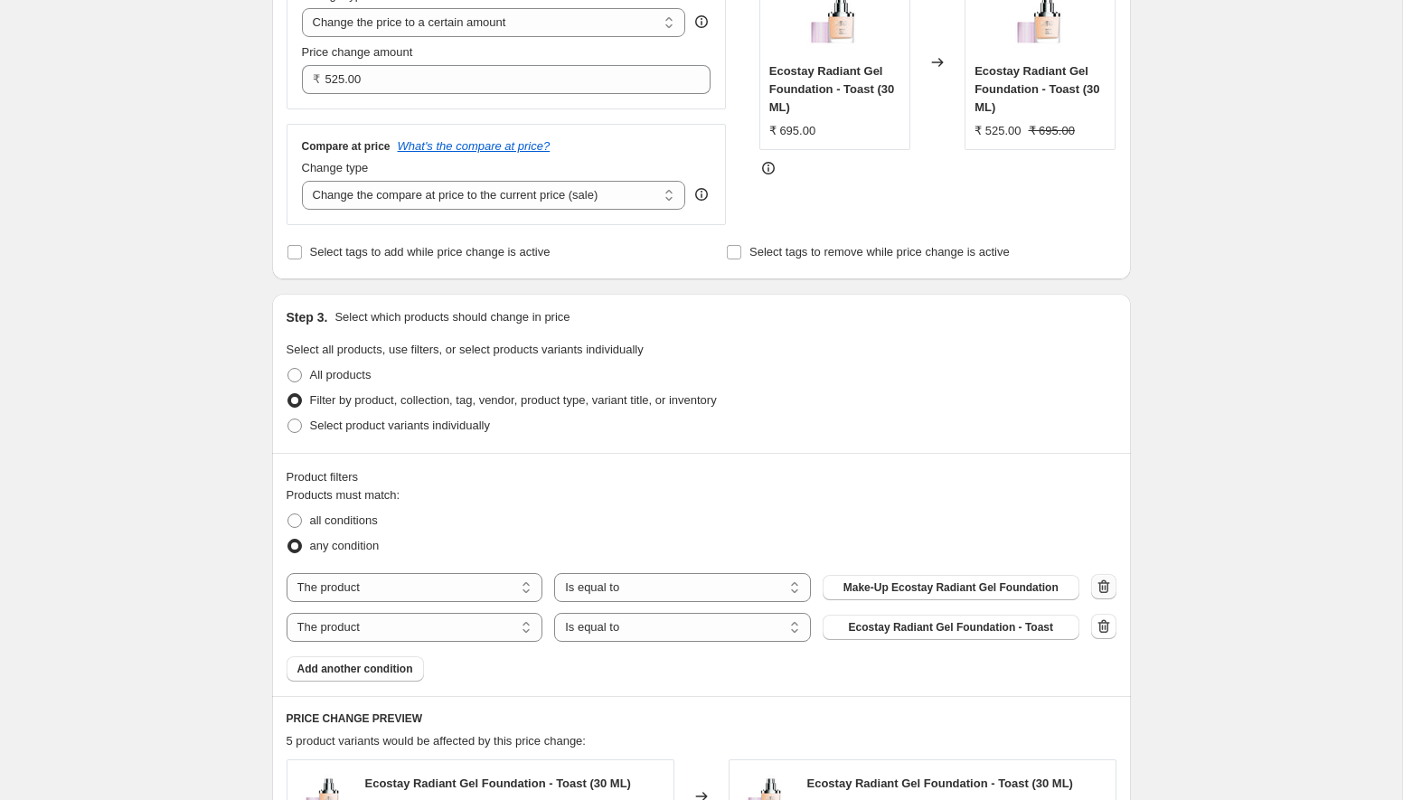
click at [1108, 588] on icon "button" at bounding box center [1104, 587] width 18 height 18
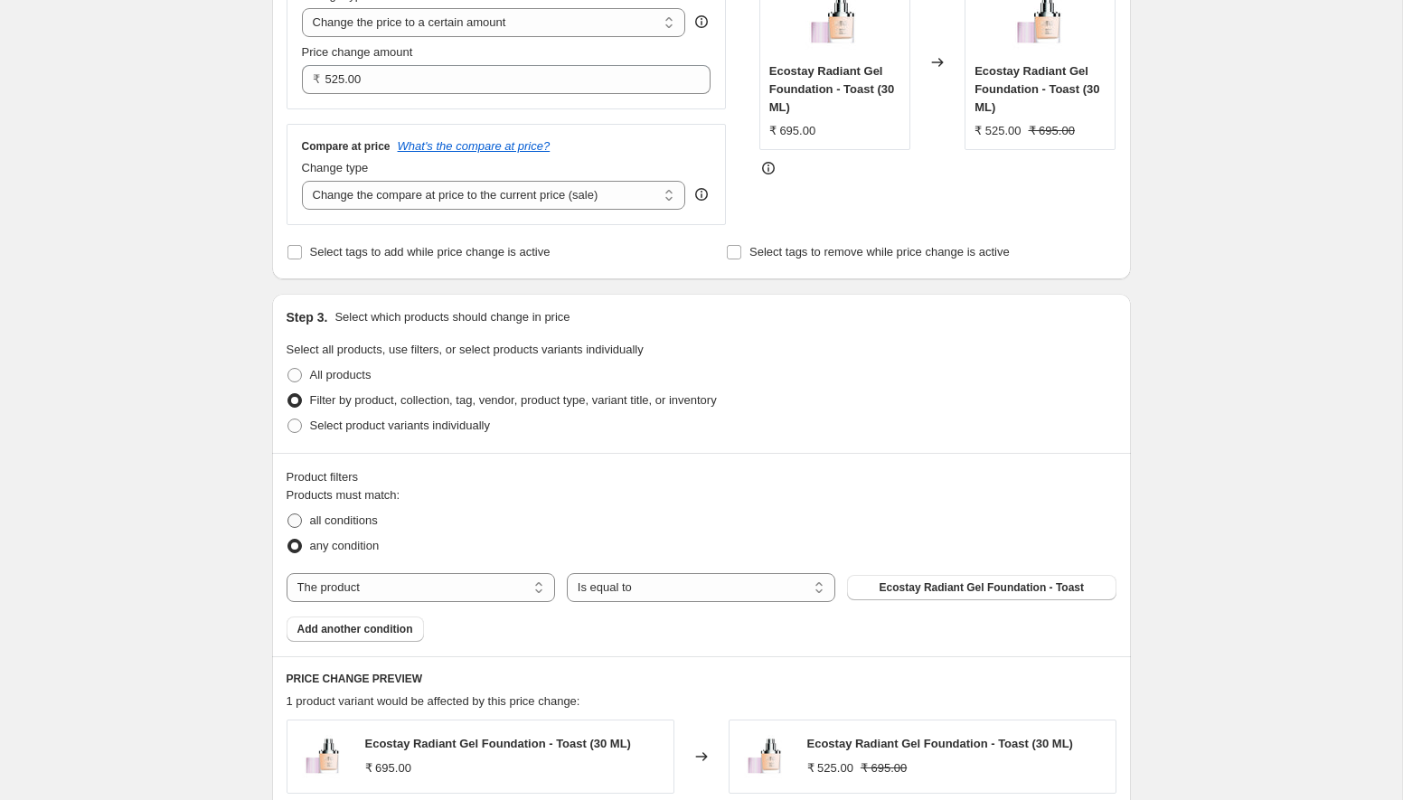
click at [336, 515] on span "all conditions" at bounding box center [344, 521] width 68 height 14
click at [288, 514] on input "all conditions" at bounding box center [288, 514] width 1 height 1
radio input "true"
click at [346, 372] on span "All products" at bounding box center [340, 375] width 61 height 14
click at [288, 369] on input "All products" at bounding box center [288, 368] width 1 height 1
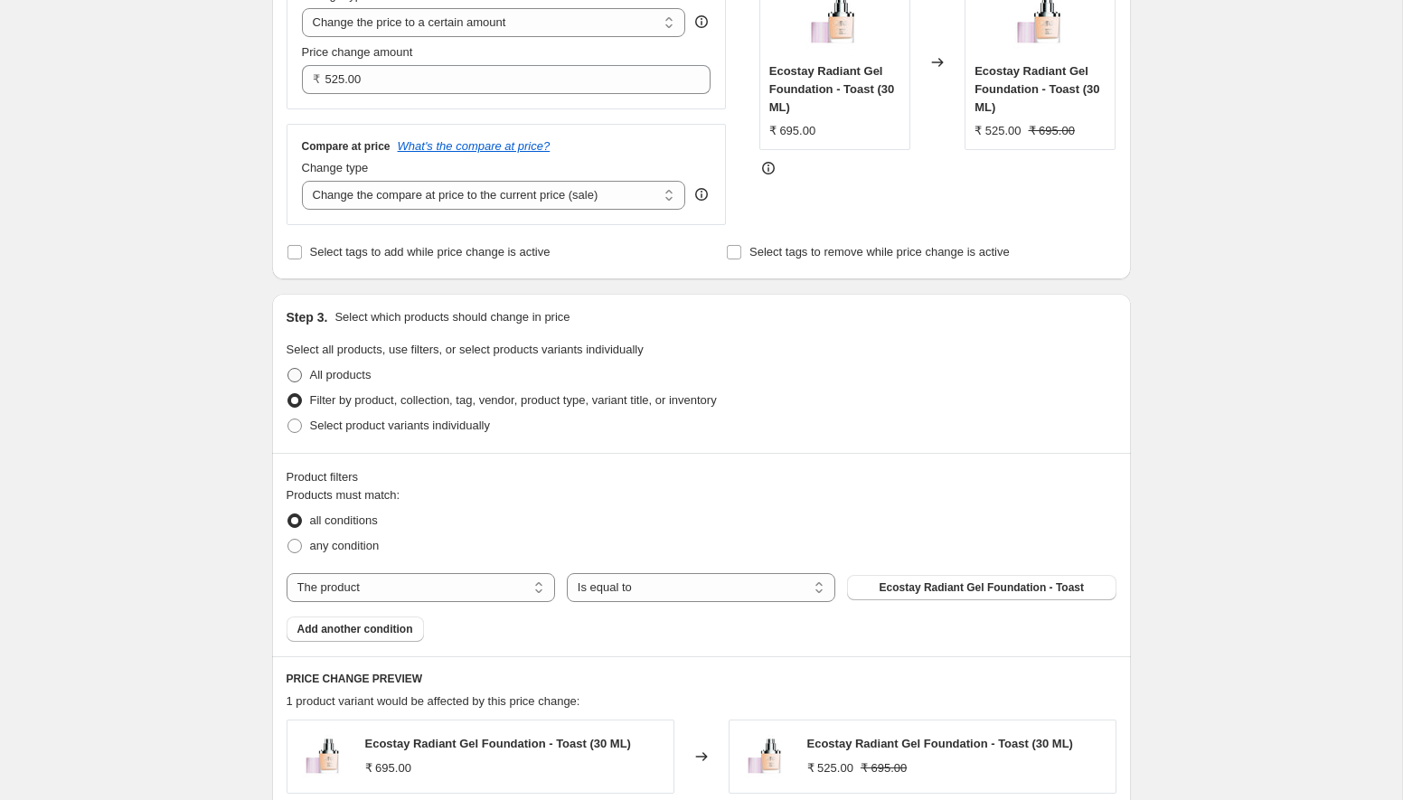
radio input "true"
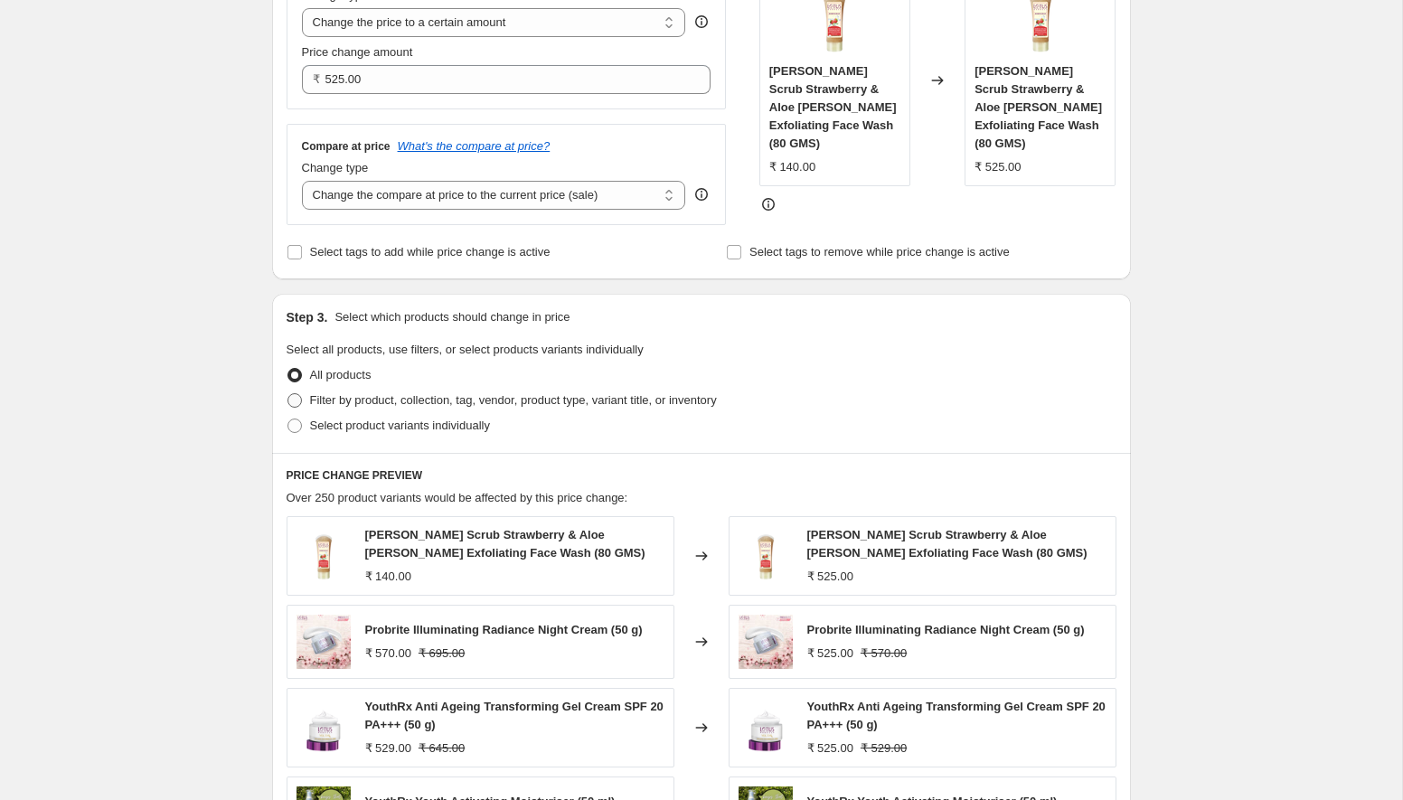
click at [299, 398] on span at bounding box center [295, 400] width 14 height 14
click at [288, 394] on input "Filter by product, collection, tag, vendor, product type, variant title, or inv…" at bounding box center [288, 393] width 1 height 1
radio input "true"
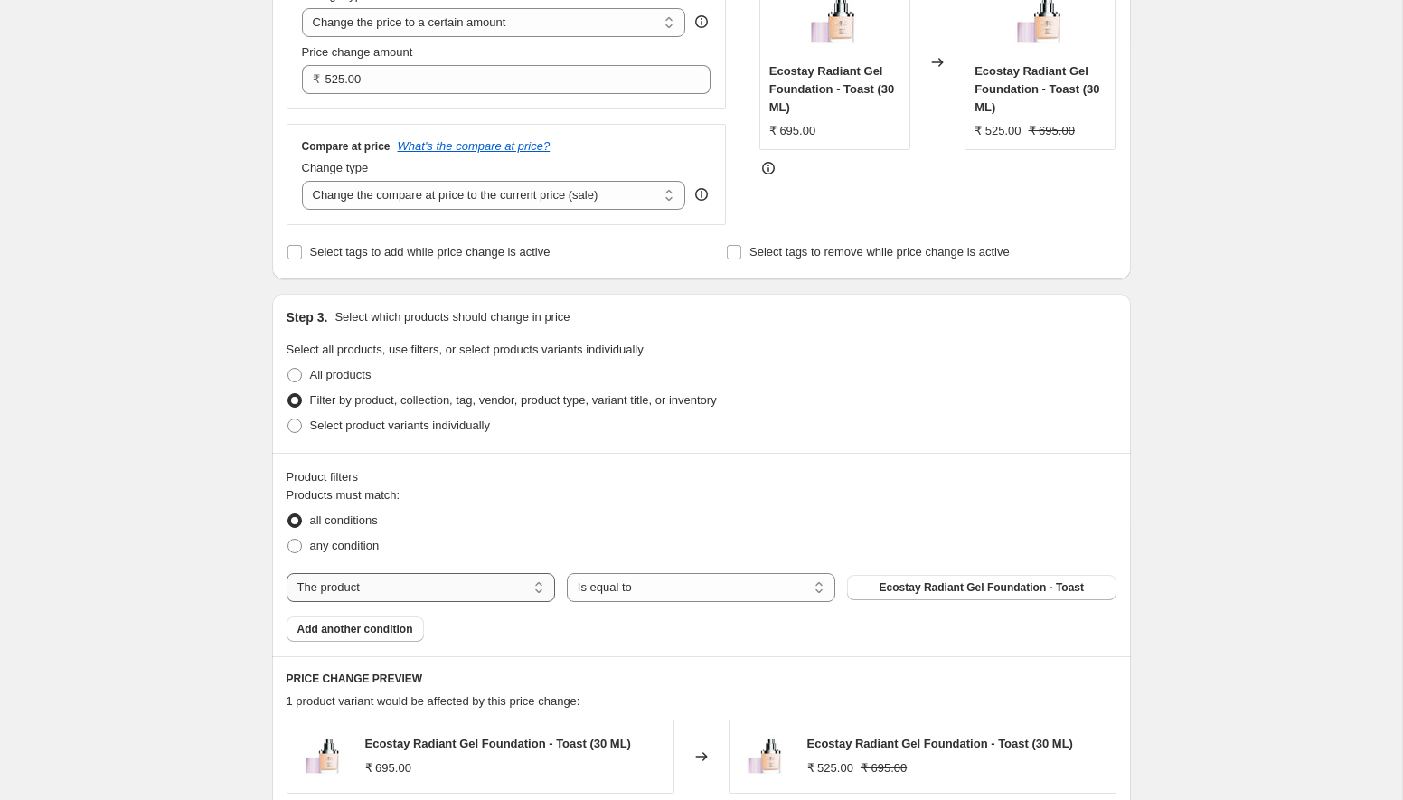
click at [421, 590] on select "The product The product's collection The product's tag The product's vendor The…" at bounding box center [421, 587] width 269 height 29
select select "collection"
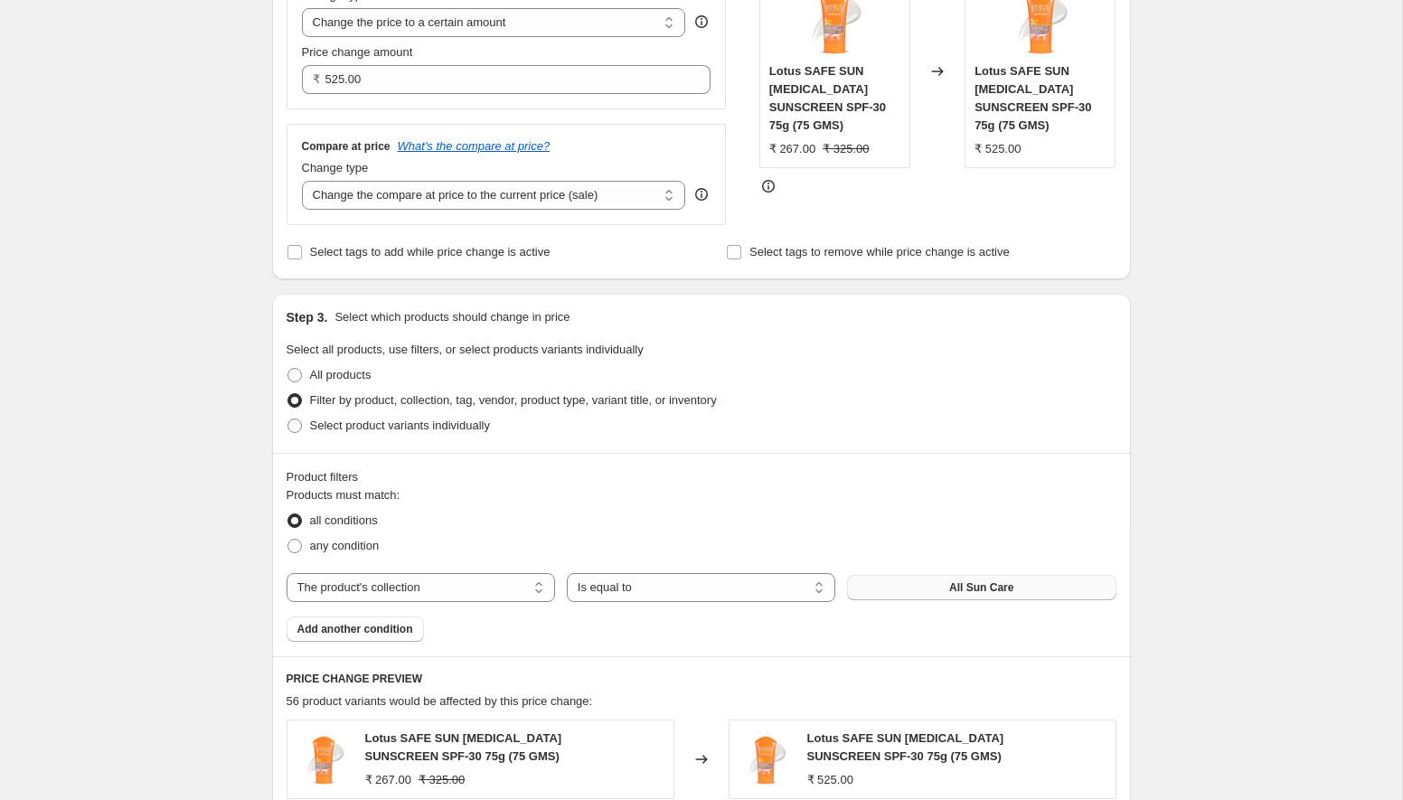
click at [937, 586] on button "All Sun Care" at bounding box center [981, 587] width 269 height 25
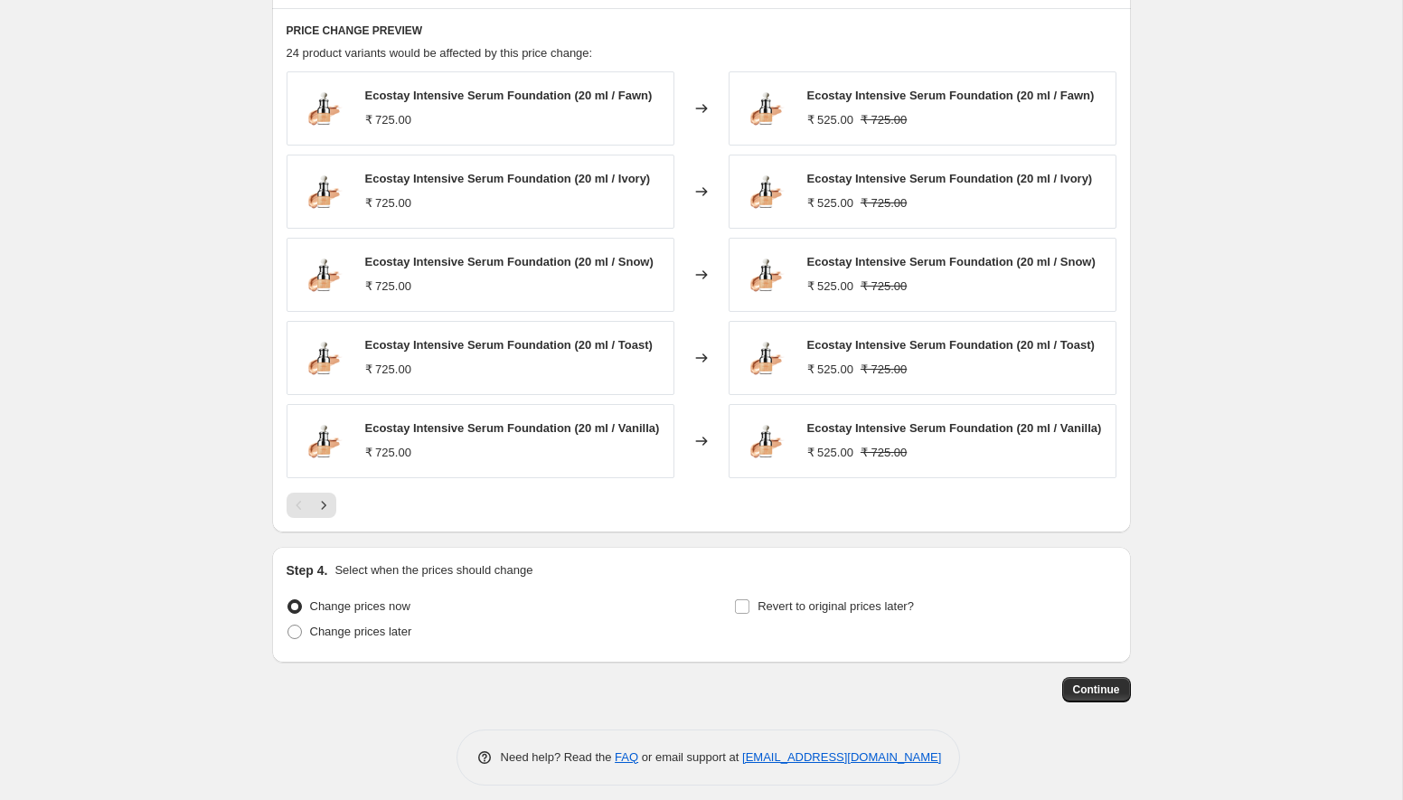
scroll to position [1048, 0]
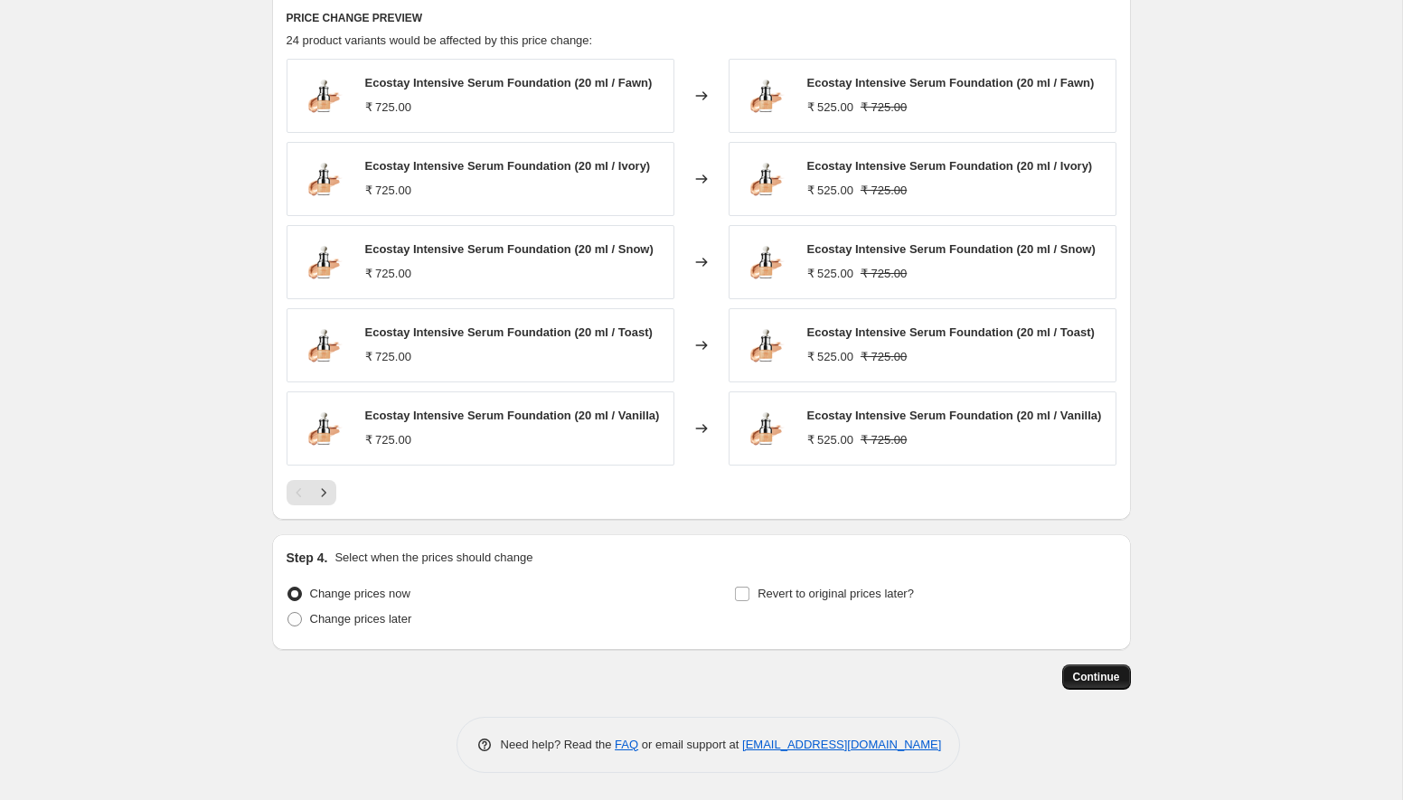
click at [1107, 682] on span "Continue" at bounding box center [1096, 677] width 47 height 14
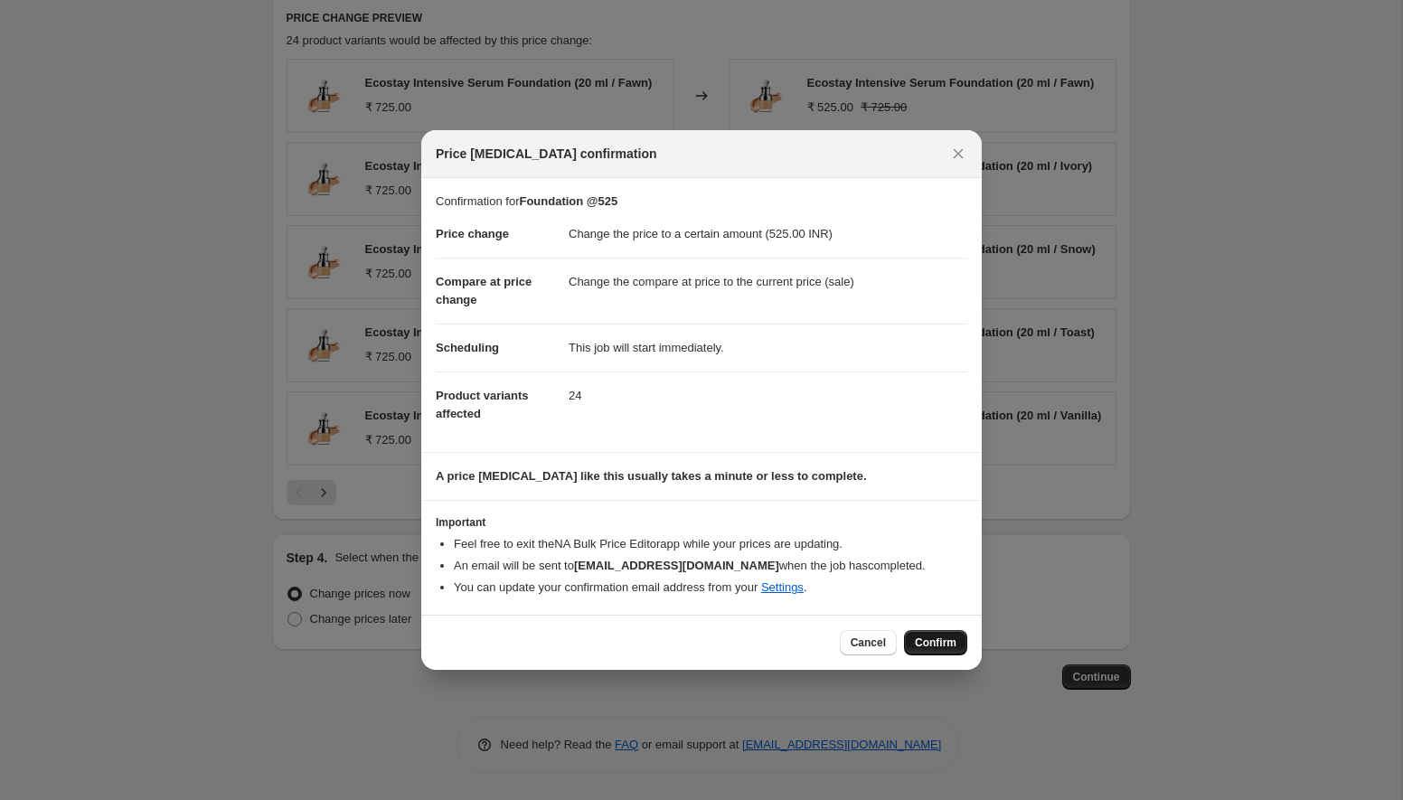
click at [933, 643] on span "Confirm" at bounding box center [936, 643] width 42 height 14
type input "Foundation @525"
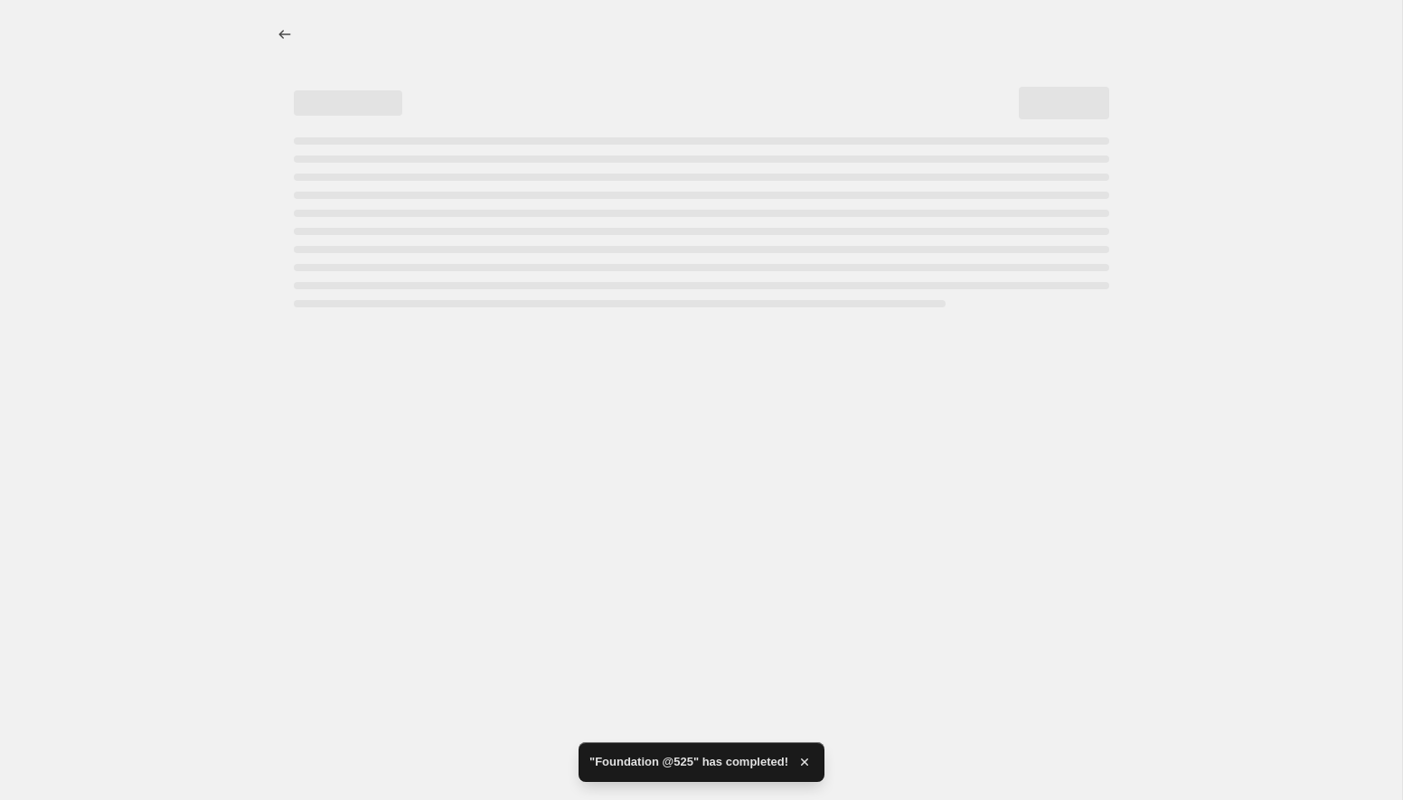
select select "collection"
